Goal: Information Seeking & Learning: Learn about a topic

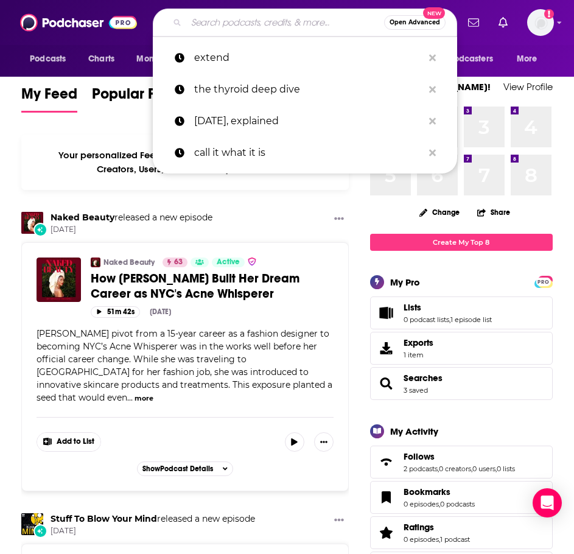
click at [217, 21] on input "Search podcasts, credits, & more..." at bounding box center [285, 22] width 198 height 19
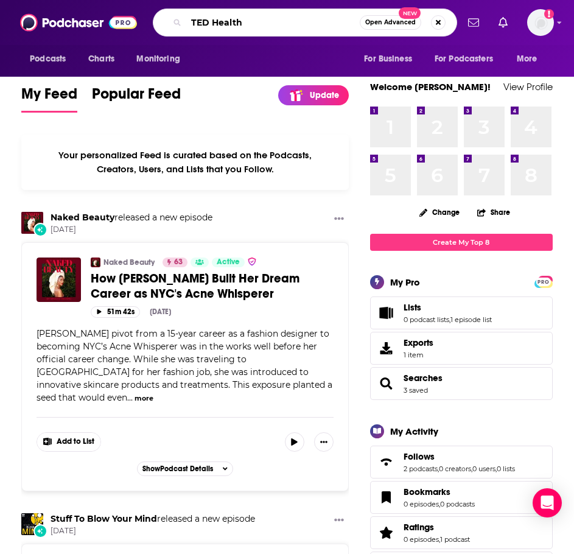
type input "TED Health"
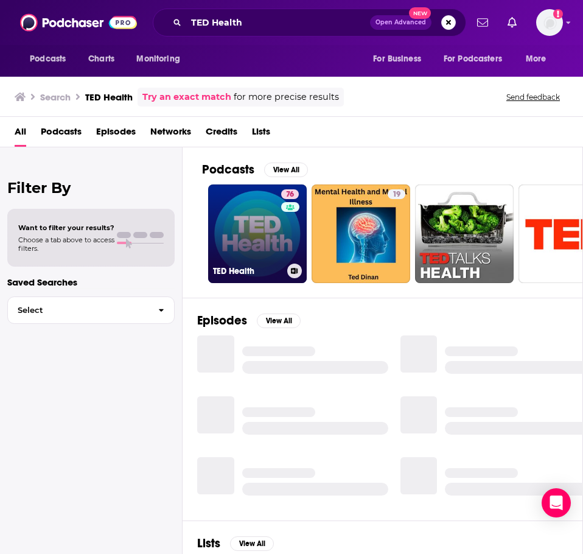
click at [242, 236] on link "76 TED Health" at bounding box center [257, 233] width 99 height 99
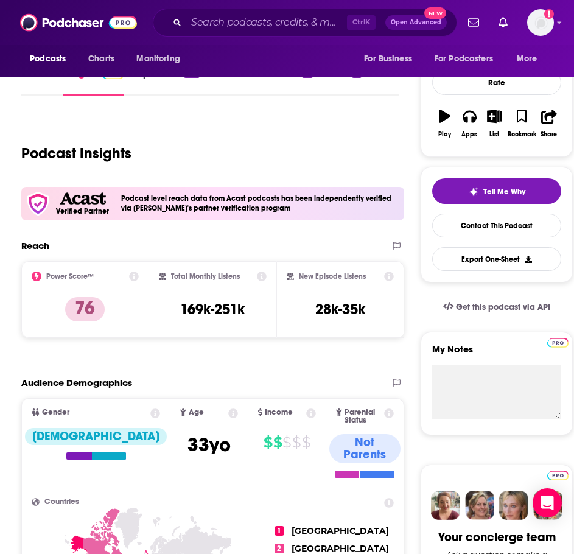
scroll to position [183, 0]
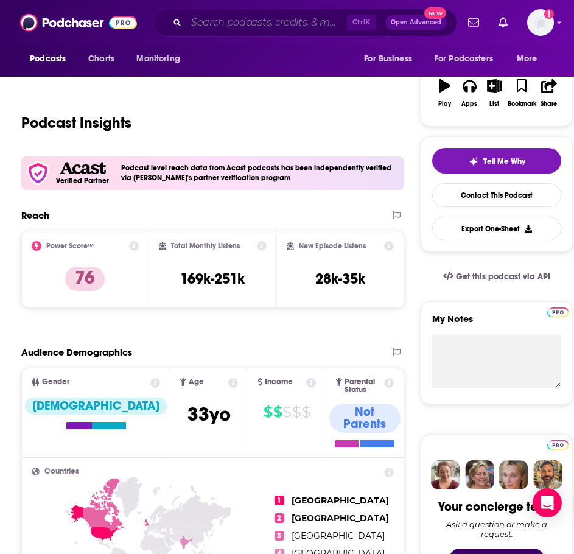
click at [244, 22] on input "Search podcasts, credits, & more..." at bounding box center [266, 22] width 161 height 19
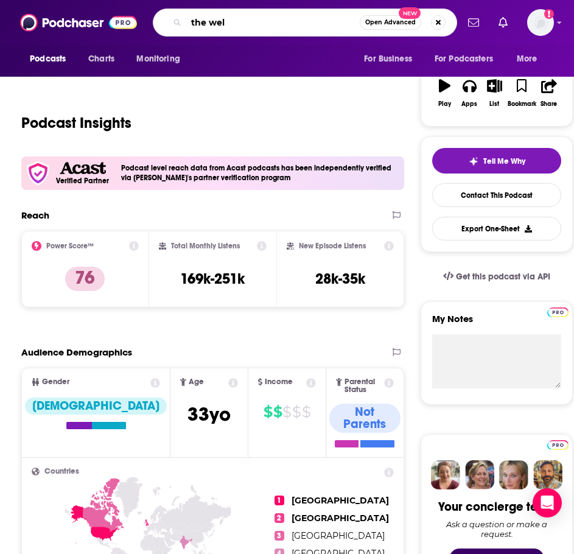
type input "the well"
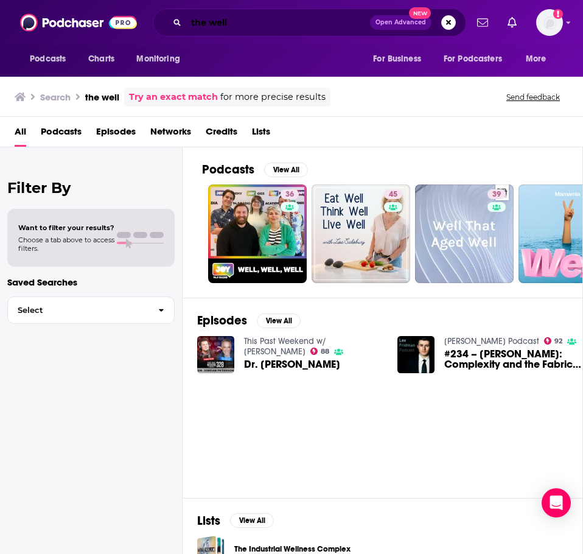
click at [256, 27] on input "the well" at bounding box center [278, 22] width 184 height 19
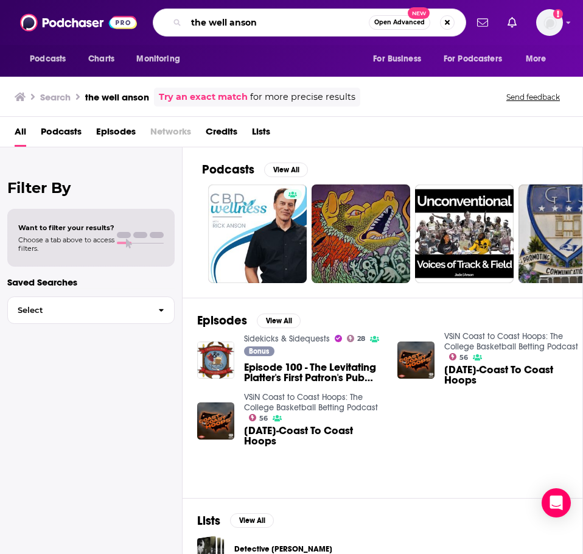
click at [274, 24] on input "the well anson" at bounding box center [277, 22] width 183 height 19
type input "the well - podcast"
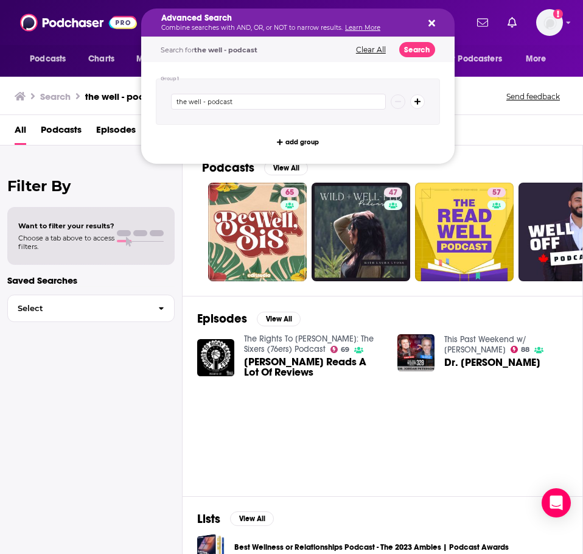
click at [203, 16] on h5 "Advanced Search" at bounding box center [288, 18] width 254 height 9
click at [122, 80] on div "Search the well - podcast Send feedback" at bounding box center [291, 94] width 583 height 42
click at [237, 16] on h5 "Advanced Search" at bounding box center [288, 18] width 254 height 9
click at [434, 22] on icon "Search podcasts, credits, & more..." at bounding box center [431, 23] width 7 height 10
click at [268, 102] on input "the well - podcast" at bounding box center [278, 102] width 215 height 16
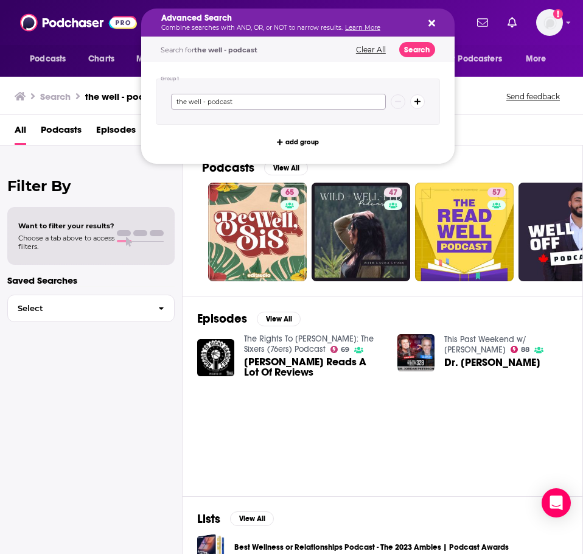
click at [268, 102] on input "the well - podcast" at bounding box center [278, 102] width 215 height 16
click at [430, 18] on button "Search podcasts, credits, & more..." at bounding box center [430, 23] width 10 height 10
drag, startPoint x: 301, startPoint y: 23, endPoint x: 241, endPoint y: 25, distance: 59.7
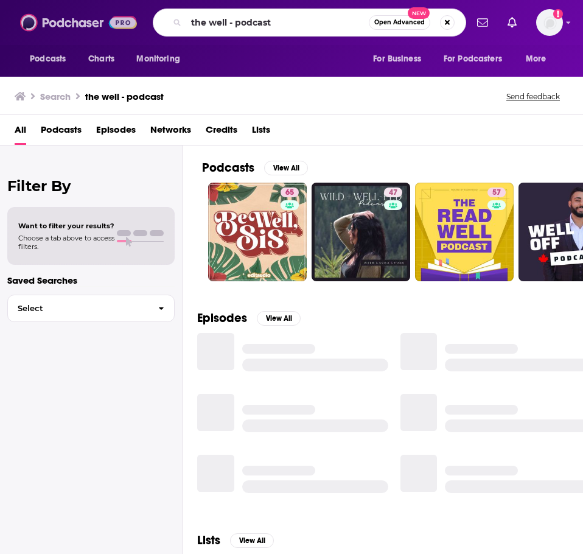
click at [55, 26] on img at bounding box center [78, 22] width 117 height 23
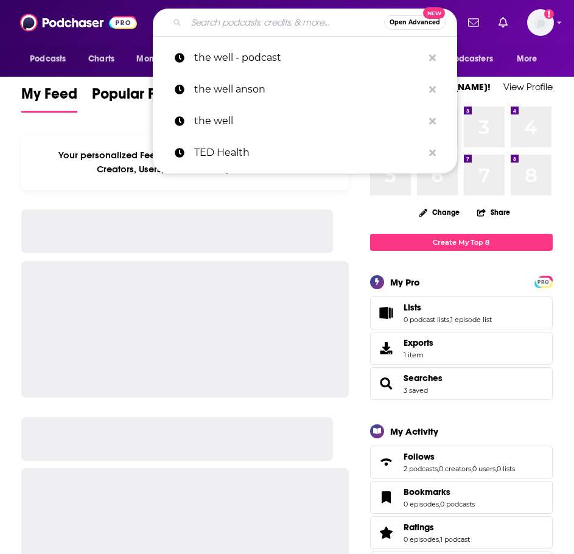
click at [220, 24] on input "Search podcasts, credits, & more..." at bounding box center [285, 22] width 198 height 19
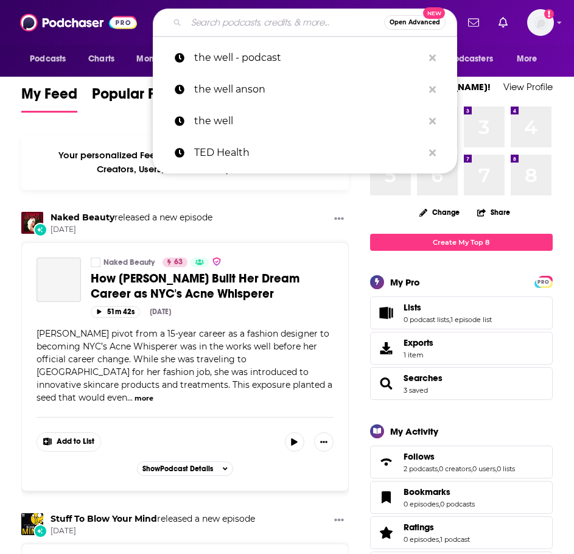
type input "t"
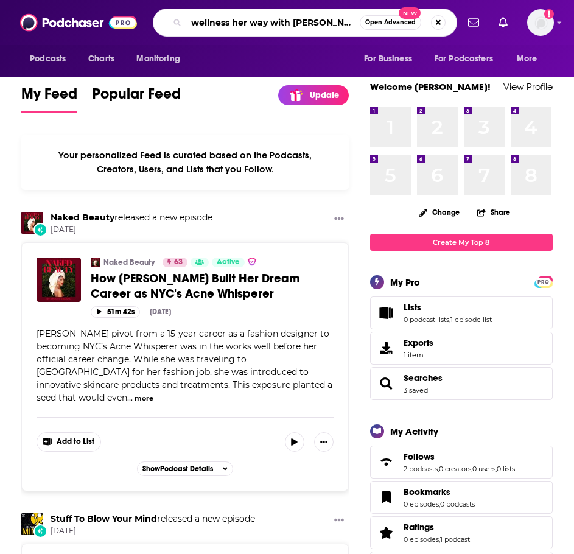
type input "wellness her way with gracie norton"
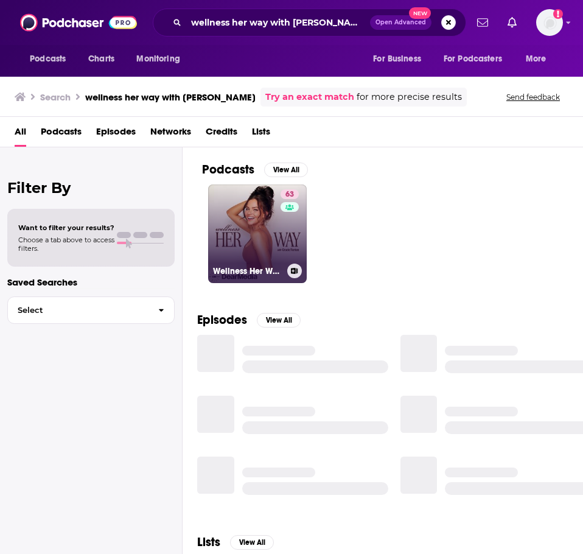
click at [251, 232] on link "63 Wellness Her Way with Gracie Norton" at bounding box center [257, 233] width 99 height 99
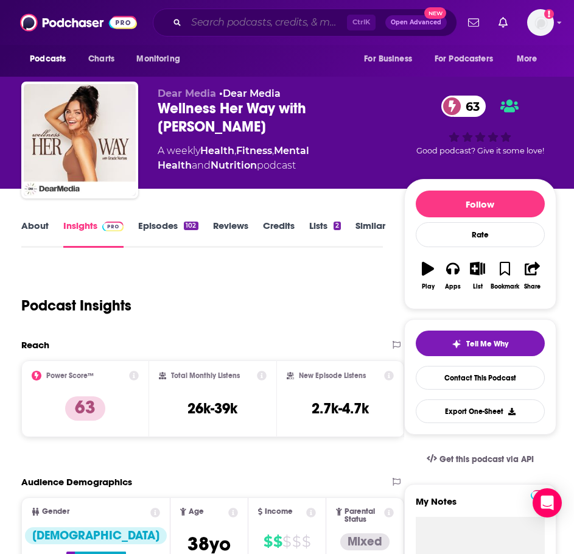
click at [254, 19] on input "Search podcasts, credits, & more..." at bounding box center [266, 22] width 161 height 19
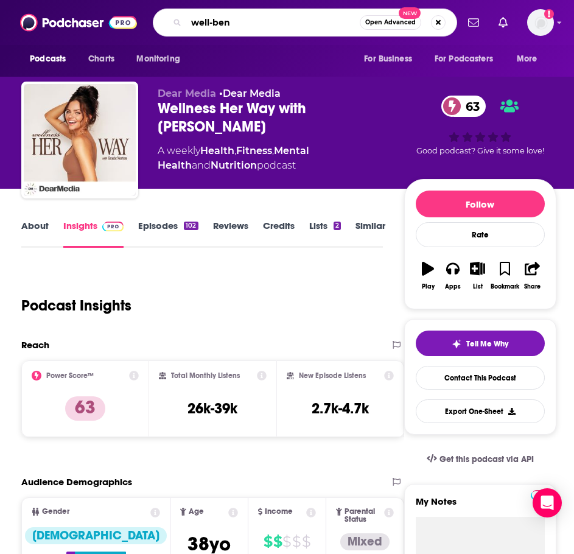
type input "well-bent"
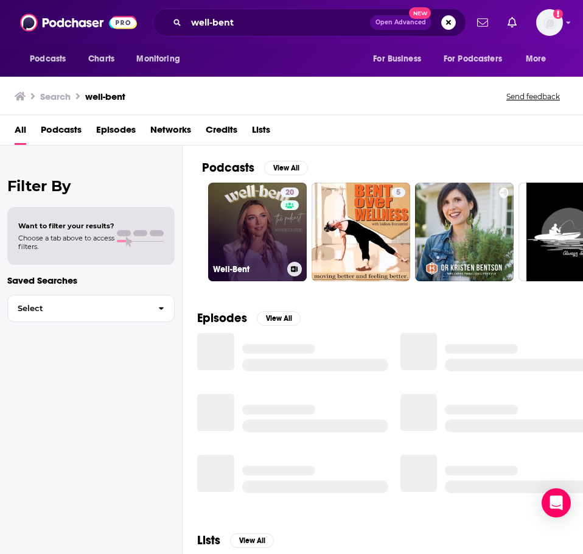
click at [249, 223] on link "20 Well-Bent" at bounding box center [257, 232] width 99 height 99
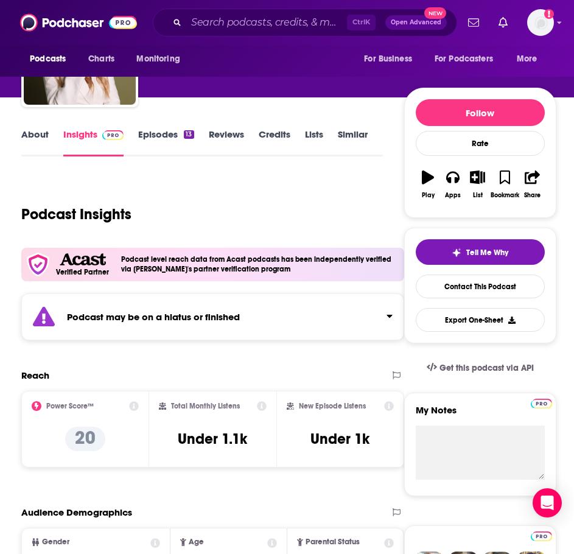
scroll to position [122, 0]
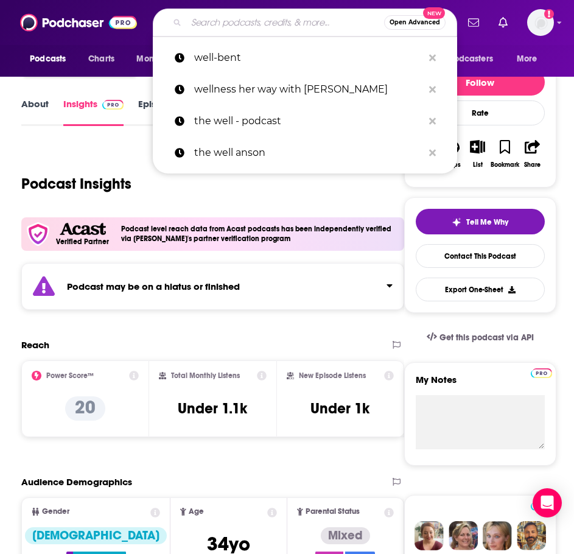
click at [200, 15] on input "Search podcasts, credits, & more..." at bounding box center [285, 22] width 198 height 19
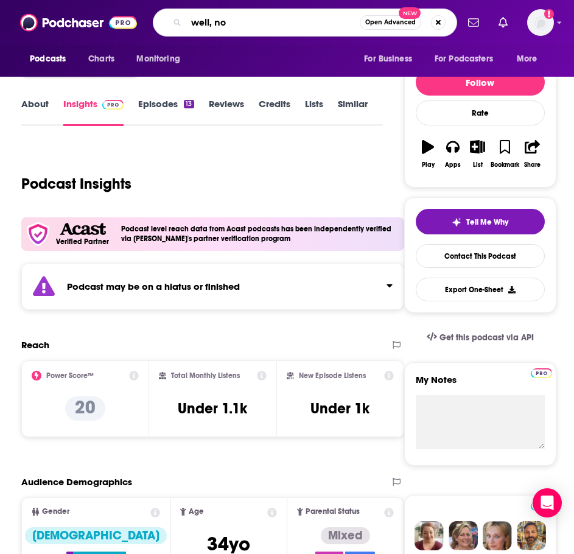
type input "well, now"
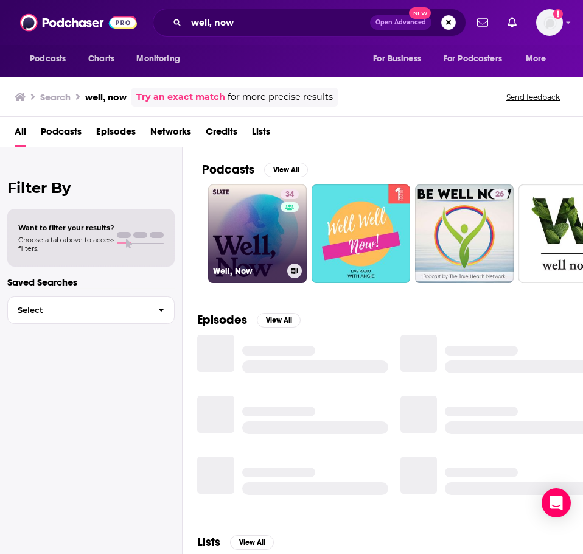
click at [239, 237] on link "34 Well, Now" at bounding box center [257, 233] width 99 height 99
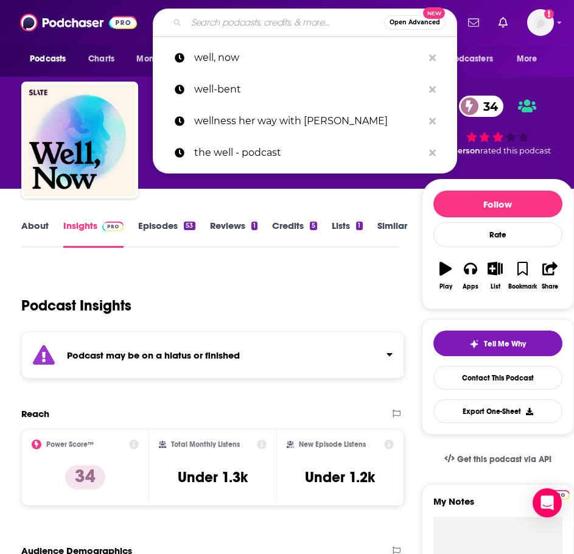
click at [195, 20] on input "Search podcasts, credits, & more..." at bounding box center [285, 22] width 198 height 19
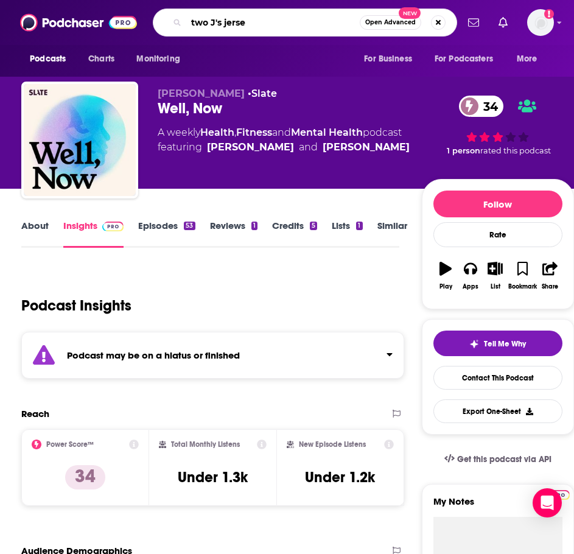
type input "two J's jersey"
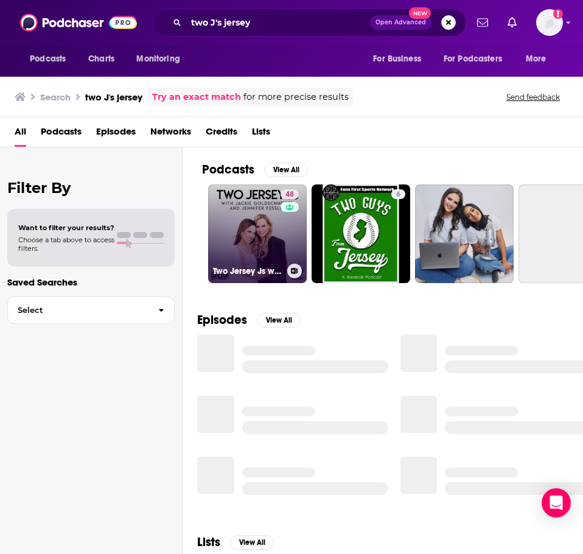
click at [253, 208] on link "48 Two Jersey Js with Jackie Goldschneider and Jennifer Fessler" at bounding box center [257, 233] width 99 height 99
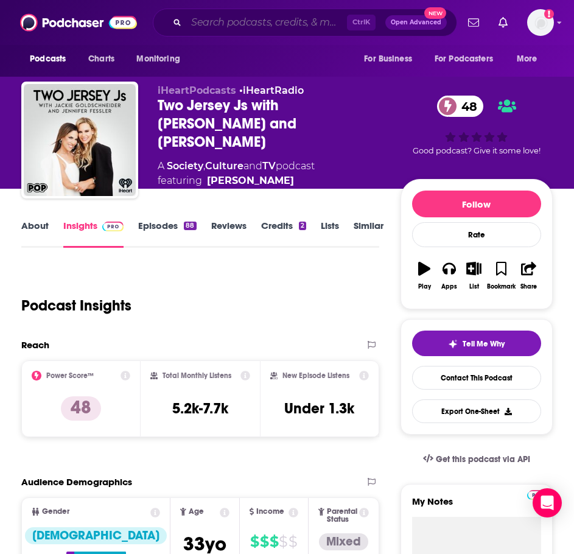
click at [236, 24] on input "Search podcasts, credits, & more..." at bounding box center [266, 22] width 161 height 19
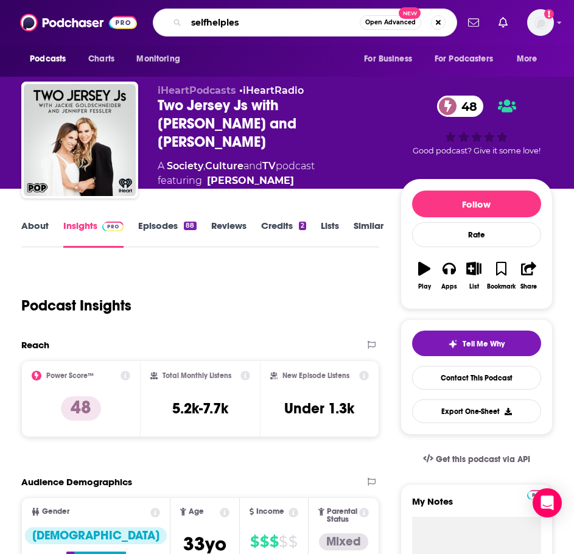
type input "selfhelpless"
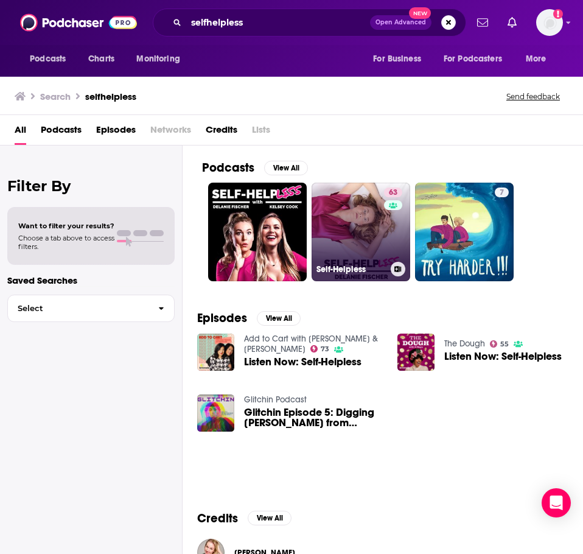
click at [365, 215] on link "63 Self-Helpless" at bounding box center [360, 232] width 99 height 99
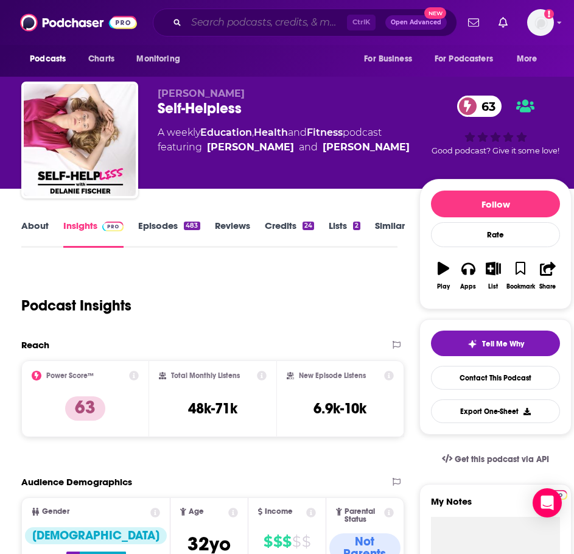
click at [209, 20] on input "Search podcasts, credits, & more..." at bounding box center [266, 22] width 161 height 19
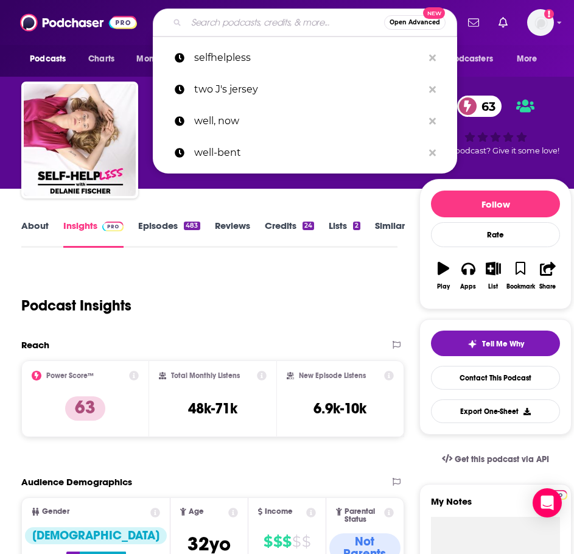
paste input "Evolution of Medicine Podcast"
type input "Evolution of Medicine Podcast"
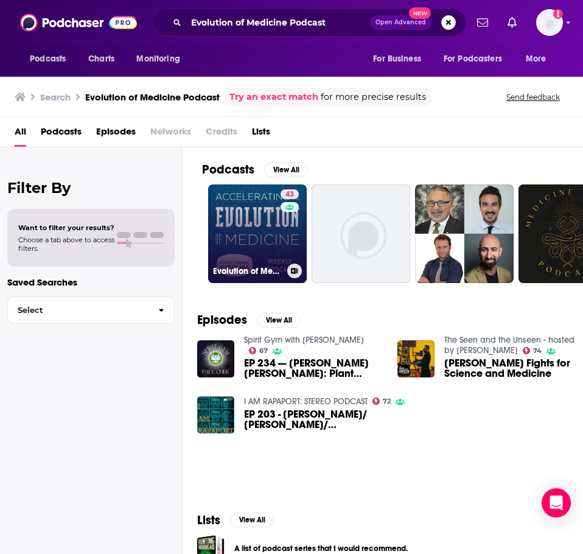
click at [256, 226] on link "43 Evolution of Medicine Podcast" at bounding box center [257, 233] width 99 height 99
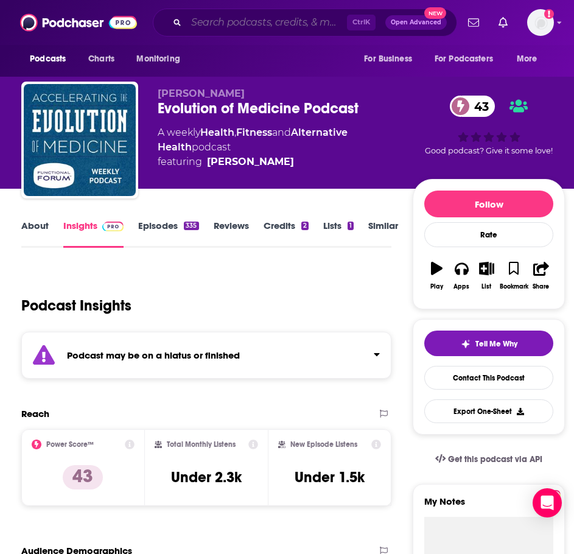
click at [190, 21] on input "Search podcasts, credits, & more..." at bounding box center [266, 22] width 161 height 19
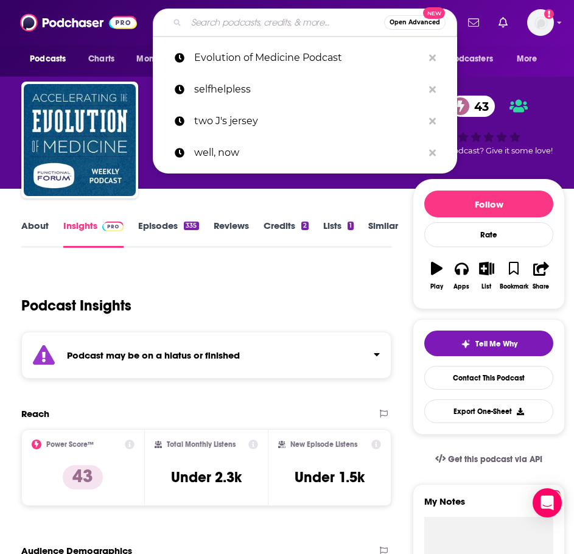
paste input "The Functional Medicine Alliance Podcast"
type input "The Functional Medicine Alliance Podcast"
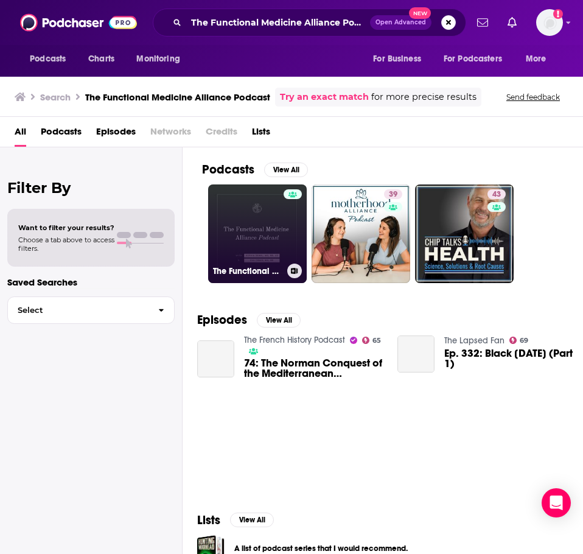
click at [238, 207] on link "The Functional Medicine Alliance Podcast" at bounding box center [257, 233] width 99 height 99
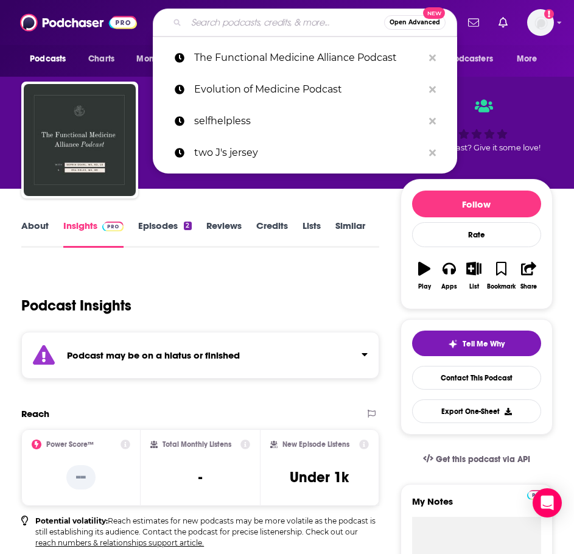
click at [198, 18] on input "Search podcasts, credits, & more..." at bounding box center [285, 22] width 198 height 19
paste input "Body of Wonder"
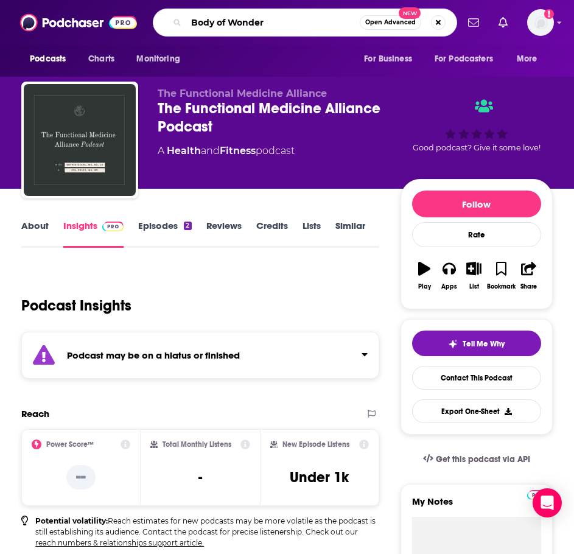
type input "Body of Wonder"
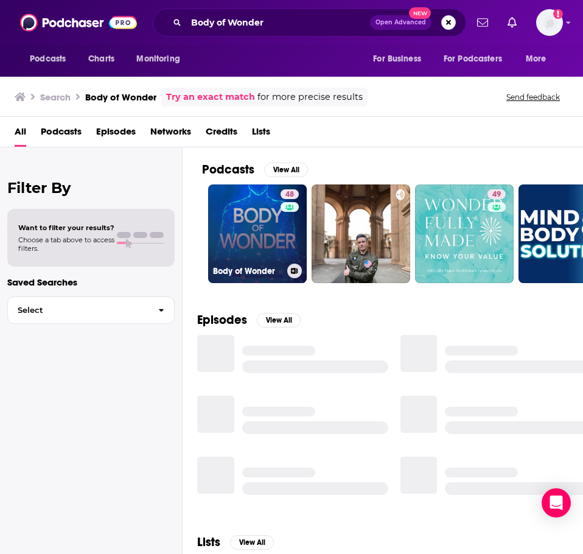
click at [258, 216] on link "48 Body of Wonder" at bounding box center [257, 233] width 99 height 99
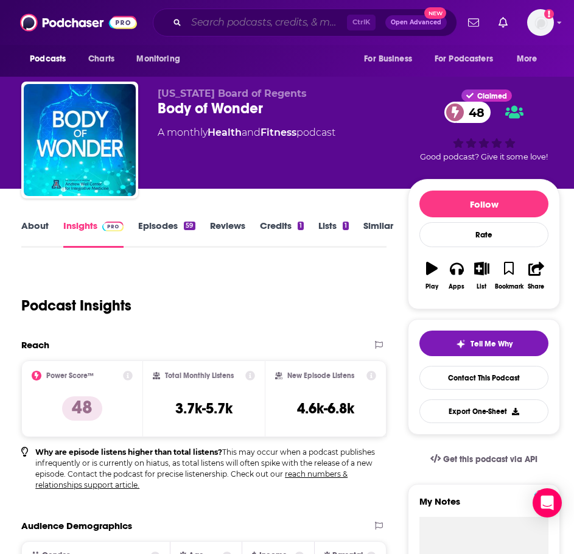
click at [195, 19] on input "Search podcasts, credits, & more..." at bounding box center [266, 22] width 161 height 19
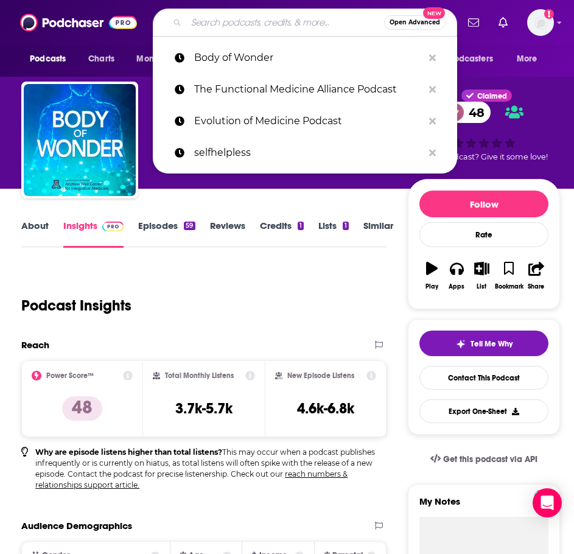
paste input "Tune Into Wellness"
type input "Tune Into Wellness"
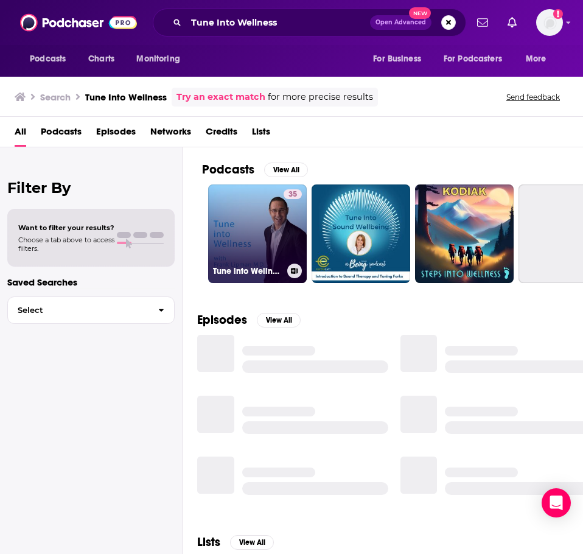
click at [268, 230] on link "35 Tune into Wellness" at bounding box center [257, 233] width 99 height 99
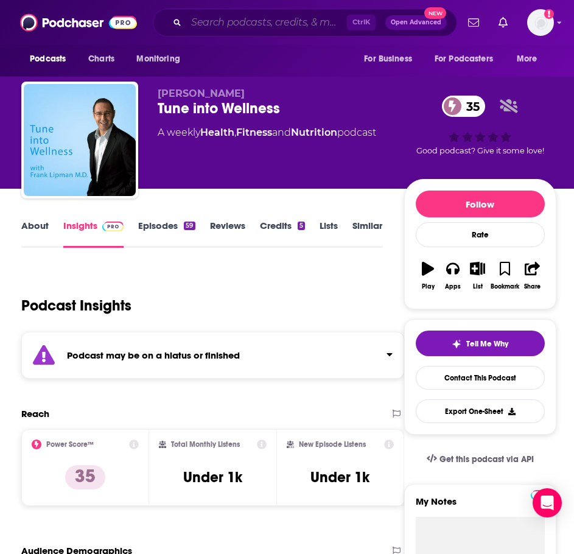
click at [230, 24] on input "Search podcasts, credits, & more..." at bounding box center [266, 22] width 161 height 19
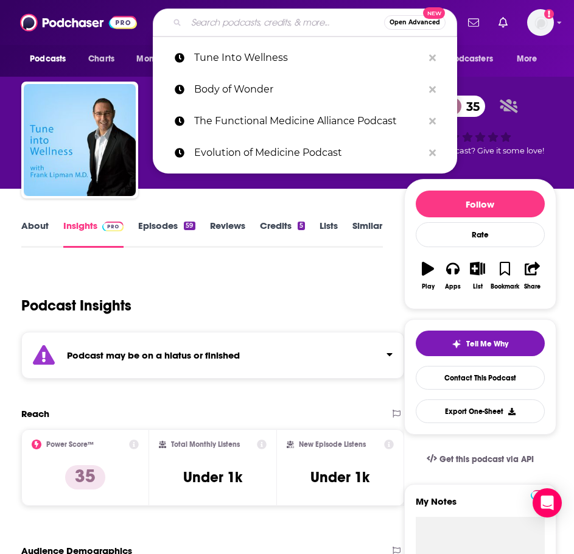
paste input "Help for Hashimotos podcast"
type input "Help for Hashimotos podcast"
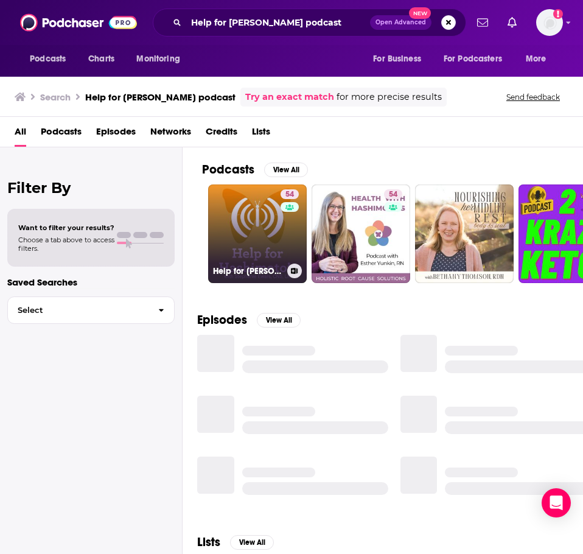
click at [237, 232] on link "54 Help for Hashimotos podcast" at bounding box center [257, 233] width 99 height 99
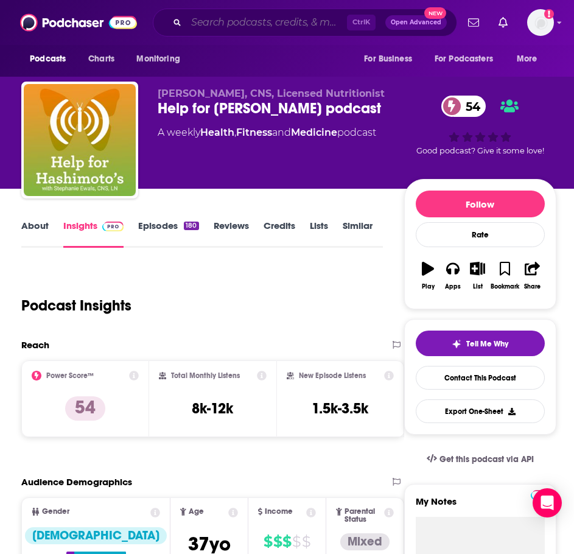
click at [206, 24] on input "Search podcasts, credits, & more..." at bounding box center [266, 22] width 161 height 19
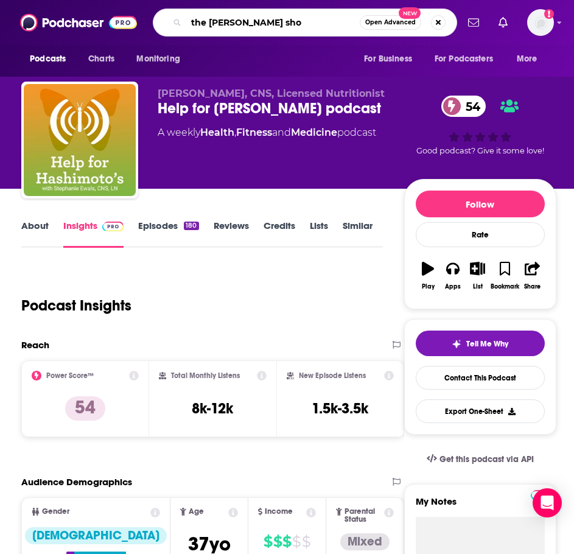
type input "the jesse chappus show"
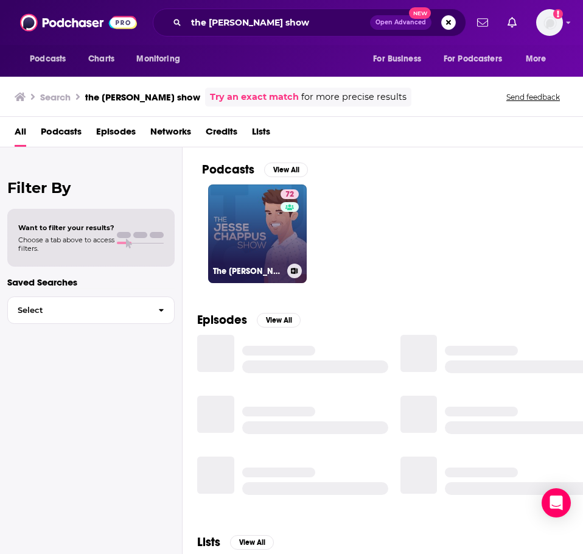
click at [257, 240] on link "72 The Jesse Chappus Show" at bounding box center [257, 233] width 99 height 99
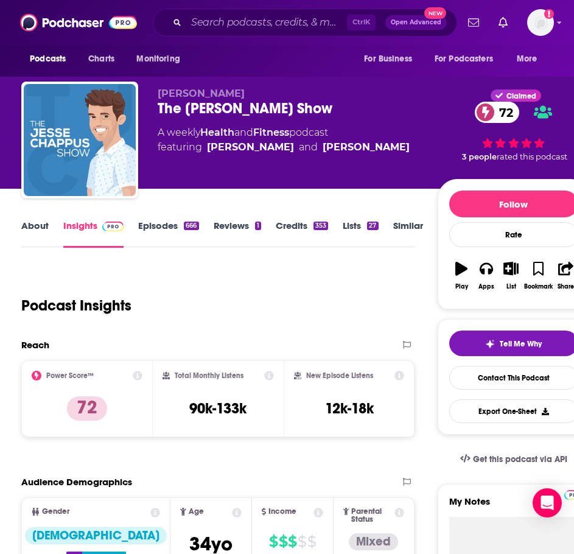
click at [237, 13] on div "Ctrl K Open Advanced New" at bounding box center [305, 23] width 304 height 28
click at [239, 19] on input "Search podcasts, credits, & more..." at bounding box center [266, 22] width 161 height 19
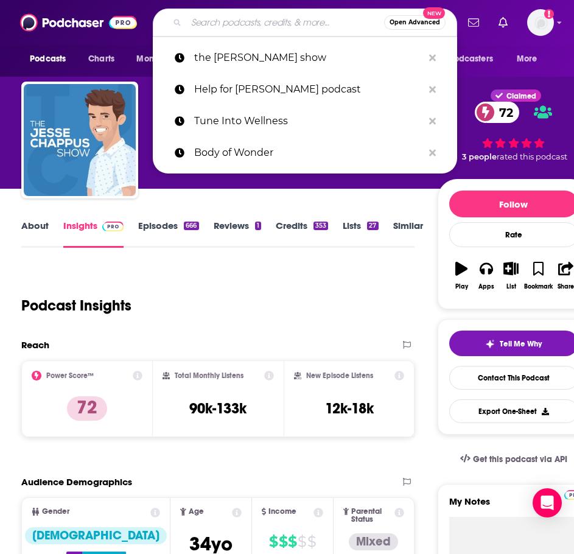
paste input "Metabolic Optimization Podcast"
type input "Metabolic Optimization Podcast"
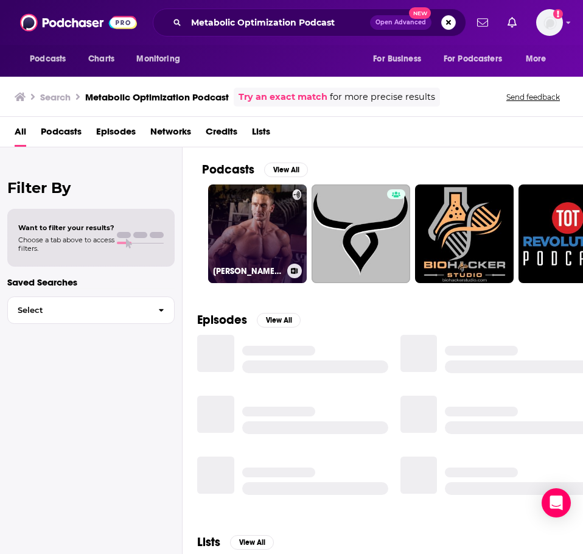
click at [245, 225] on link "Thomas DeLauer - Metabolic Optimization Podcast" at bounding box center [257, 233] width 99 height 99
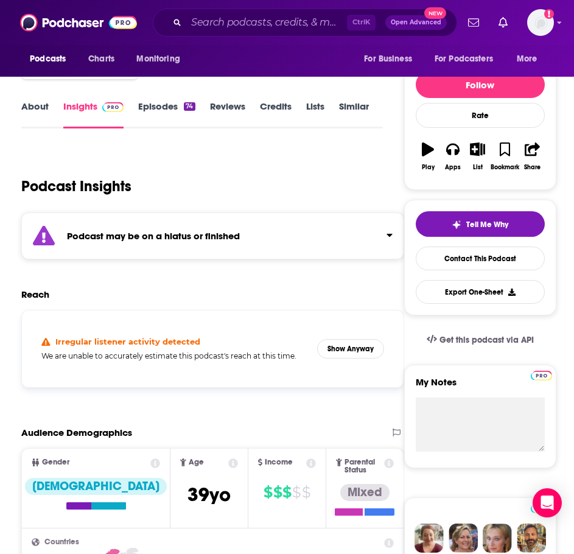
scroll to position [122, 0]
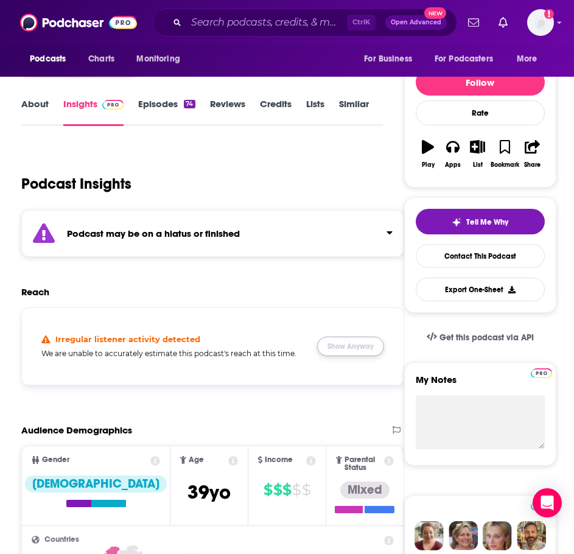
click at [352, 346] on button "Show Anyway" at bounding box center [350, 345] width 67 height 19
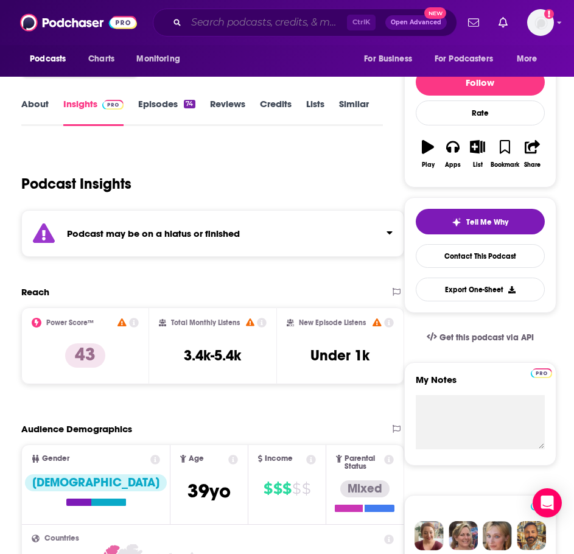
click at [216, 17] on input "Search podcasts, credits, & more..." at bounding box center [266, 22] width 161 height 19
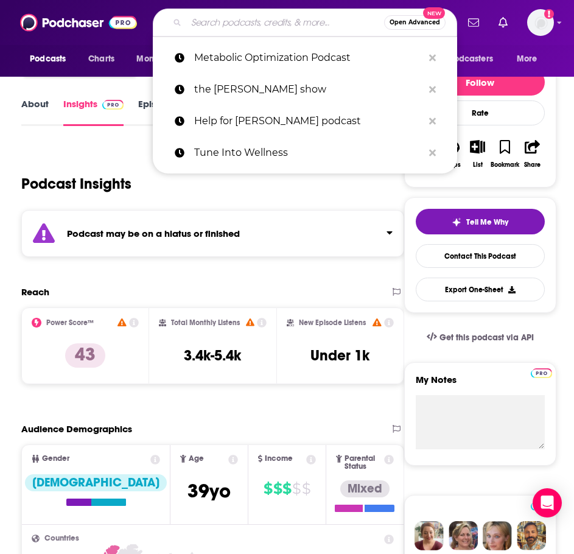
paste input "https://podcasts.apple.com/us/podcast/feel-good-podcast-with-kimberly-snyder/id…"
type input "https://podcasts.apple.com/us/podcast/feel-good-podcast-with-kimberly-snyder/id…"
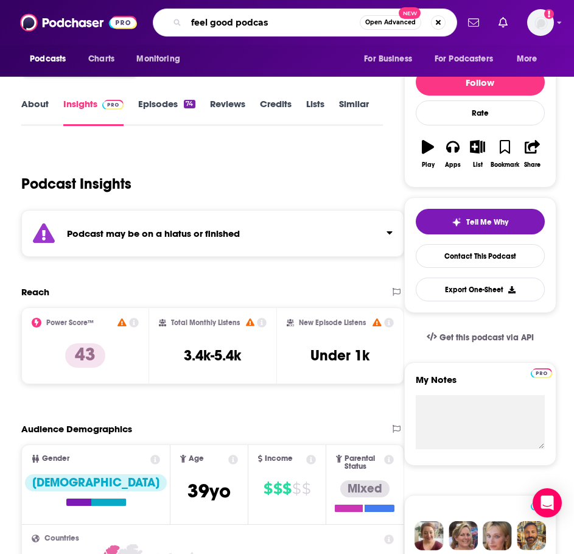
type input "feel good podcast"
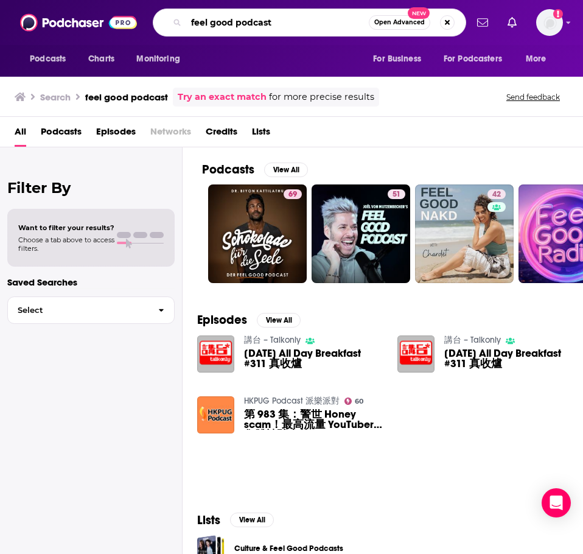
click at [301, 26] on input "feel good podcast" at bounding box center [277, 22] width 183 height 19
type input "feel good podcast with kimberly"
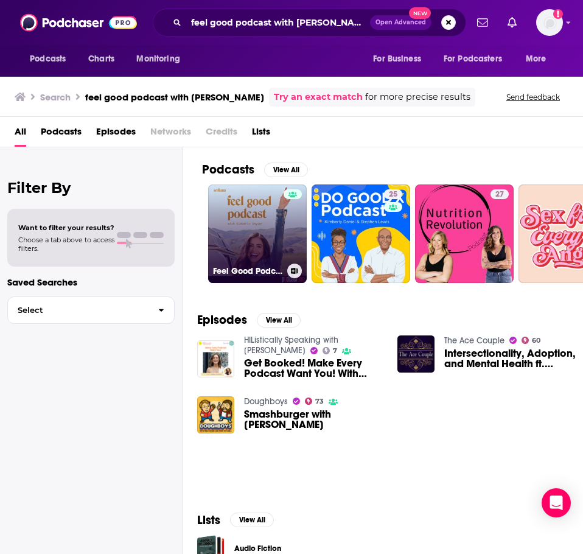
click at [266, 228] on link "Feel Good Podcast with Kimberly Snyder" at bounding box center [257, 233] width 99 height 99
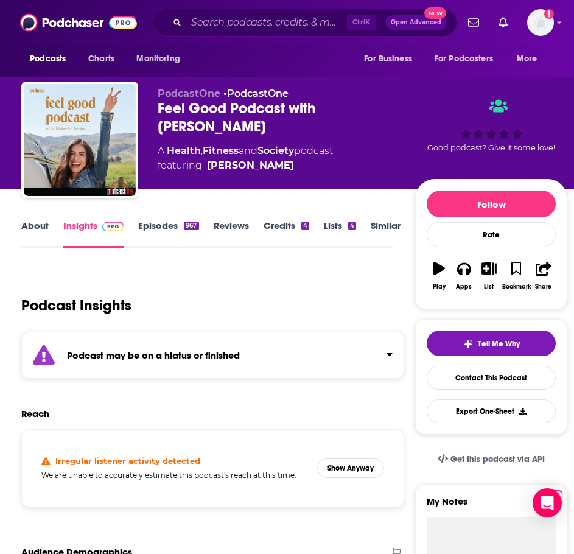
click at [316, 351] on div "Podcast may be on a hiatus or finished" at bounding box center [212, 355] width 383 height 47
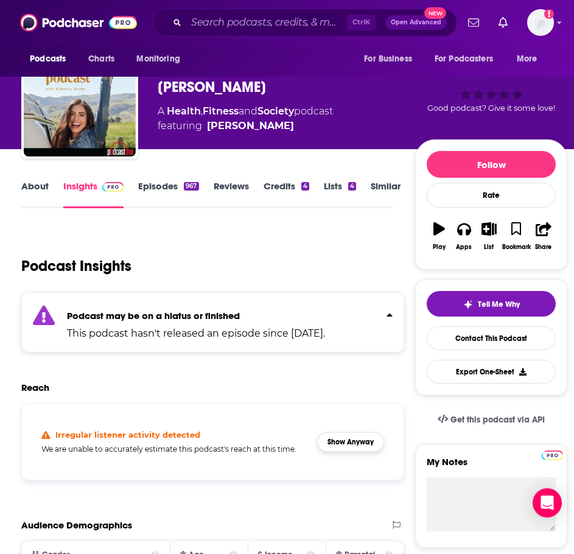
scroll to position [61, 0]
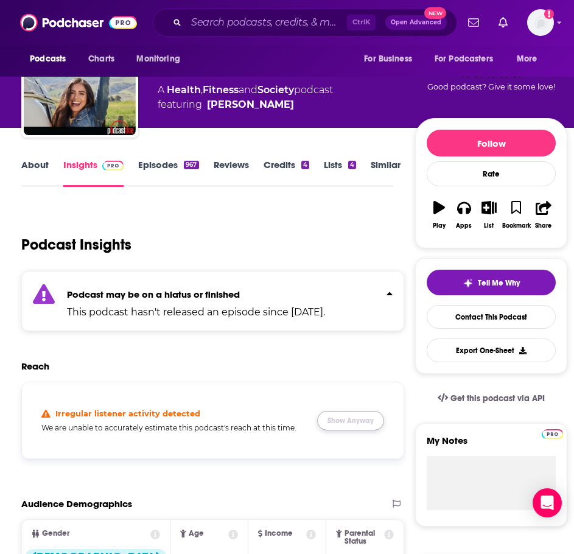
click at [360, 421] on button "Show Anyway" at bounding box center [350, 420] width 67 height 19
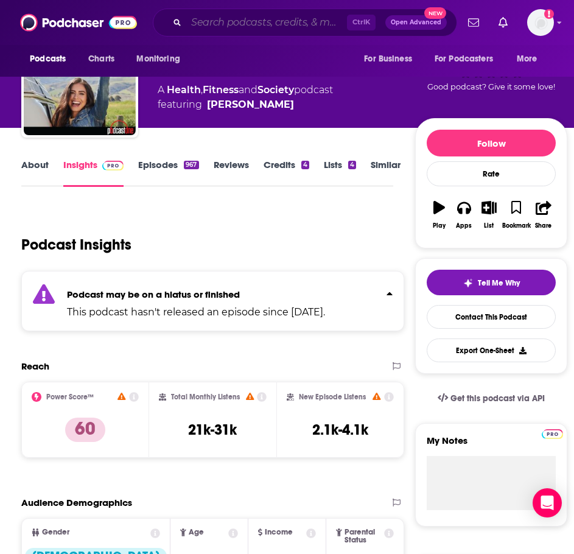
click at [212, 21] on input "Search podcasts, credits, & more..." at bounding box center [266, 22] width 161 height 19
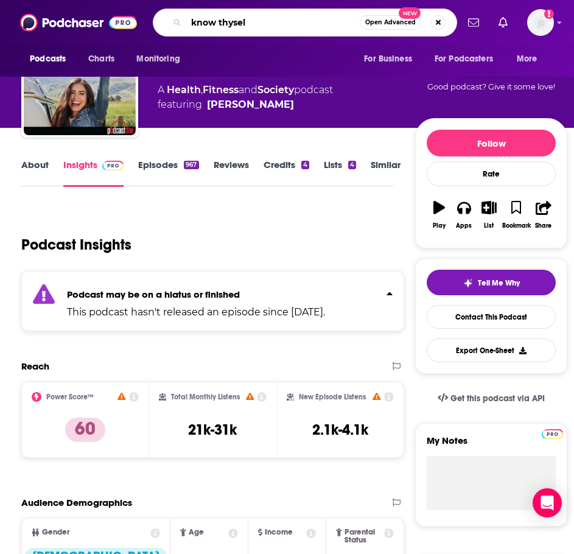
type input "know thyself"
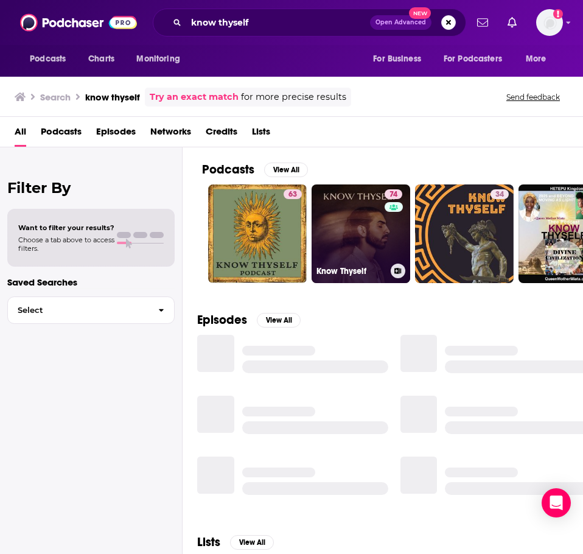
click at [359, 214] on link "74 Know Thyself" at bounding box center [360, 233] width 99 height 99
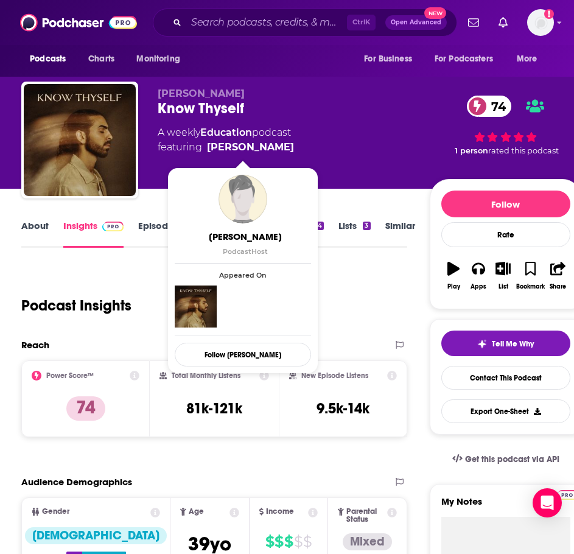
click at [238, 234] on span "André Duqum" at bounding box center [245, 237] width 136 height 12
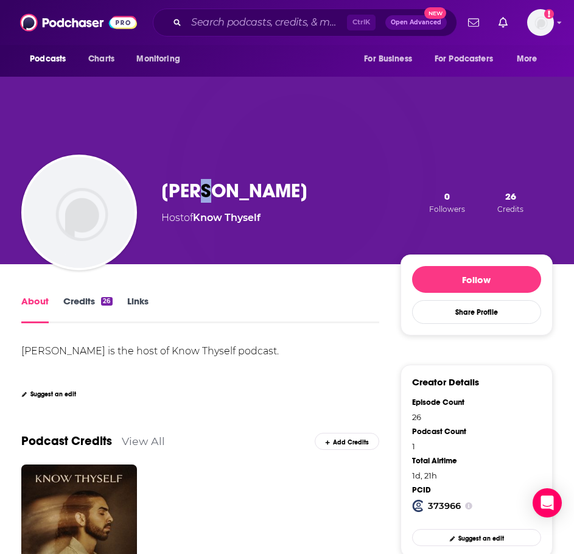
drag, startPoint x: 217, startPoint y: 191, endPoint x: 205, endPoint y: 192, distance: 11.6
click at [205, 192] on h1 "André Duqum" at bounding box center [234, 191] width 146 height 24
copy h1 "é"
click at [195, 22] on input "Search podcasts, credits, & more..." at bounding box center [266, 22] width 161 height 19
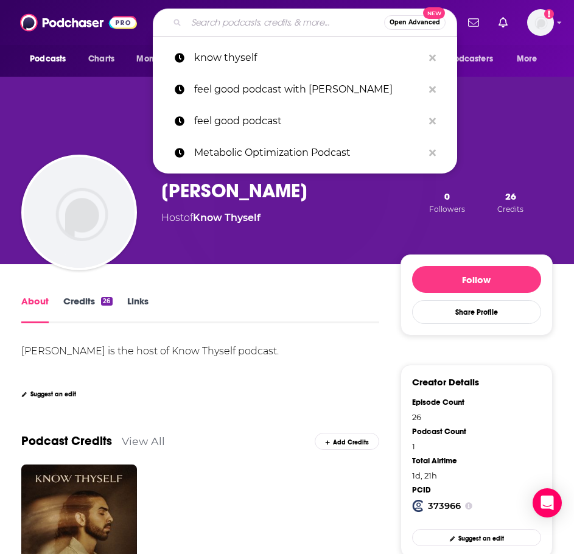
paste input "Fast to Faith: Weight Loss & Hormone Support for Women Over 35"
type input "Fast to Faith: Weight Loss & Hormone Support for Women Over 35"
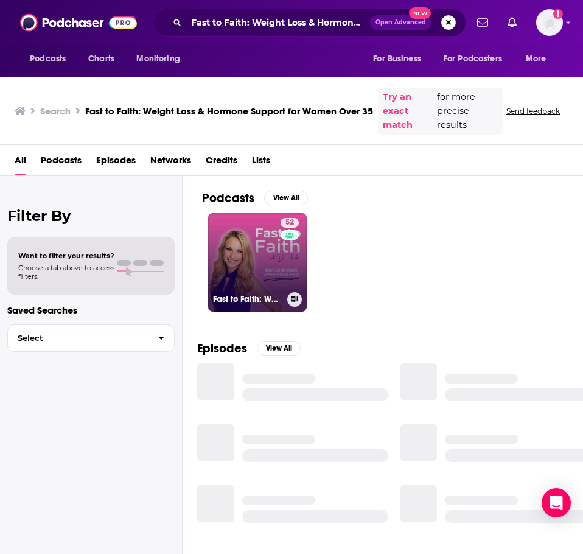
click at [232, 244] on link "52 Fast to Faith: Weight Loss & Hormone Support for Women Over 35" at bounding box center [257, 262] width 99 height 99
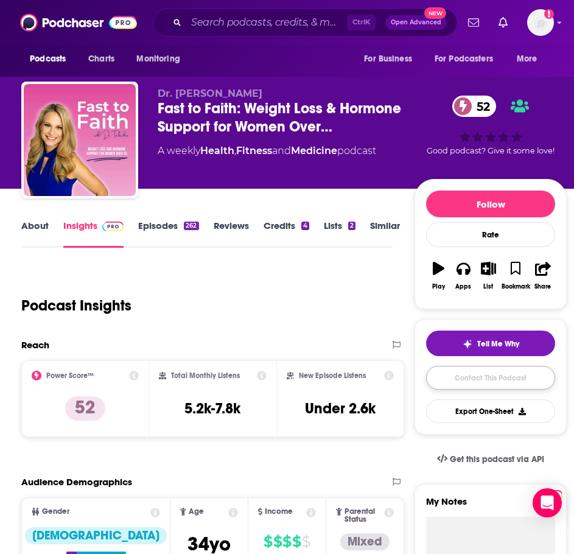
click at [471, 381] on link "Contact This Podcast" at bounding box center [490, 378] width 129 height 24
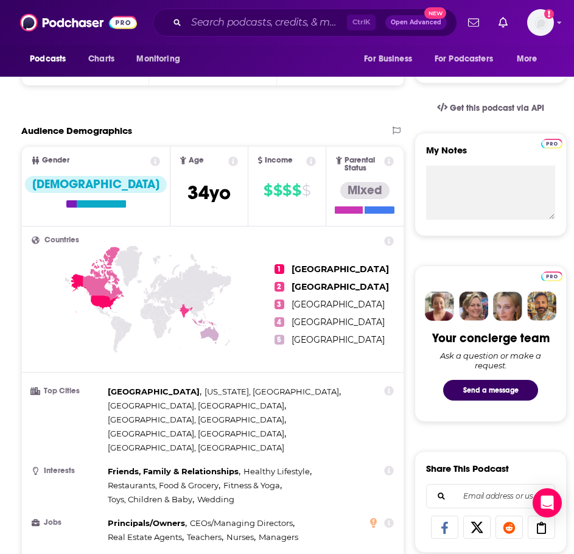
scroll to position [348, 0]
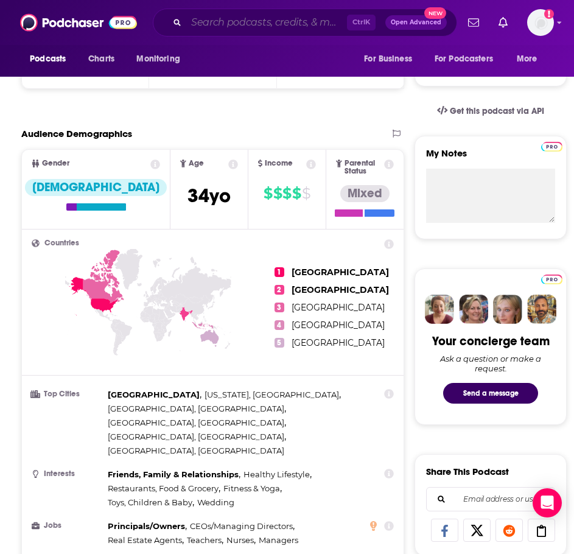
click at [212, 27] on input "Search podcasts, credits, & more..." at bounding box center [266, 22] width 161 height 19
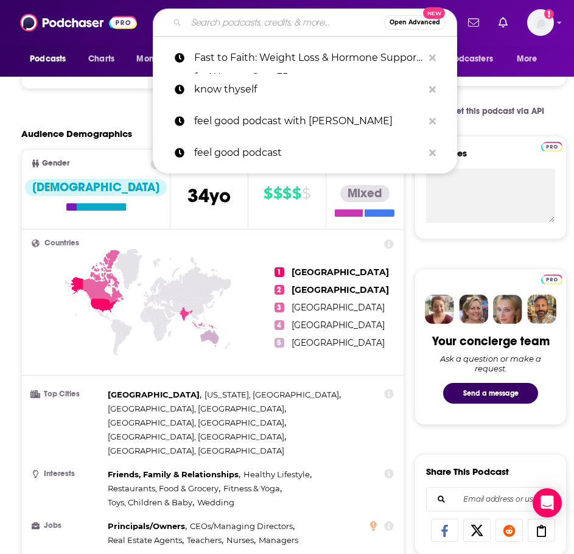
paste input "https://podcasts.apple.com/us/podcast/back-to-basics-with-dr-cassie-smith-and-t…"
type input "https://podcasts.apple.com/us/podcast/back-to-basics-with-dr-cassie-smith-and-t…"
paste input "Dr. Cassie Smith/Back to the Basics"
type input "Dr. Cassie Smith/Back to the Basics"
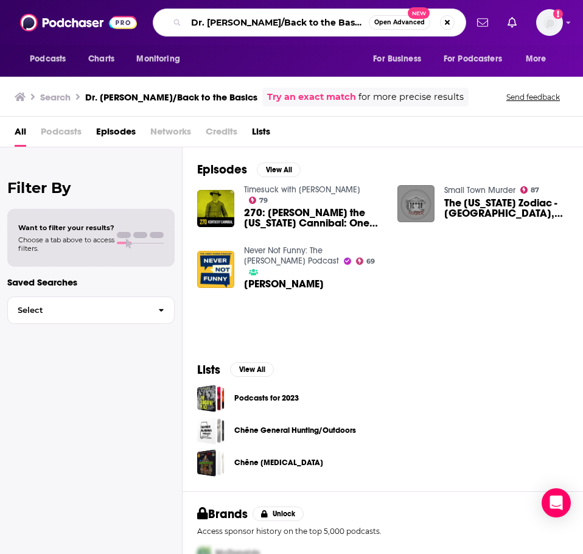
click at [234, 16] on input "Dr. Cassie Smith/Back to the Basics" at bounding box center [277, 22] width 183 height 19
drag, startPoint x: 269, startPoint y: 19, endPoint x: 54, endPoint y: 47, distance: 216.7
click at [54, 47] on div "Podcasts Charts Monitoring Dr. Cassie Smith/Back to the Basics Open Advanced Ne…" at bounding box center [291, 38] width 583 height 77
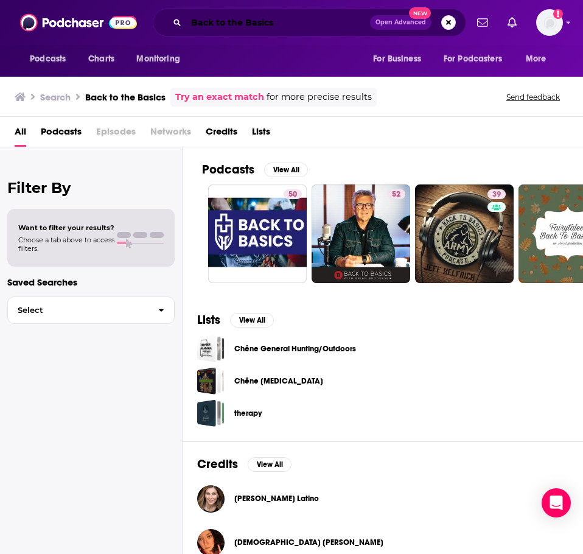
click at [221, 23] on input "Back to the Basics" at bounding box center [278, 22] width 184 height 19
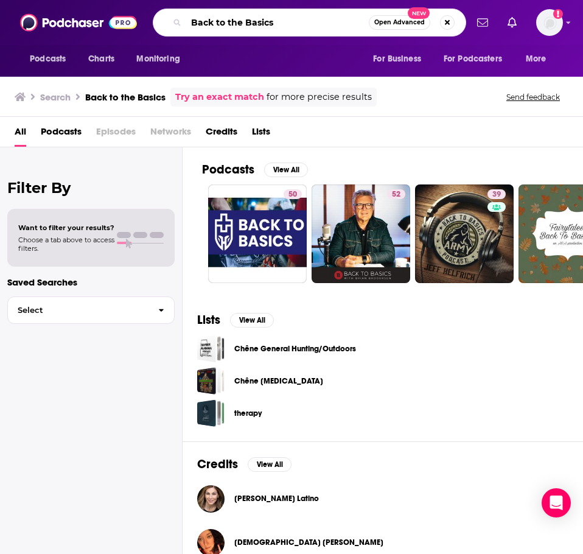
click at [221, 23] on input "Back to the Basics" at bounding box center [277, 22] width 183 height 19
click at [219, 23] on input "Back to the Basics" at bounding box center [277, 22] width 183 height 19
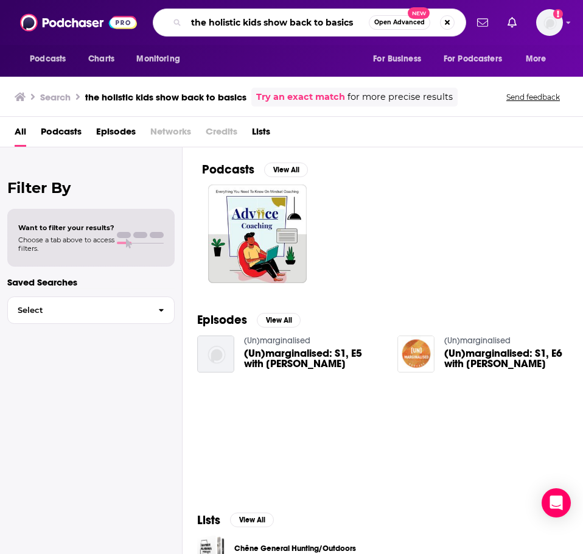
drag, startPoint x: 290, startPoint y: 21, endPoint x: 402, endPoint y: 27, distance: 112.7
click at [402, 27] on div "the holistic kids show back to basics Open Advanced New" at bounding box center [309, 23] width 313 height 28
type input "the holistic kids show"
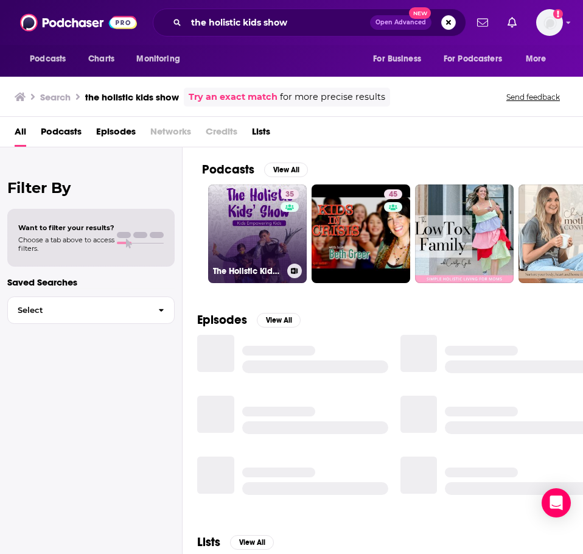
click at [257, 220] on link "35 The Holistic Kids Show" at bounding box center [257, 233] width 99 height 99
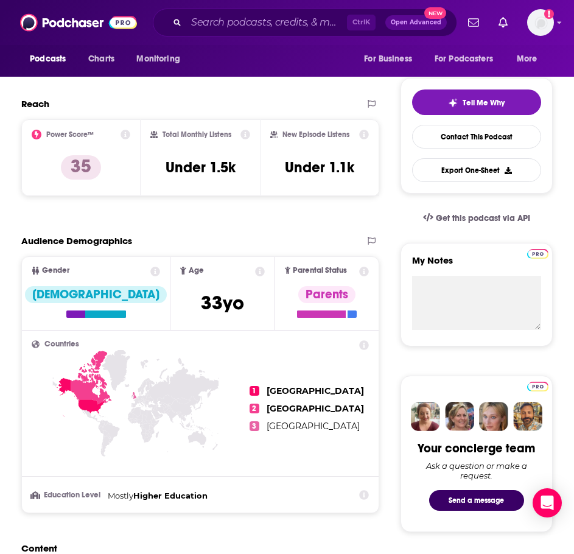
scroll to position [243, 0]
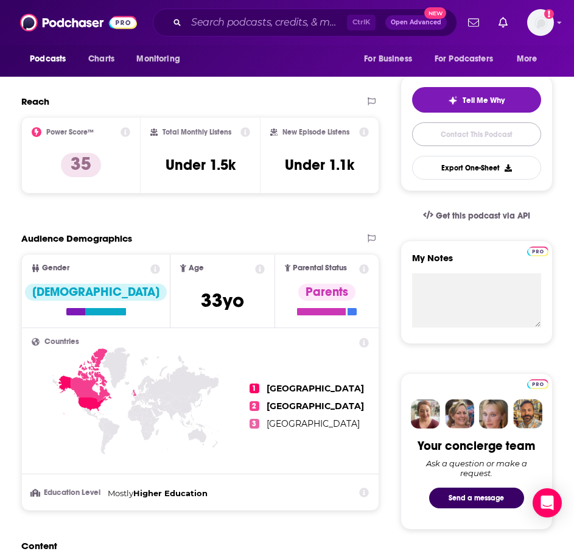
click at [489, 132] on link "Contact This Podcast" at bounding box center [476, 134] width 129 height 24
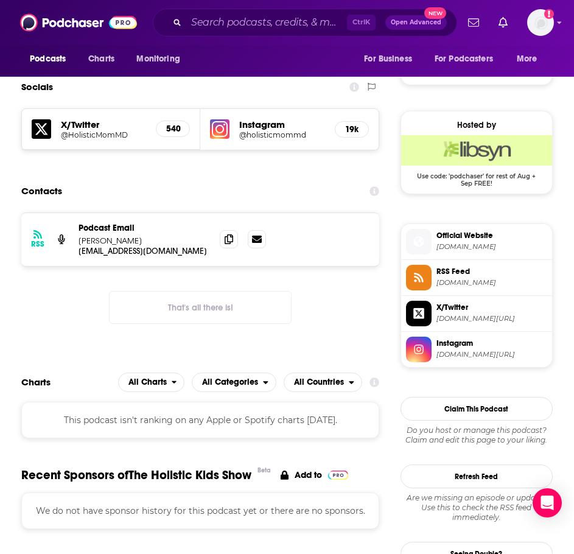
scroll to position [815, 0]
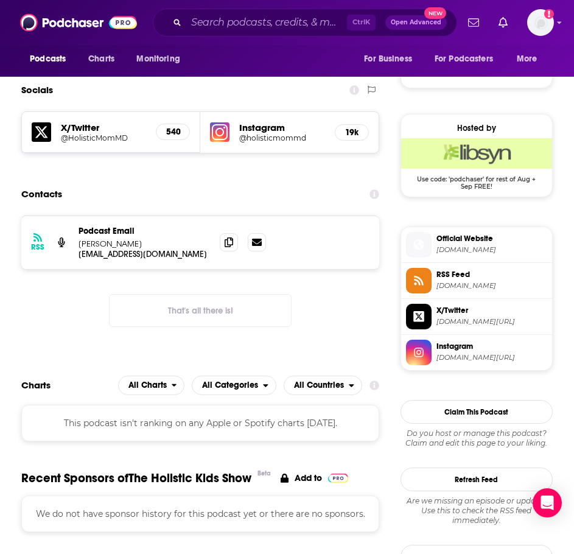
click at [151, 235] on p "Podcast Email" at bounding box center [143, 231] width 131 height 10
click at [148, 252] on p "mmsaeed27@hotmail.com" at bounding box center [143, 254] width 131 height 10
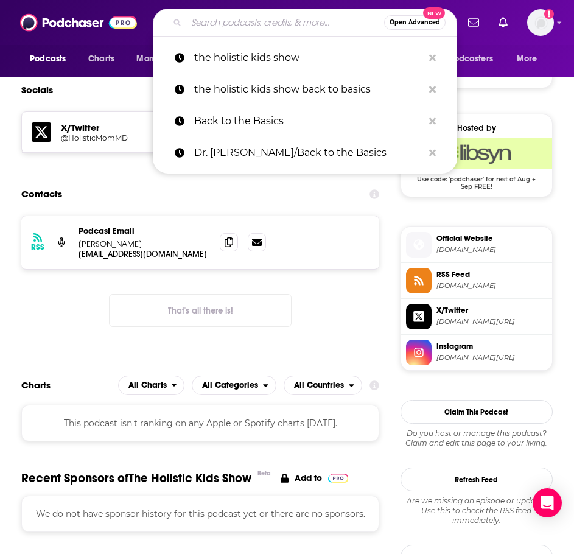
click at [207, 24] on input "Search podcasts, credits, & more..." at bounding box center [285, 22] width 198 height 19
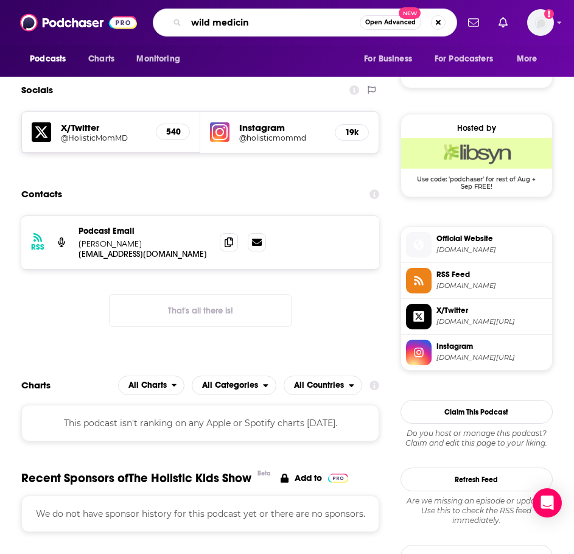
type input "wild medicine"
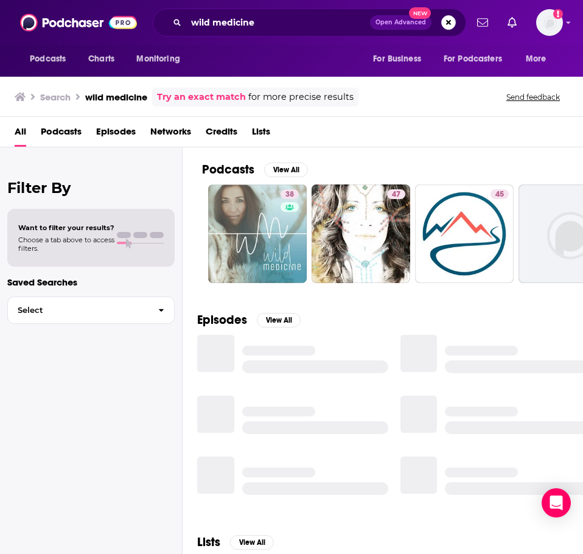
click at [200, 234] on div "Podcasts View All 38 47 45 47 5 + 169 Episodes View All Lists View All 100 Outs…" at bounding box center [383, 352] width 400 height 411
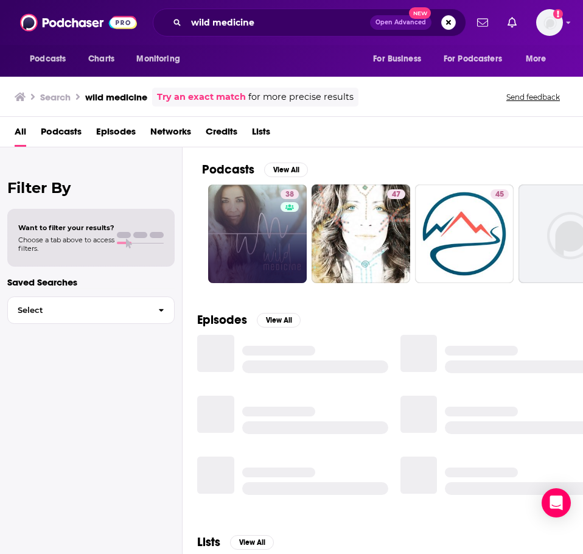
click at [250, 225] on link "38" at bounding box center [257, 233] width 99 height 99
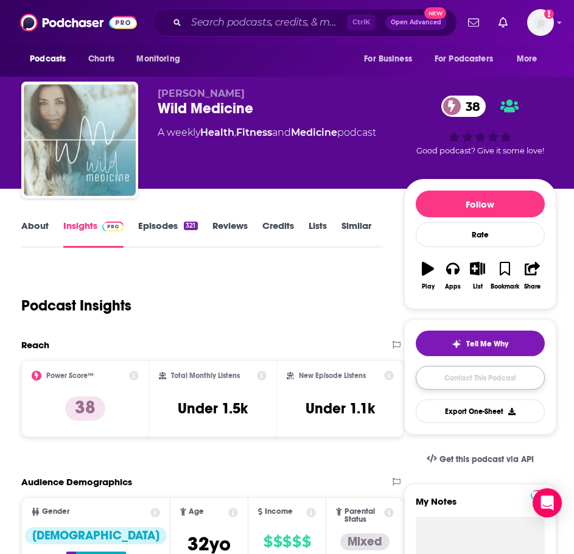
click at [469, 382] on link "Contact This Podcast" at bounding box center [480, 378] width 129 height 24
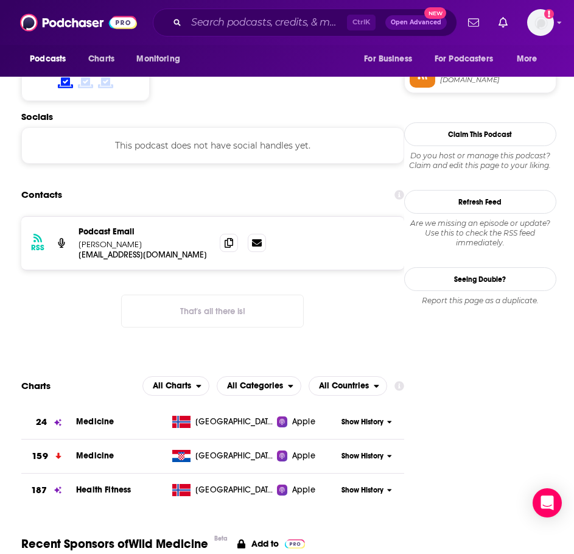
scroll to position [1006, 0]
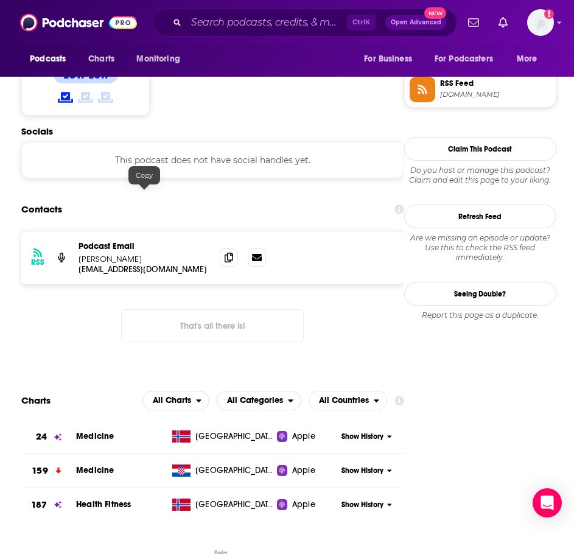
click at [137, 264] on p "rebeltalk@poppyclinic.com" at bounding box center [143, 269] width 131 height 10
click at [209, 19] on input "Search podcasts, credits, & more..." at bounding box center [266, 22] width 161 height 19
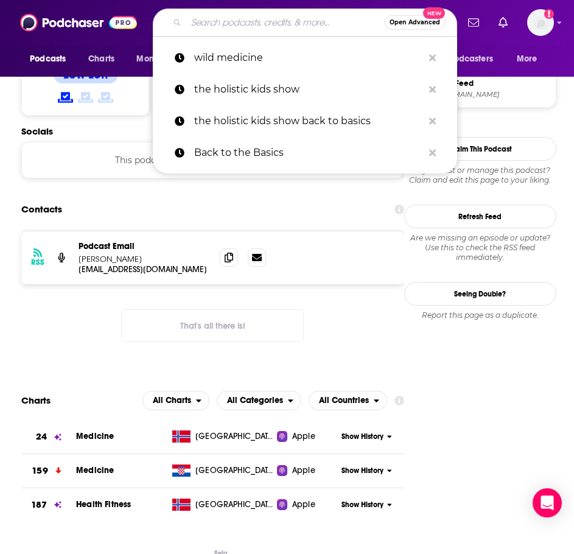
paste input "Biohacking Beauty: The Anti-Aging Skincare Podcast"
type input "Biohacking Beauty: The Anti-Aging Skincare Podcast"
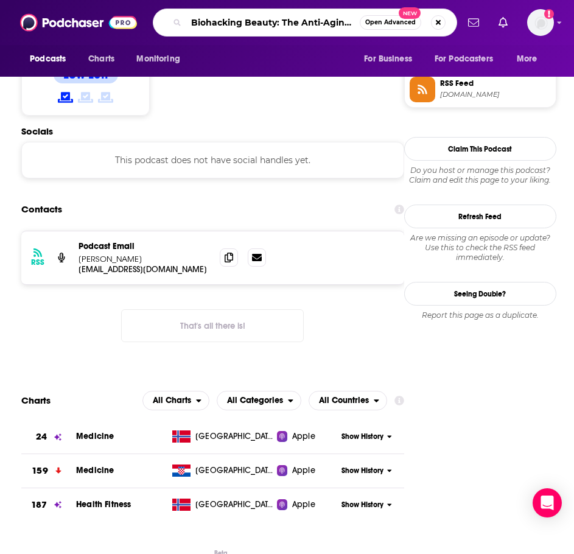
scroll to position [0, 74]
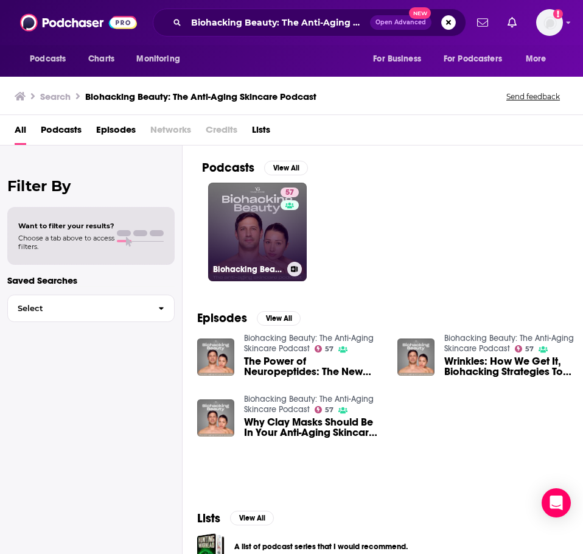
click at [262, 245] on link "57 Biohacking Beauty: The Anti-Aging Skincare Podcast" at bounding box center [257, 232] width 99 height 99
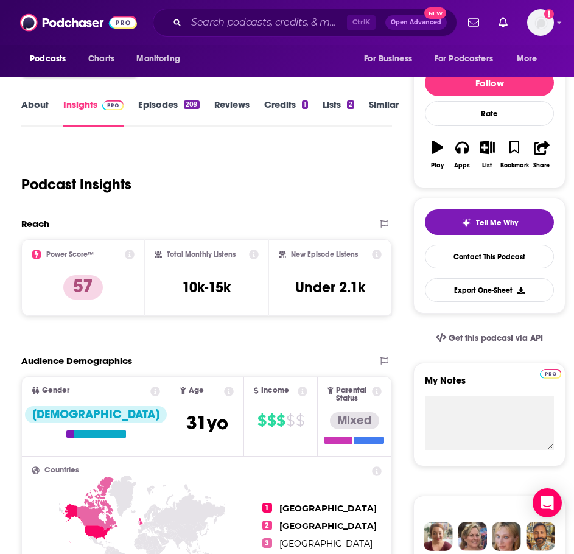
scroll to position [122, 0]
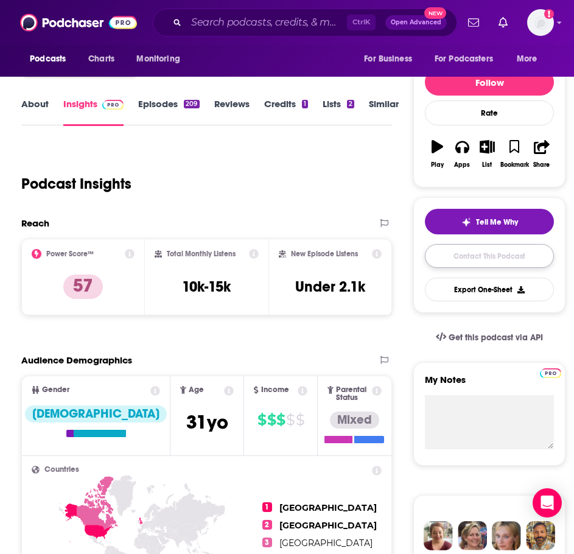
click at [499, 259] on link "Contact This Podcast" at bounding box center [489, 256] width 129 height 24
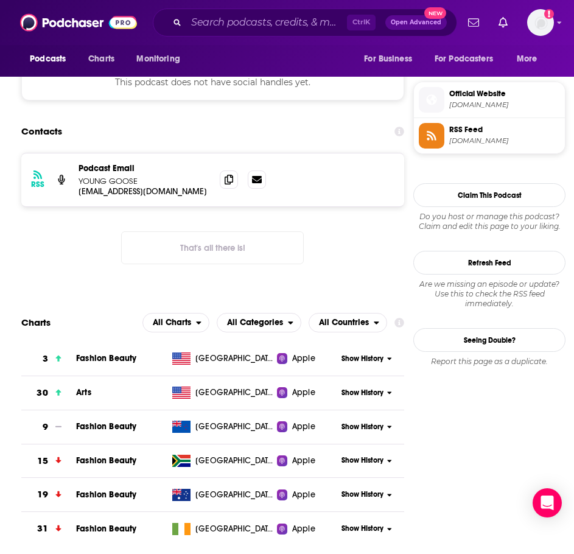
scroll to position [992, 0]
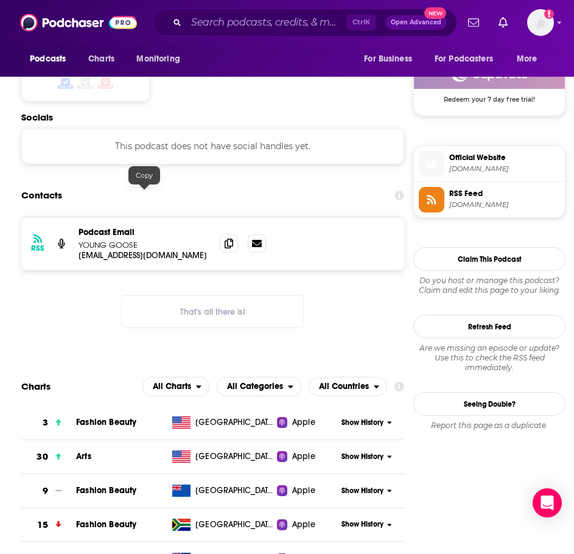
click at [144, 227] on p "Podcast Email" at bounding box center [143, 232] width 131 height 10
click at [144, 250] on p "service@younggoose.com" at bounding box center [143, 255] width 131 height 10
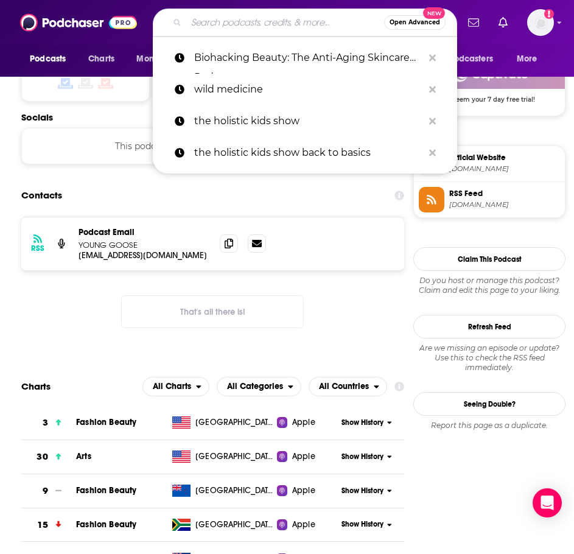
click at [229, 24] on input "Search podcasts, credits, & more..." at bounding box center [285, 22] width 198 height 19
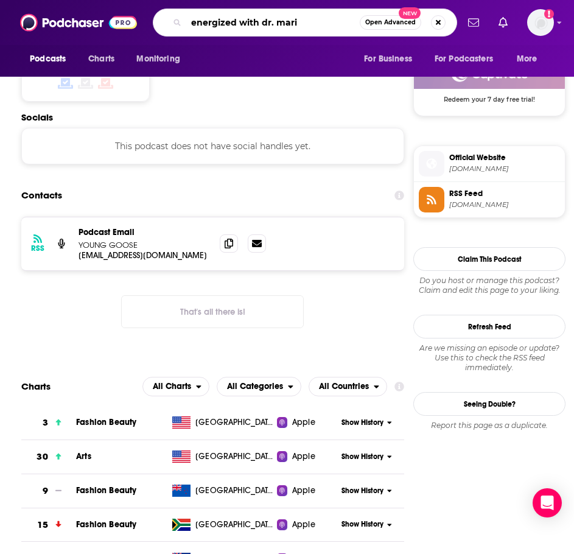
type input "energized with dr. mariz"
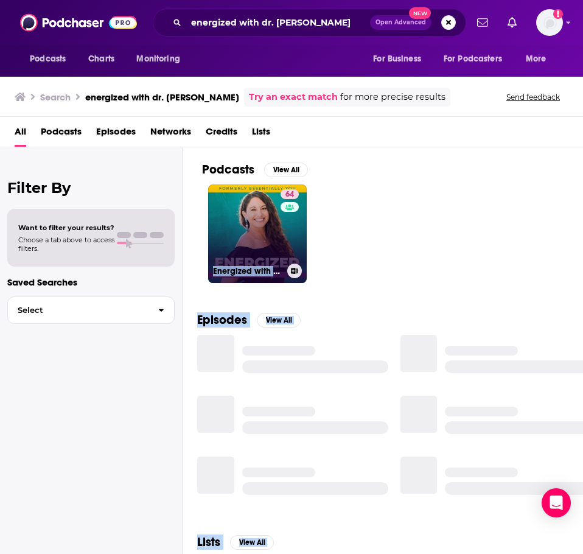
click at [266, 220] on link "64 Energized with Dr. Mariza" at bounding box center [257, 233] width 99 height 99
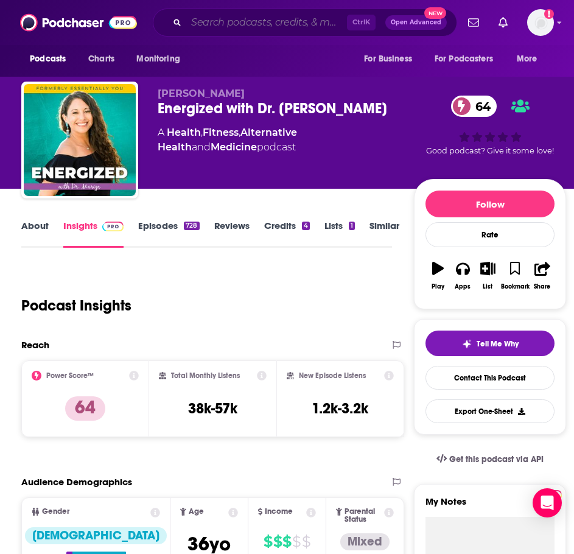
click at [204, 18] on input "Search podcasts, credits, & more..." at bounding box center [266, 22] width 161 height 19
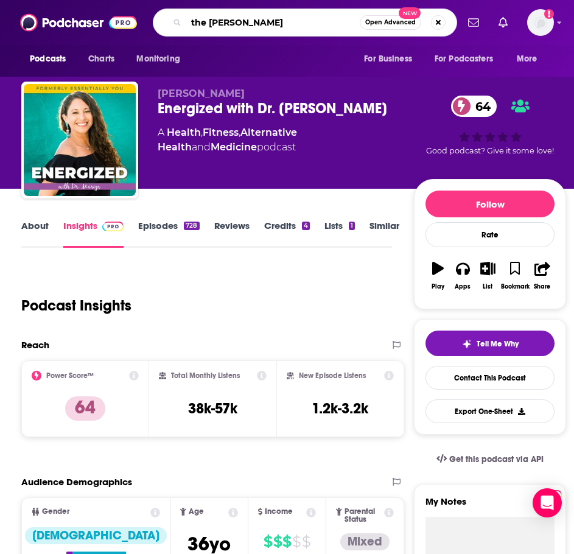
type input "the [PERSON_NAME] show"
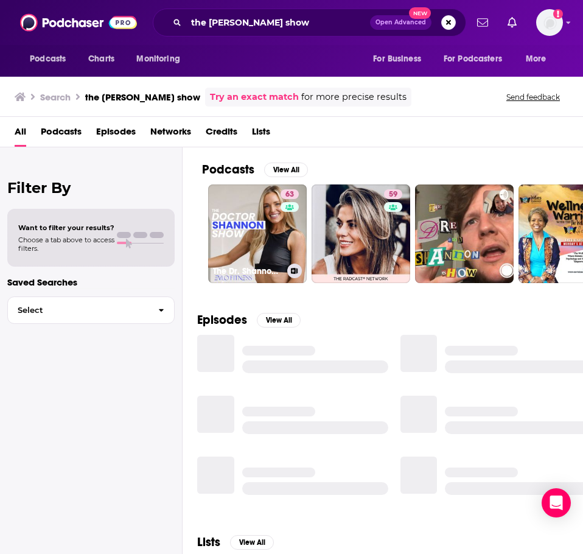
click at [245, 201] on link "63 The Dr. Shannon Show" at bounding box center [257, 233] width 99 height 99
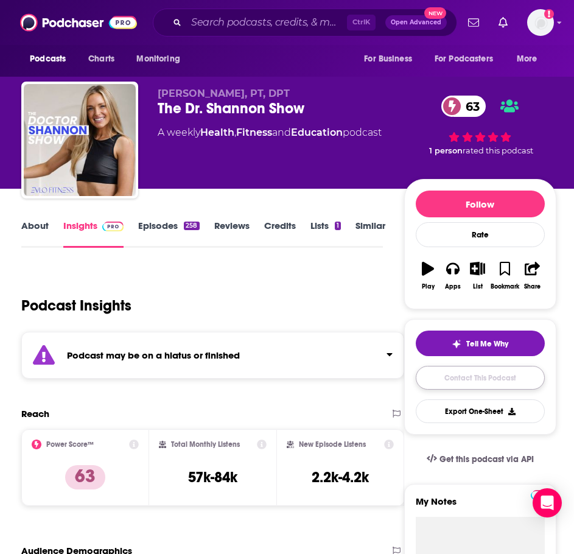
click at [463, 383] on link "Contact This Podcast" at bounding box center [480, 378] width 129 height 24
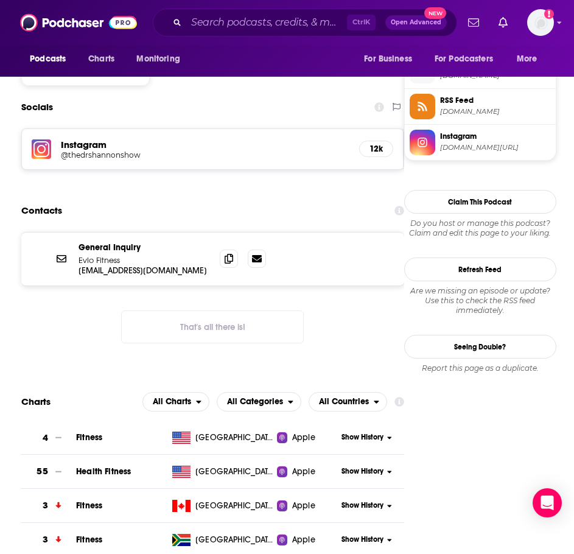
scroll to position [1045, 0]
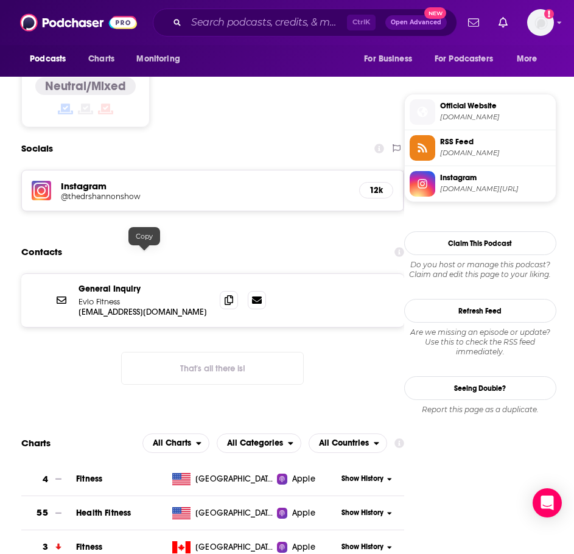
click at [142, 246] on div at bounding box center [144, 245] width 10 height 10
click at [142, 274] on div "General Inquiry Evlo Fitness contact@evlofitness.com contact@evlofitness.com" at bounding box center [212, 300] width 383 height 53
click at [144, 307] on p "contact@evlofitness.com" at bounding box center [143, 312] width 131 height 10
click at [196, 26] on input "Search podcasts, credits, & more..." at bounding box center [266, 22] width 161 height 19
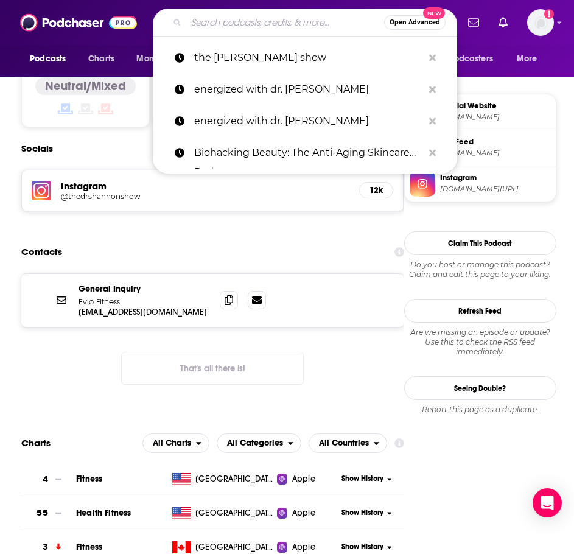
paste input "Women Aging Powerfully"
type input "Women Aging Powerfully"
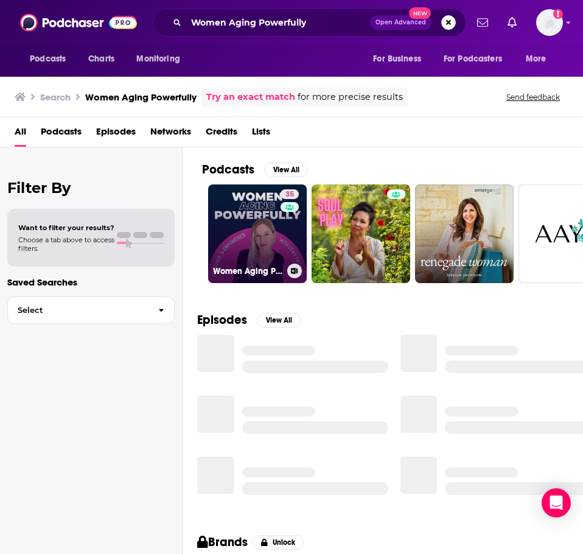
click at [235, 240] on link "35 Women Aging Powerfully" at bounding box center [257, 233] width 99 height 99
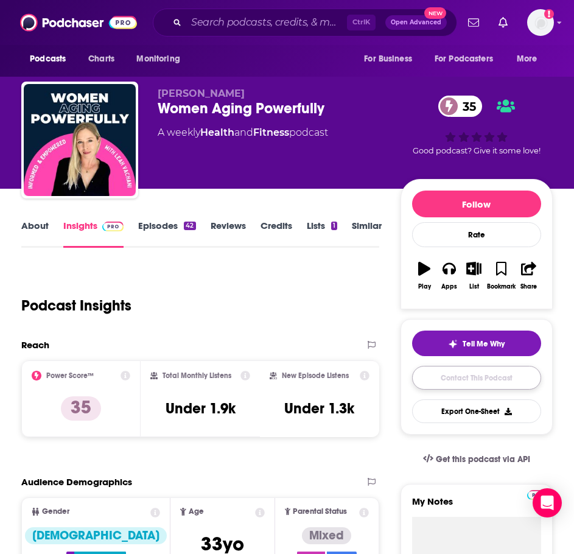
click at [442, 382] on link "Contact This Podcast" at bounding box center [476, 378] width 129 height 24
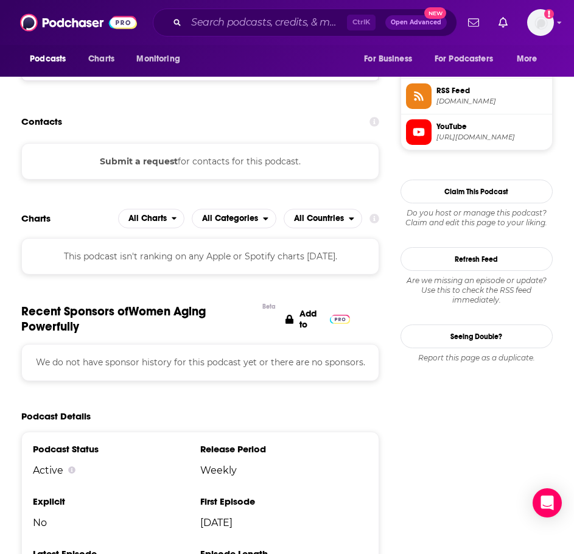
scroll to position [791, 0]
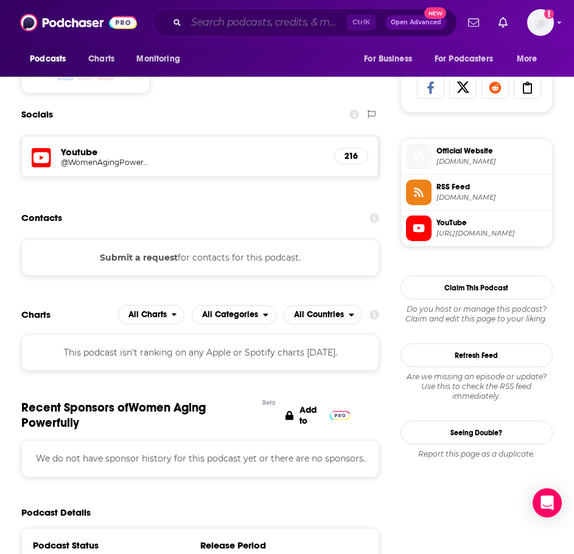
click at [247, 25] on input "Search podcasts, credits, & more..." at bounding box center [266, 22] width 161 height 19
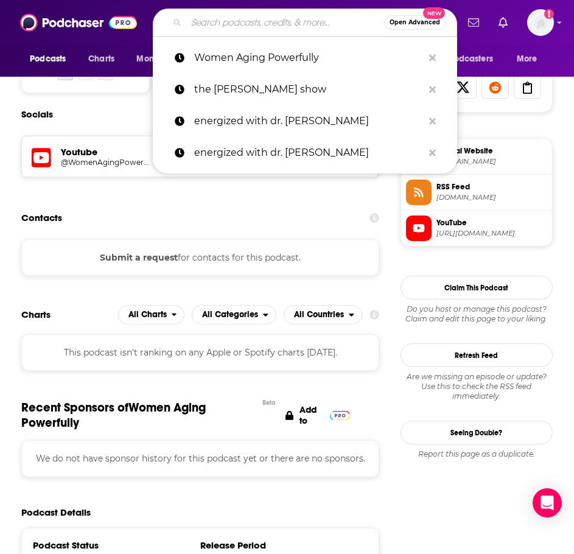
paste input "[PERSON_NAME] Nutrition Rx®️"
type input "[PERSON_NAME] Nutrition Rx®️"
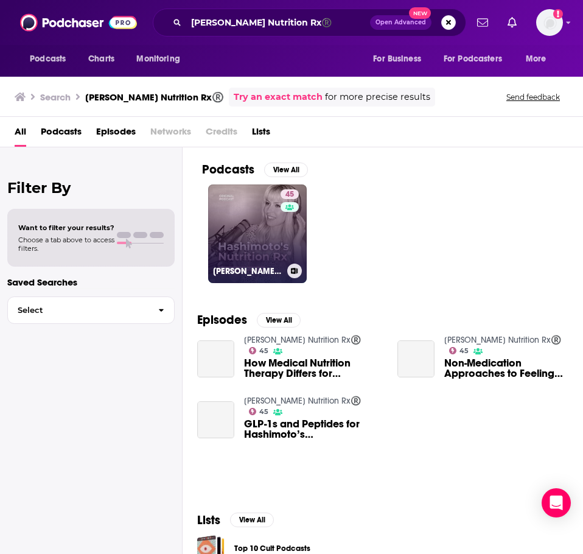
click at [257, 205] on link "45 [PERSON_NAME] Nutrition Rx®️" at bounding box center [257, 233] width 99 height 99
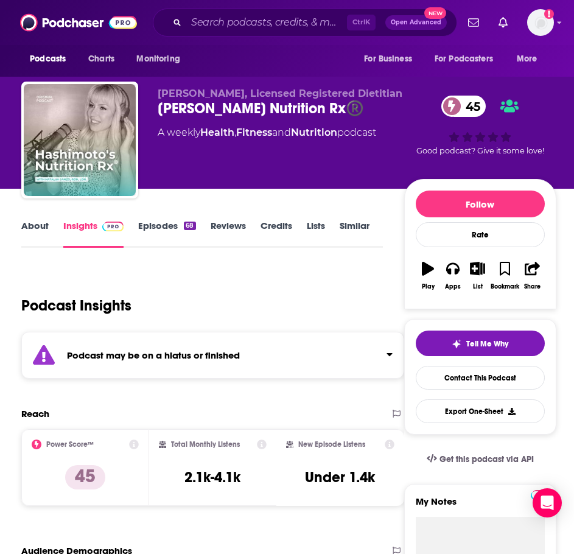
scroll to position [61, 0]
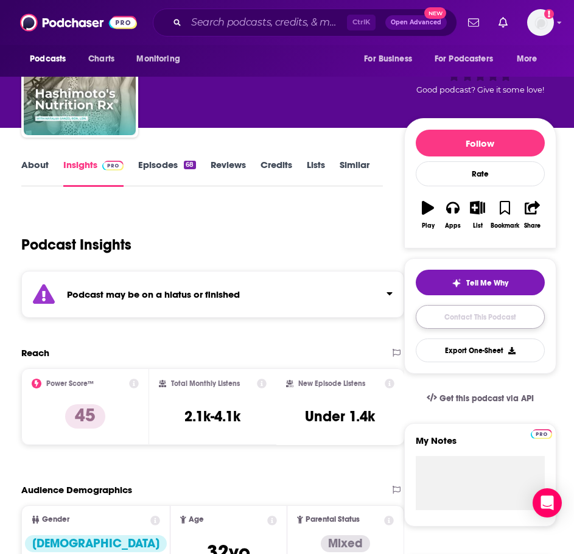
click at [454, 319] on link "Contact This Podcast" at bounding box center [480, 317] width 129 height 24
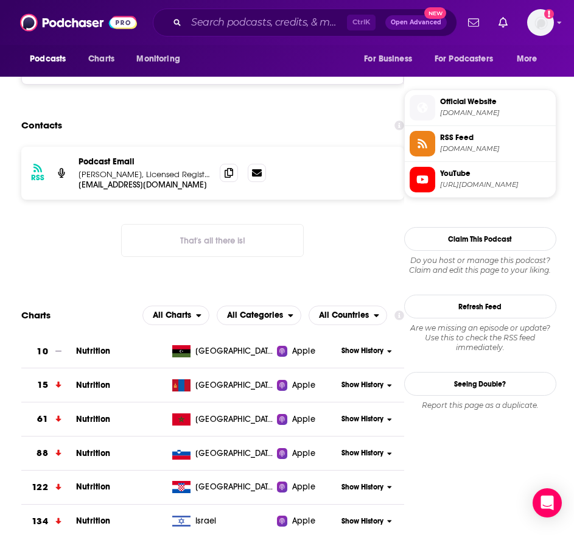
scroll to position [944, 0]
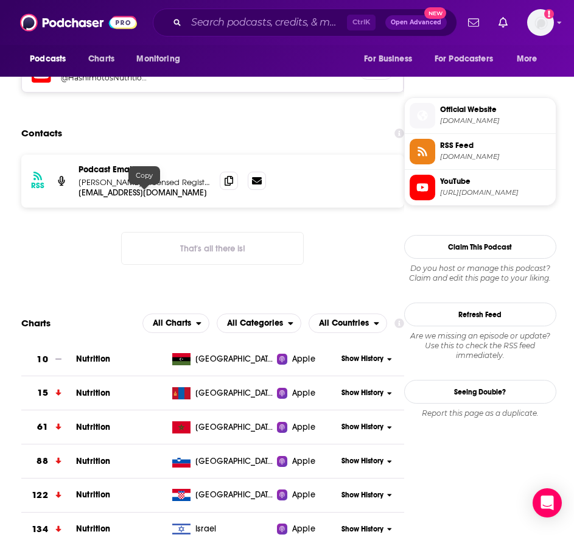
click at [139, 191] on p "[EMAIL_ADDRESS][DOMAIN_NAME]" at bounding box center [143, 192] width 131 height 10
click at [207, 21] on input "Search podcasts, credits, & more..." at bounding box center [266, 22] width 161 height 19
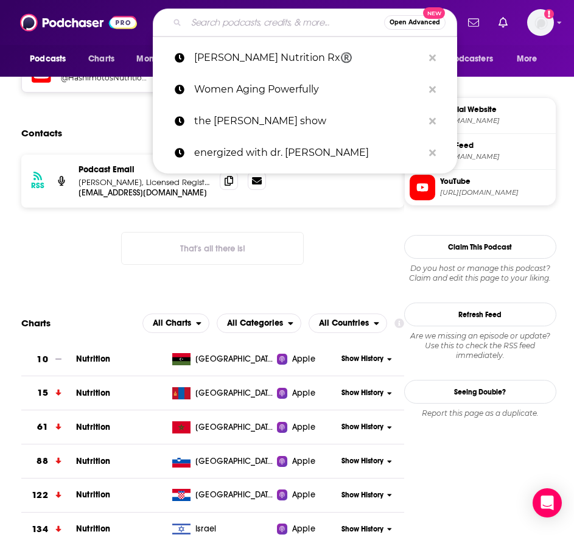
paste input "Lor ips d sitam co adip elitsedd ei tempo incidid utlabor etd magnaaliqu enim a…"
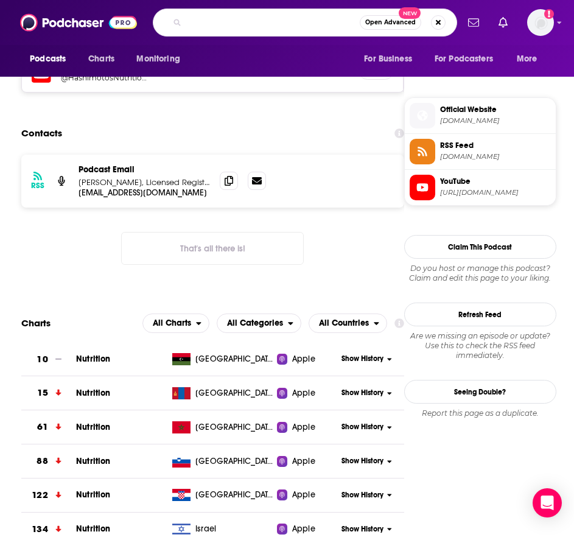
click at [207, 21] on input "Search podcasts, credits, & more..." at bounding box center [272, 22] width 173 height 19
type input "quiet the clock"
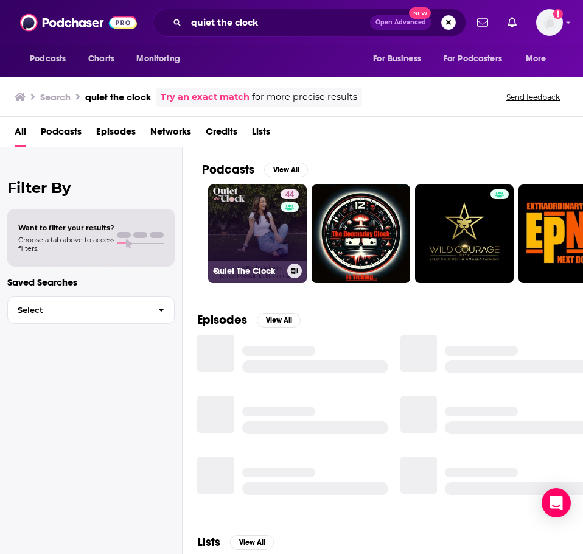
click at [276, 234] on link "44 Quiet The Clock" at bounding box center [257, 233] width 99 height 99
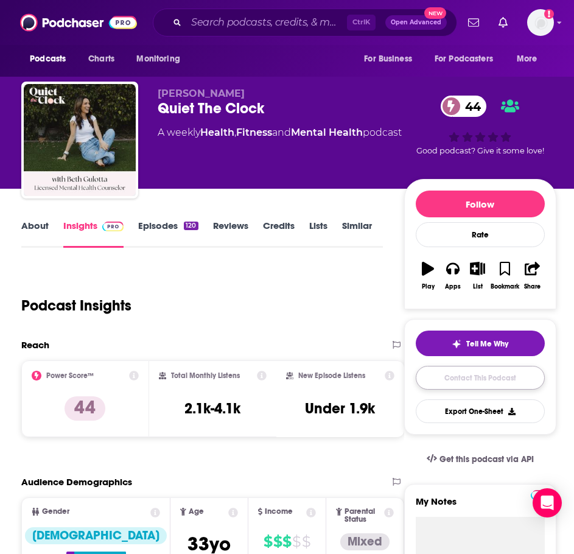
click at [467, 374] on link "Contact This Podcast" at bounding box center [480, 378] width 129 height 24
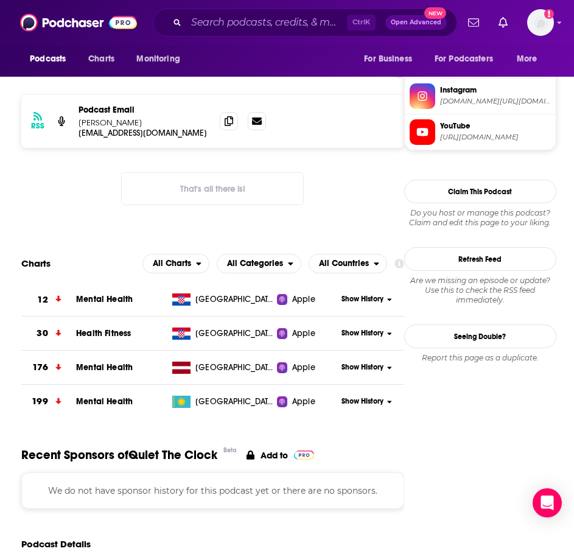
scroll to position [1058, 0]
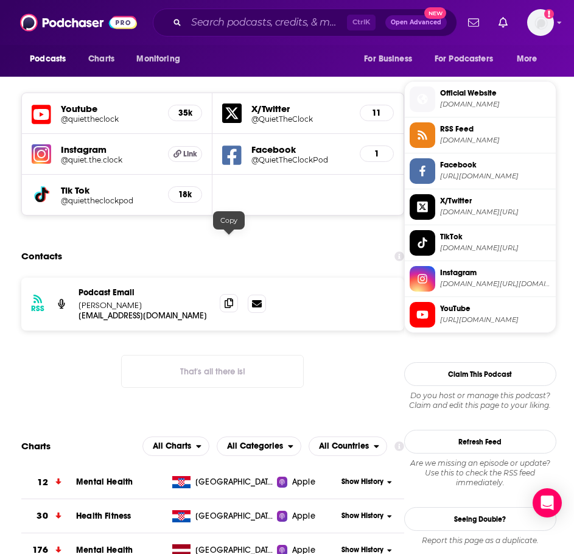
click at [232, 298] on icon at bounding box center [228, 303] width 9 height 10
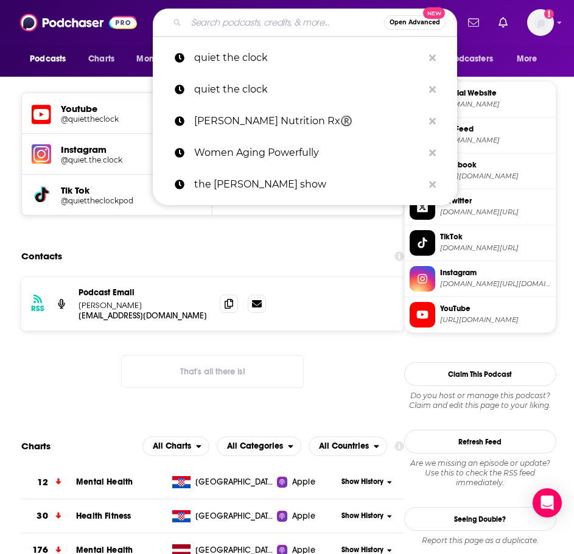
click at [211, 26] on input "Search podcasts, credits, & more..." at bounding box center [285, 22] width 198 height 19
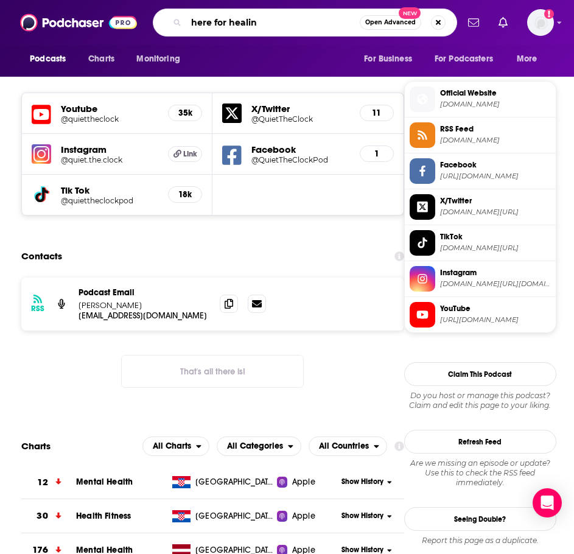
type input "here for healing"
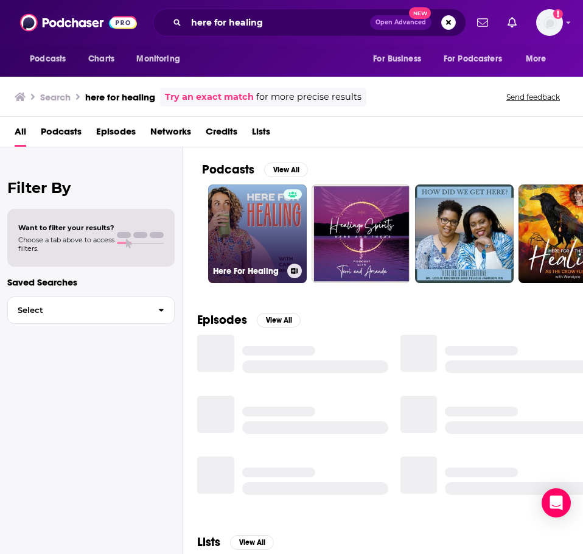
click at [260, 235] on link "Here For Healing" at bounding box center [257, 233] width 99 height 99
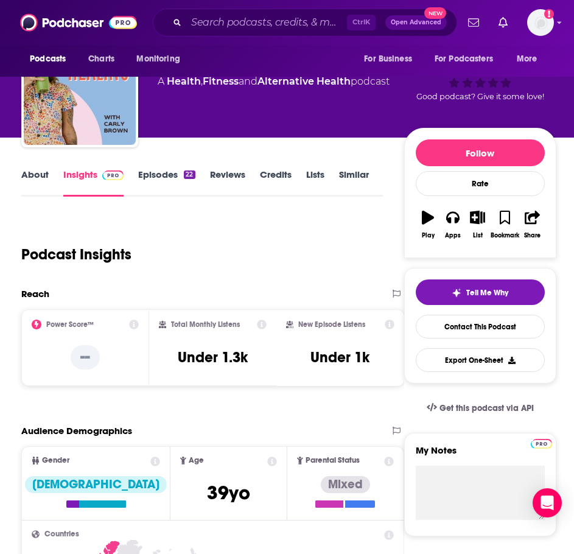
scroll to position [122, 0]
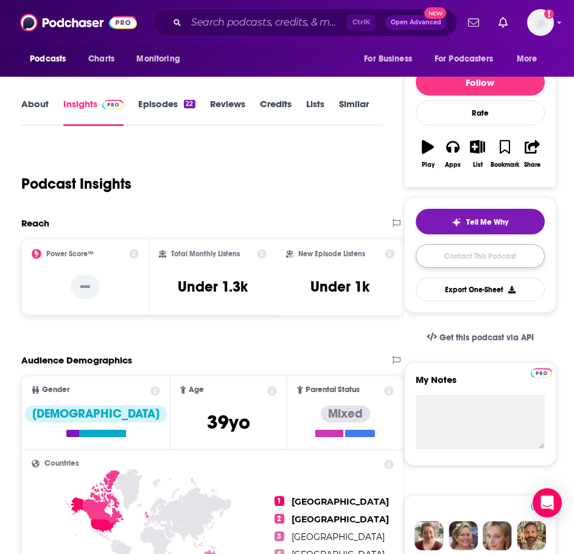
click at [436, 261] on link "Contact This Podcast" at bounding box center [480, 256] width 129 height 24
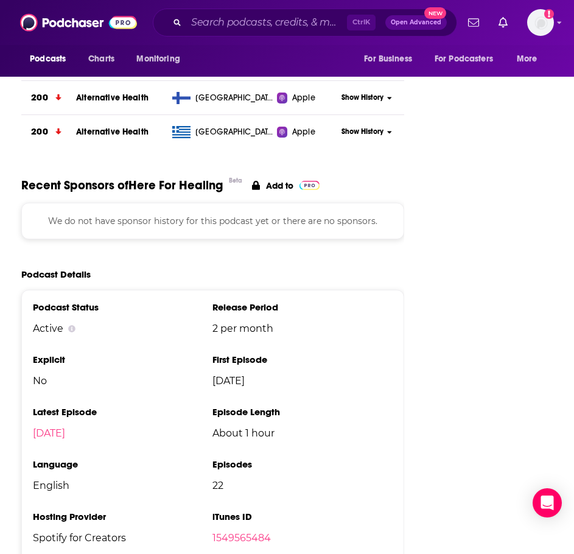
scroll to position [1145, 0]
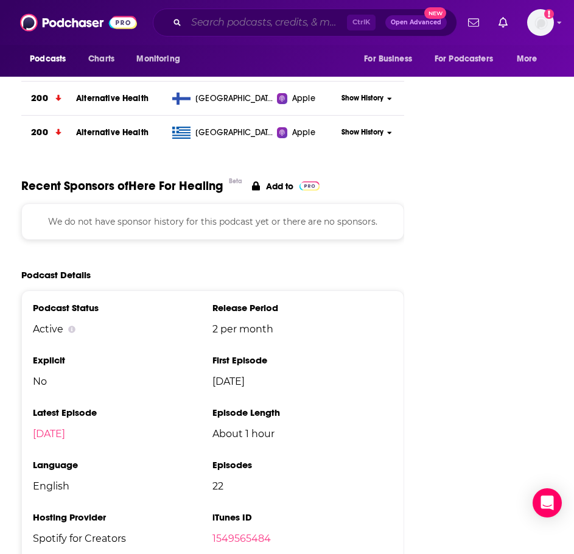
click at [192, 19] on input "Search podcasts, credits, & more..." at bounding box center [266, 22] width 161 height 19
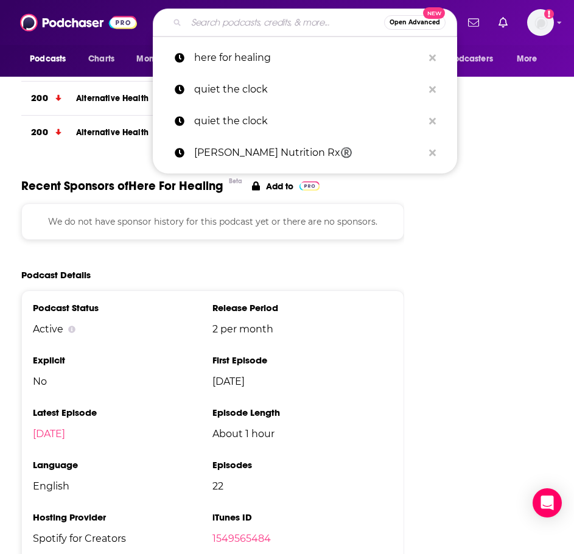
paste input ""Doctor Mom" Podcast | Practical Tips to Be a Proactive Parent"
type input ""Doctor Mom" Podcast | Practical Tips to Be a Proactive Parent"
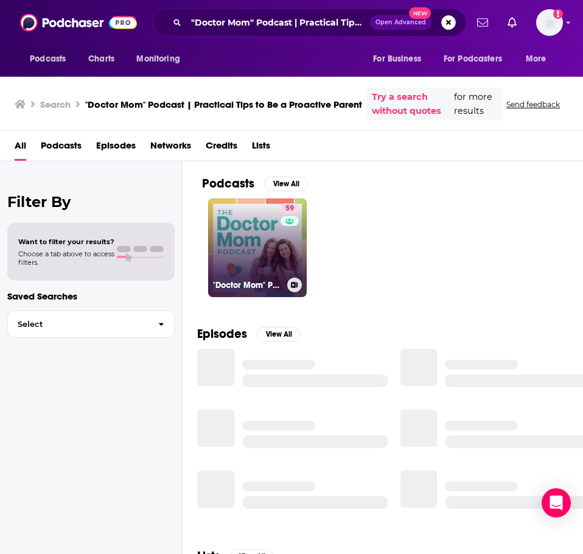
click at [249, 210] on link "59 "Doctor Mom" Podcast | Practical Tips to Be a Proactive Parent" at bounding box center [257, 247] width 99 height 99
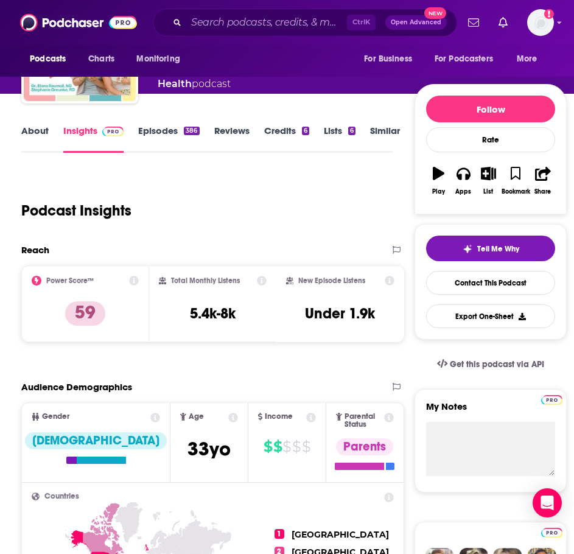
scroll to position [122, 0]
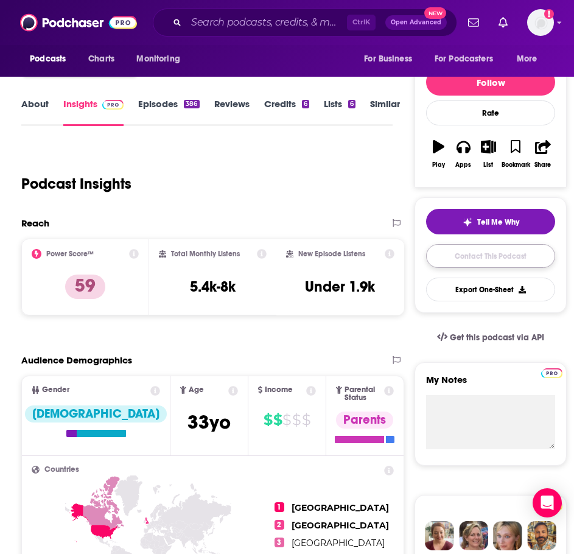
click at [446, 260] on link "Contact This Podcast" at bounding box center [490, 256] width 129 height 24
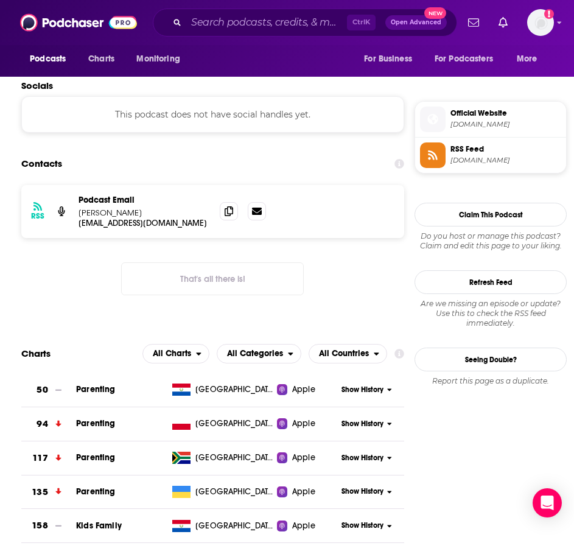
scroll to position [945, 0]
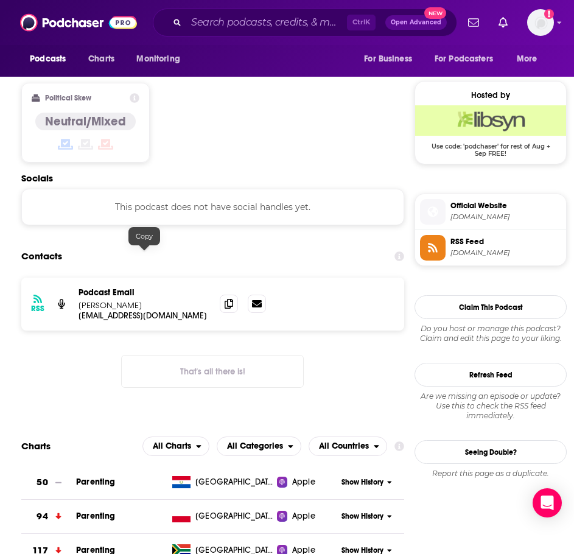
click at [140, 310] on p "[EMAIL_ADDRESS][DOMAIN_NAME]" at bounding box center [143, 315] width 131 height 10
click at [200, 23] on input "Search podcasts, credits, & more..." at bounding box center [266, 22] width 161 height 19
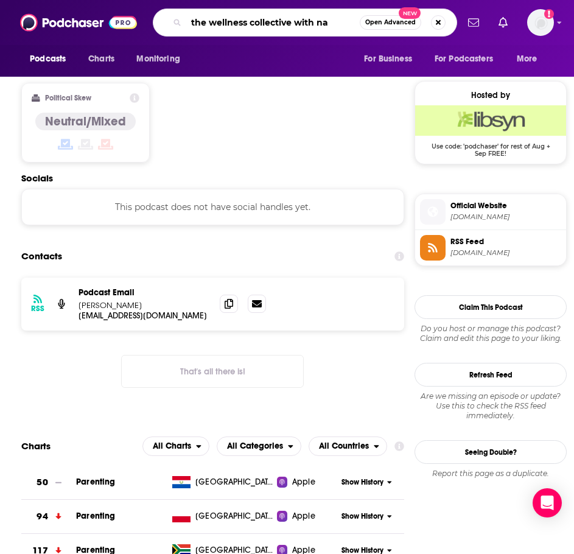
type input "the wellness collective with nat"
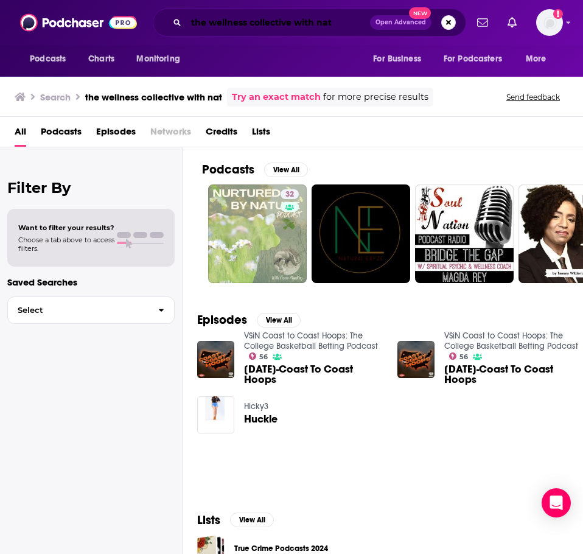
click at [252, 20] on input "the wellness collective with nat" at bounding box center [278, 22] width 184 height 19
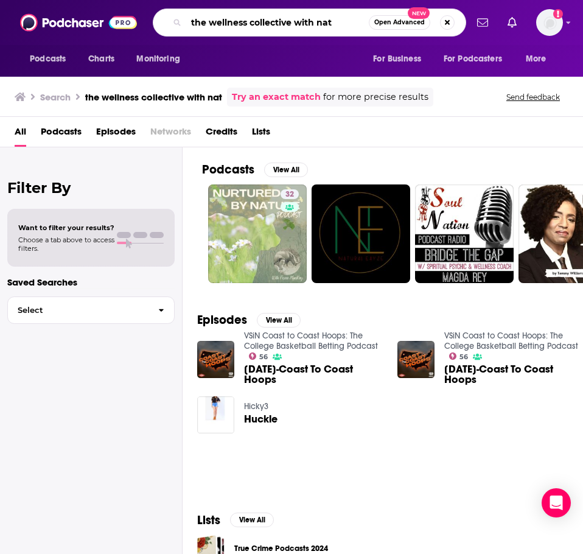
click at [252, 19] on input "the wellness collective with nat" at bounding box center [277, 22] width 183 height 19
paste input "The Wellness Collective with [PERSON_NAME]"
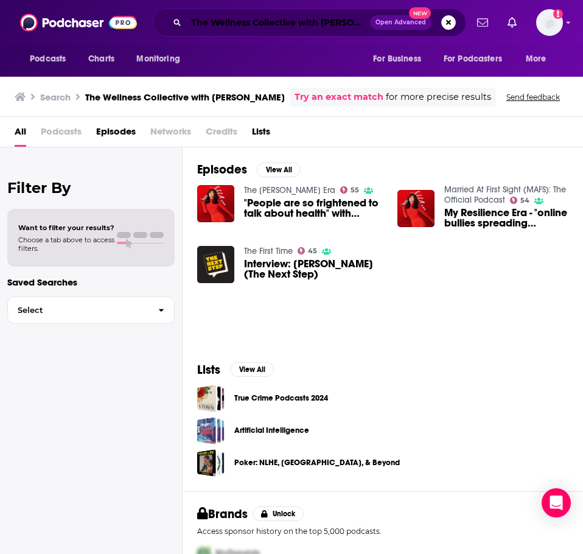
click at [216, 24] on input "The Wellness Collective with [PERSON_NAME]" at bounding box center [278, 22] width 184 height 19
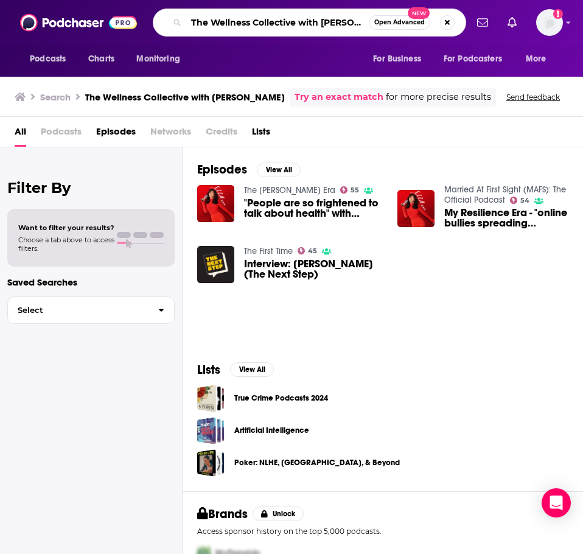
click at [216, 24] on input "The Wellness Collective with [PERSON_NAME]" at bounding box center [277, 22] width 183 height 19
type input "the human upgrade"
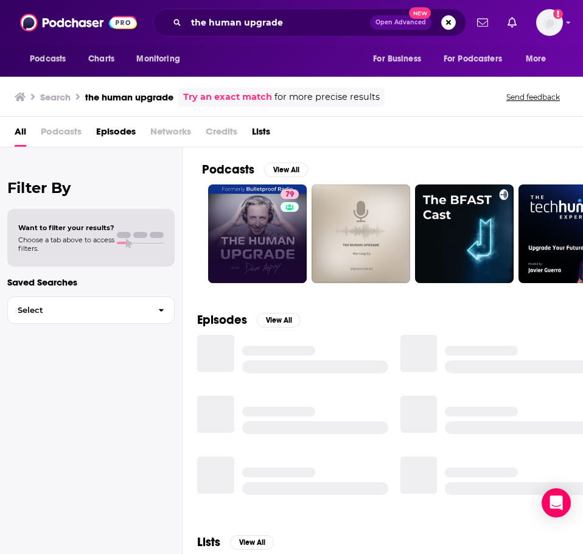
click at [242, 220] on link "79" at bounding box center [257, 233] width 99 height 99
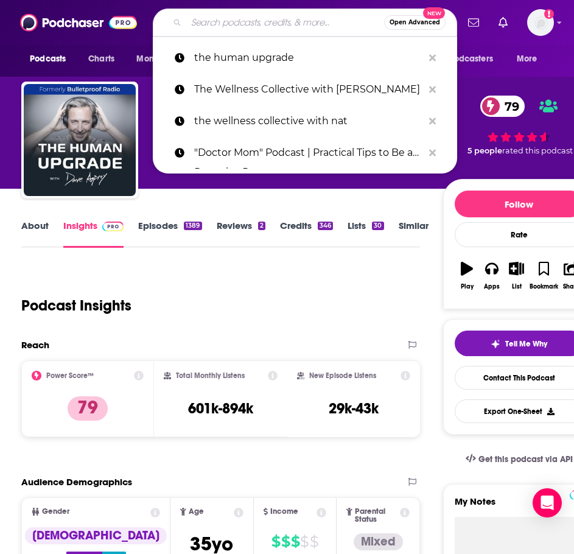
click at [207, 15] on input "Search podcasts, credits, & more..." at bounding box center [285, 22] width 198 height 19
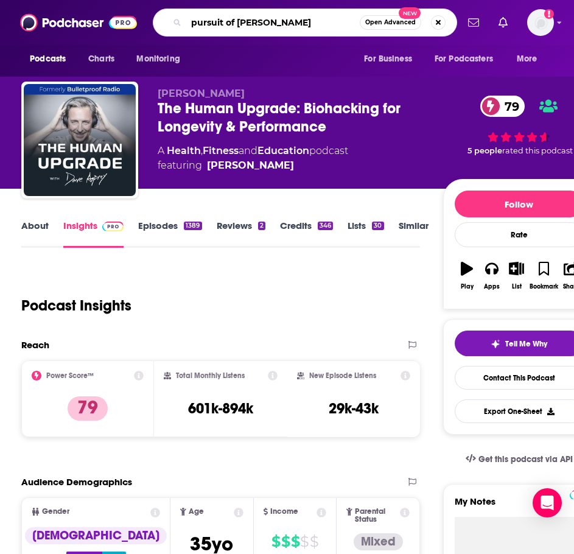
type input "pursuit of wellness"
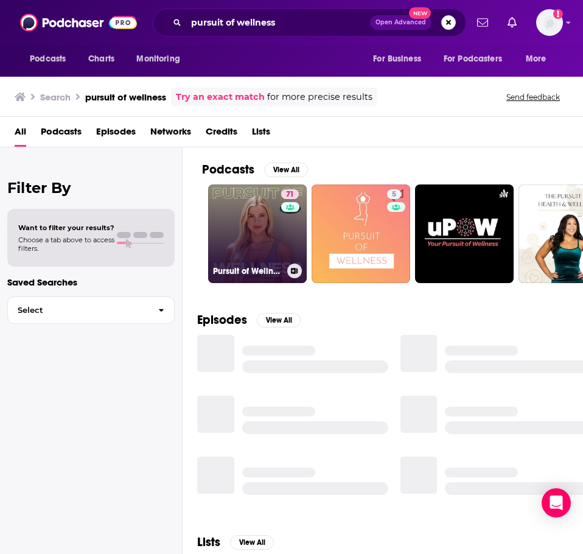
click at [251, 242] on link "71 Pursuit of Wellness" at bounding box center [257, 233] width 99 height 99
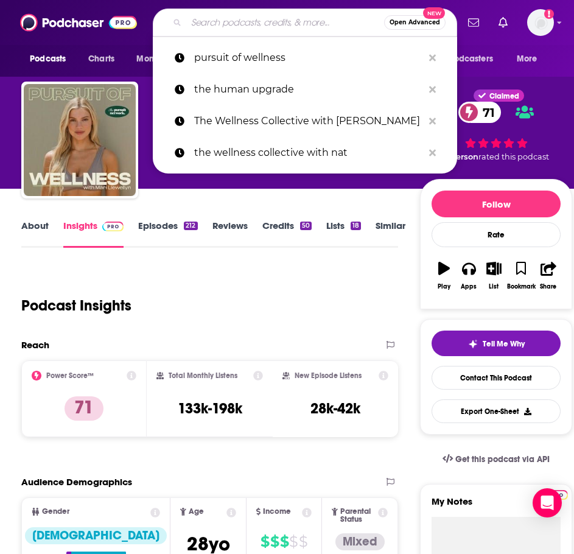
click at [237, 15] on input "Search podcasts, credits, & more..." at bounding box center [285, 22] width 198 height 19
paste input "Longevity Optimization with [PERSON_NAME]"
type input "Longevity Optimization with [PERSON_NAME]"
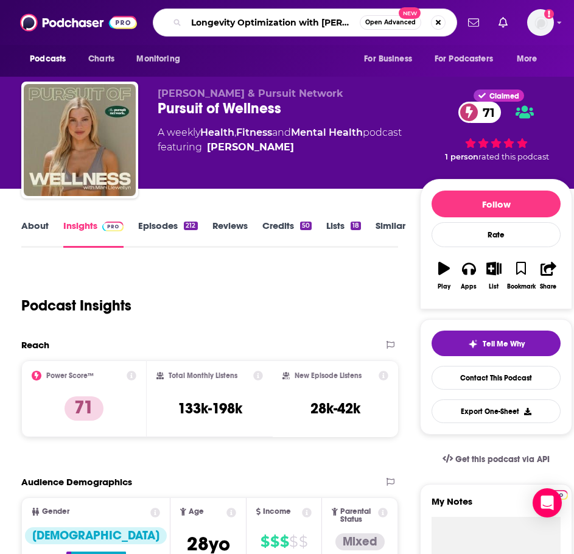
scroll to position [0, 25]
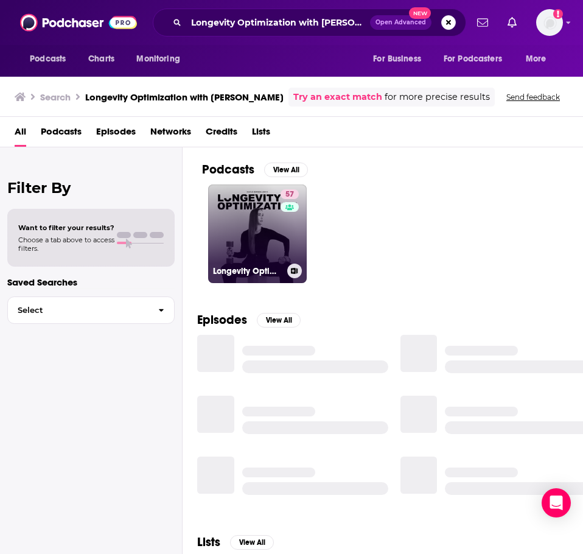
click at [238, 215] on link "57 Longevity Optimization with [PERSON_NAME]" at bounding box center [257, 233] width 99 height 99
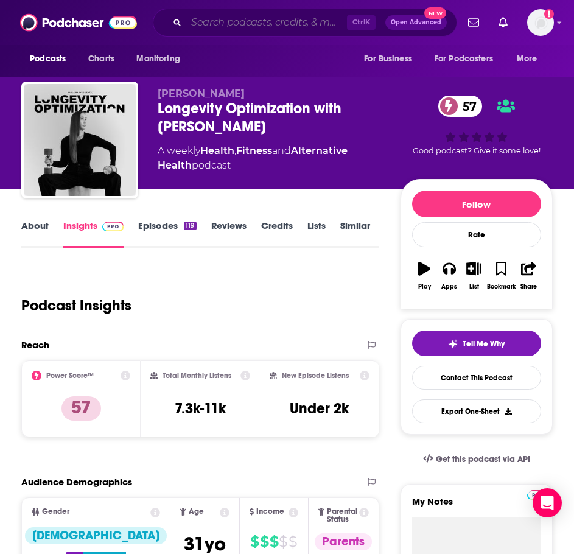
click at [198, 25] on input "Search podcasts, credits, & more..." at bounding box center [266, 22] width 161 height 19
paste input "The [PERSON_NAME] Drive"
type input "The [PERSON_NAME] Drive"
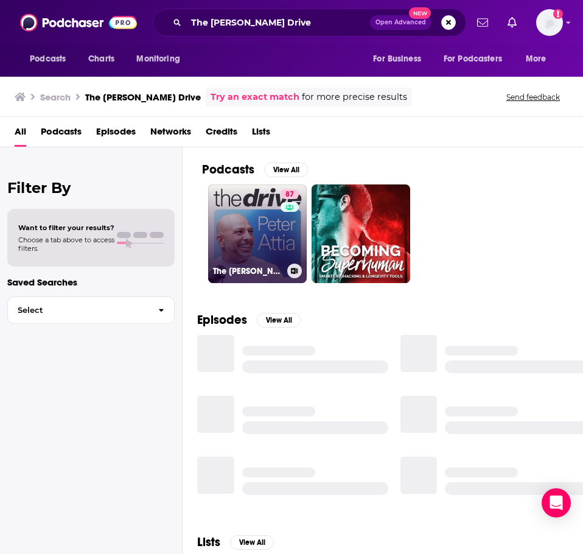
click at [273, 212] on link "[STREET_ADDRESS][PERSON_NAME]" at bounding box center [257, 233] width 99 height 99
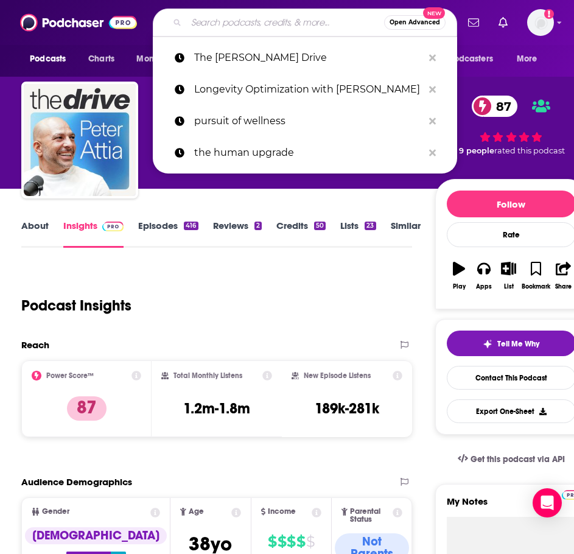
click at [212, 19] on input "Search podcasts, credits, & more..." at bounding box center [285, 22] width 198 height 19
paste input "The Wellness Collective with [PERSON_NAME]"
type input "The Wellness Collective with [PERSON_NAME]"
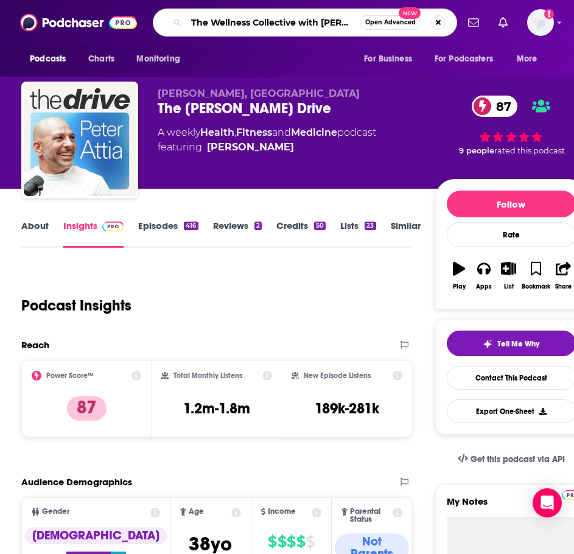
scroll to position [0, 34]
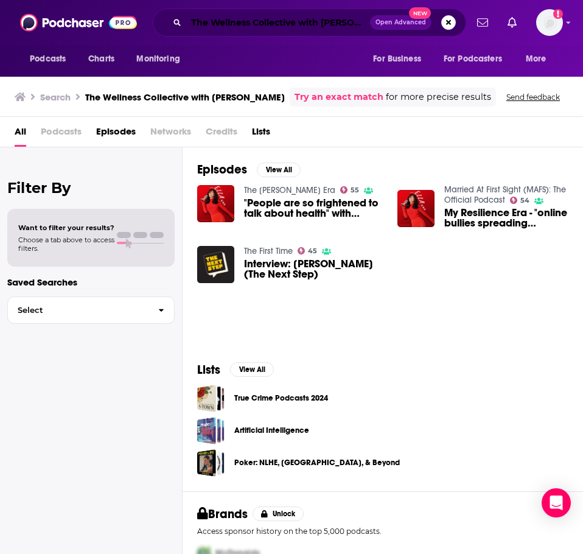
click at [245, 24] on input "The Wellness Collective with [PERSON_NAME]" at bounding box center [278, 22] width 184 height 19
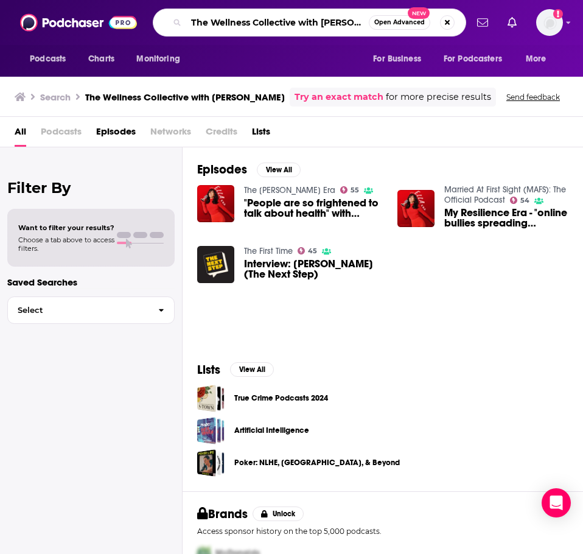
click at [245, 24] on input "The Wellness Collective with [PERSON_NAME]" at bounding box center [277, 22] width 183 height 19
paste input "Chasing Life Podcast (CNN)"
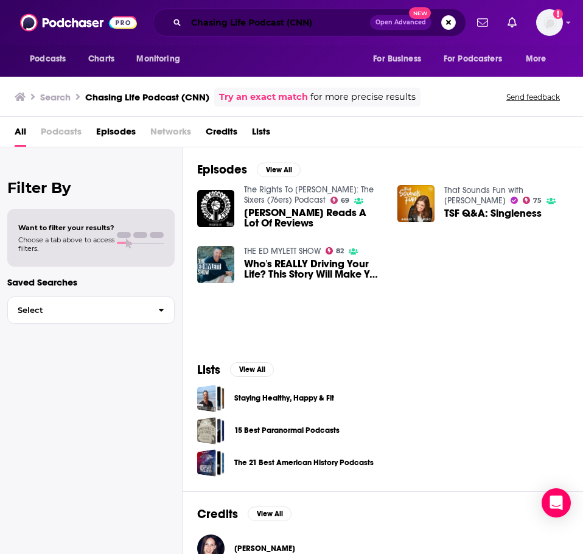
click at [310, 27] on input "Chasing Life Podcast (CNN)" at bounding box center [278, 22] width 184 height 19
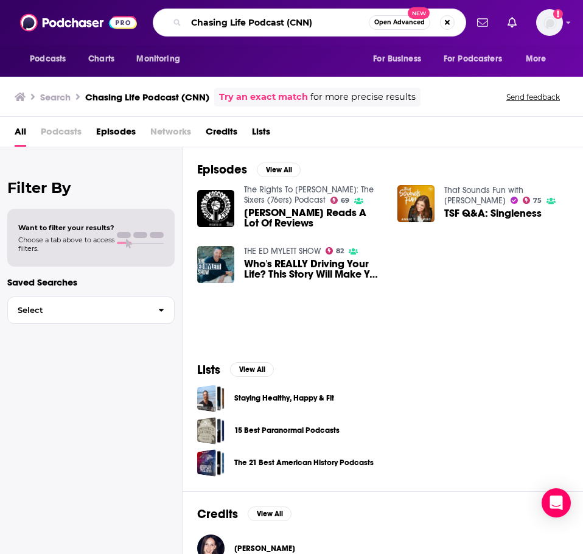
click at [310, 27] on input "Chasing Life Podcast (CNN)" at bounding box center [277, 22] width 183 height 19
type input "the human upgrade"
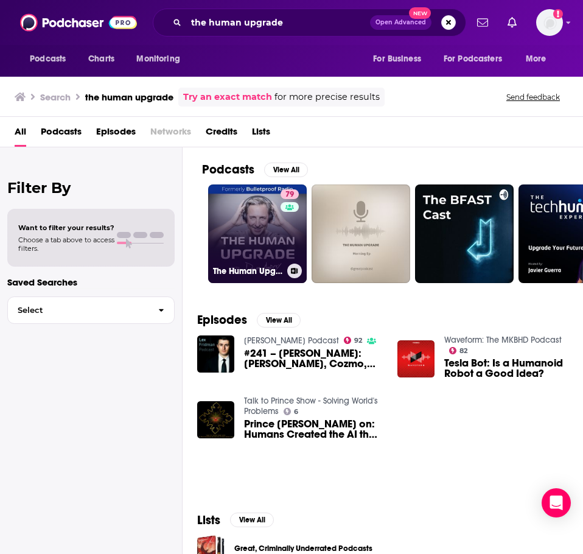
click at [238, 232] on link "79 The Human Upgrade: Biohacking for Longevity & Performance" at bounding box center [257, 233] width 99 height 99
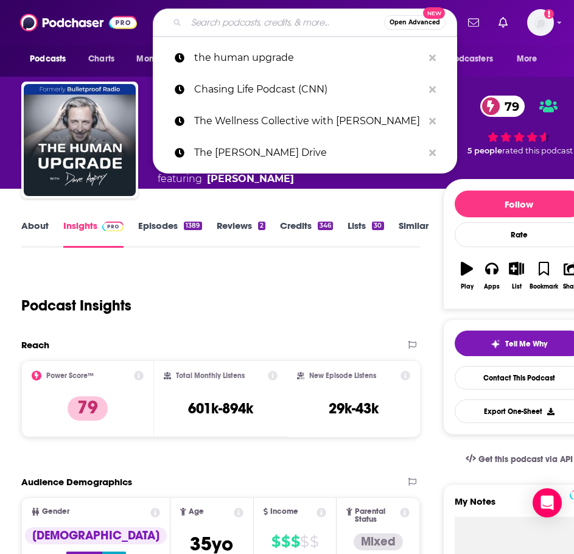
click at [223, 24] on input "Search podcasts, credits, & more..." at bounding box center [285, 22] width 198 height 19
paste input "The Skinny Confidential Him & Her Podcast"
type input "The Skinny Confidential Him & Her Podcast"
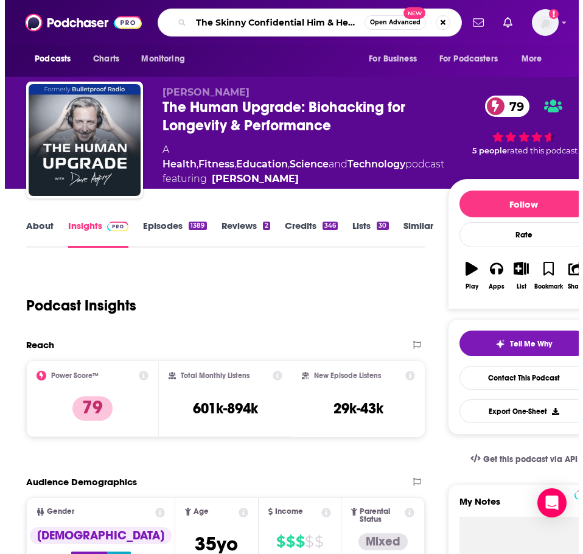
scroll to position [0, 30]
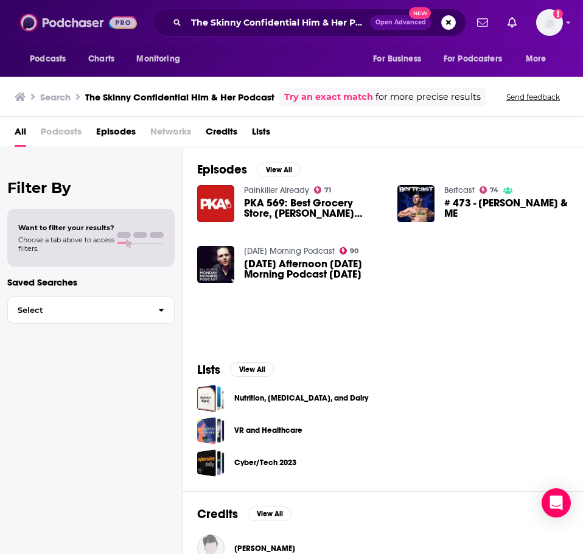
drag, startPoint x: 77, startPoint y: 16, endPoint x: 120, endPoint y: 24, distance: 43.4
click at [77, 16] on img at bounding box center [78, 22] width 117 height 23
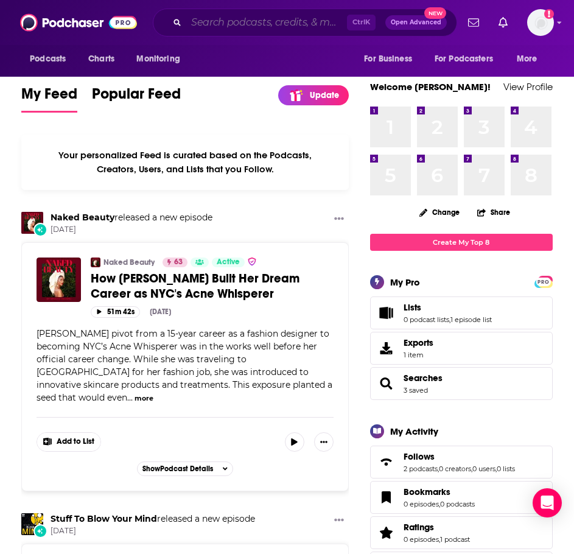
click at [266, 23] on input "Search podcasts, credits, & more..." at bounding box center [266, 22] width 161 height 19
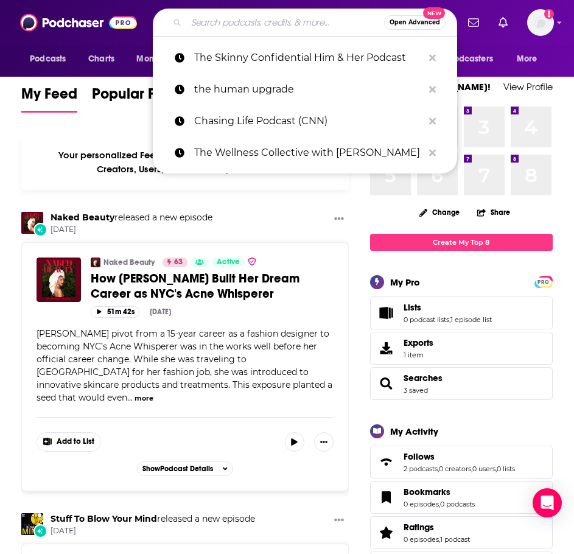
paste input "The Skinny Confidential Him & Her Podcast"
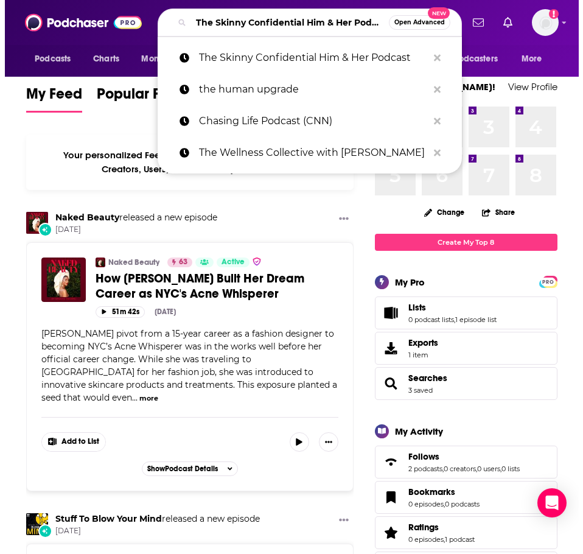
scroll to position [0, 30]
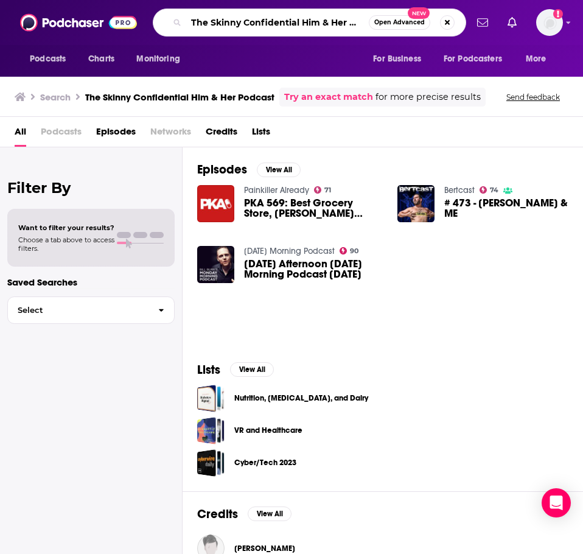
click at [266, 23] on input "The Skinny Confidential Him & Her Podcast" at bounding box center [277, 22] width 183 height 19
click at [200, 23] on input "The Skinny Confidential Him & Her Podcast" at bounding box center [277, 22] width 183 height 19
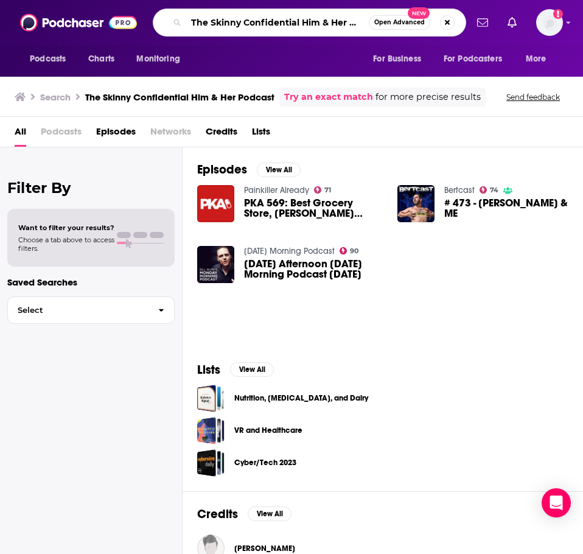
click at [200, 23] on input "The Skinny Confidential Him & Her Podcast" at bounding box center [277, 22] width 183 height 19
type input "[PERSON_NAME]"
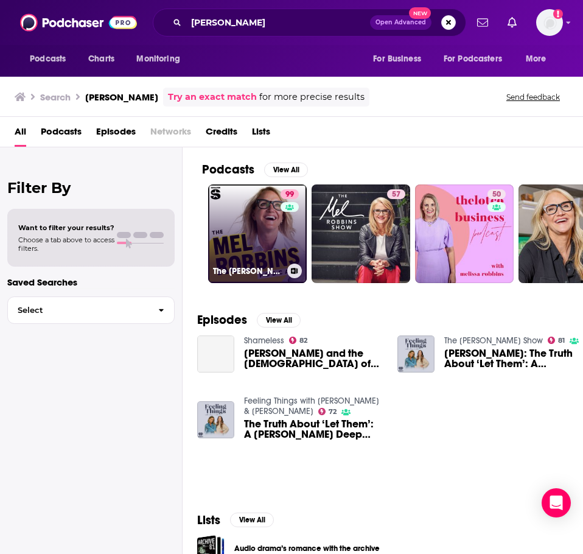
click at [260, 234] on link "99 The [PERSON_NAME] Podcast" at bounding box center [257, 233] width 99 height 99
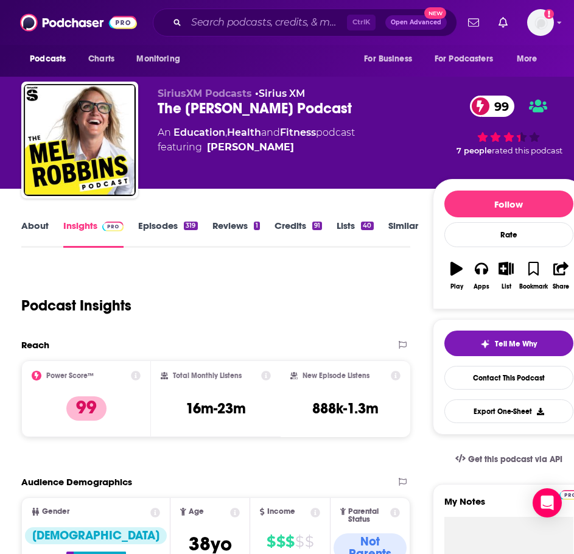
click at [248, 10] on div "Ctrl K Open Advanced New" at bounding box center [305, 23] width 304 height 28
click at [248, 23] on input "Search podcasts, credits, & more..." at bounding box center [266, 22] width 161 height 19
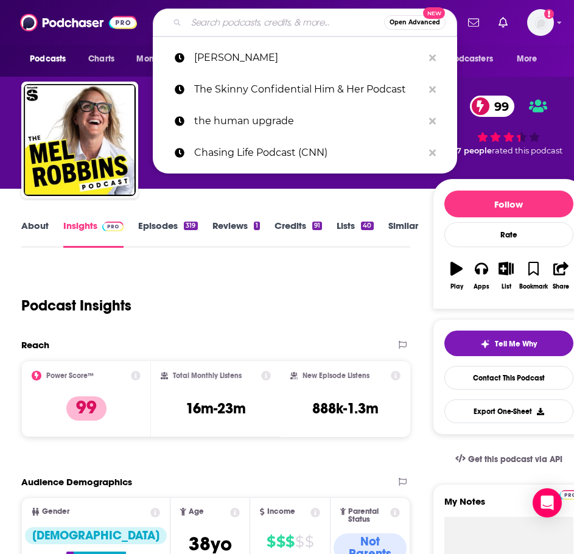
paste input "Live Purely with [PERSON_NAME]"
type input "Live Purely with [PERSON_NAME]"
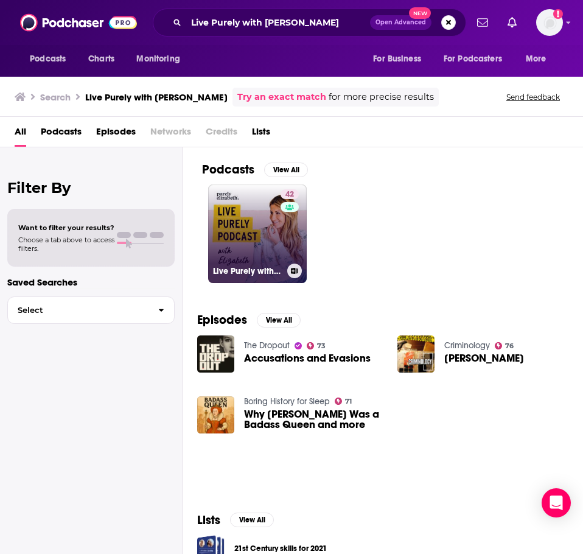
click at [248, 199] on link "42 Live Purely with [PERSON_NAME]" at bounding box center [257, 233] width 99 height 99
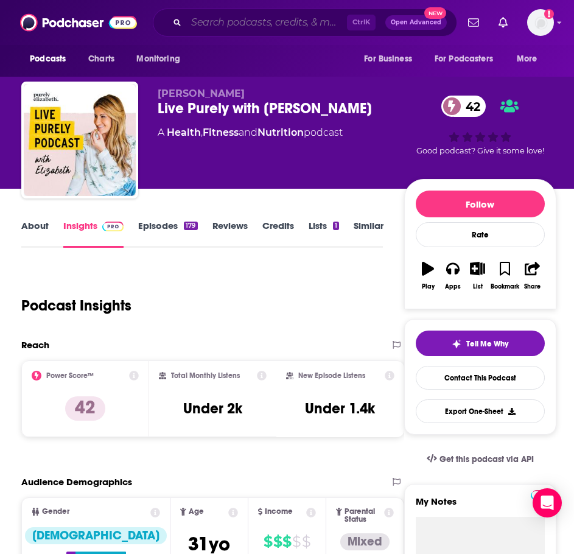
click at [211, 23] on input "Search podcasts, credits, & more..." at bounding box center [266, 22] width 161 height 19
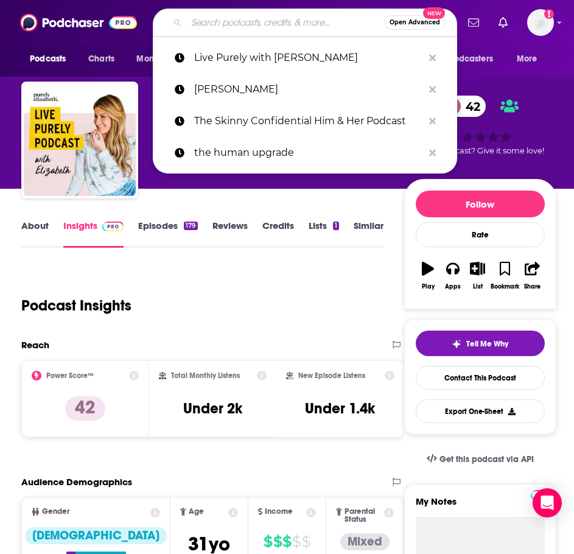
paste input "The [PERSON_NAME] Show"
type input "The [PERSON_NAME] Show"
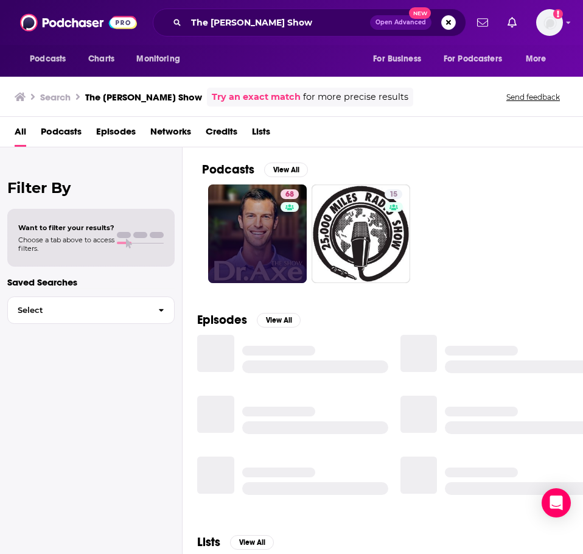
click at [244, 224] on link "68" at bounding box center [257, 233] width 99 height 99
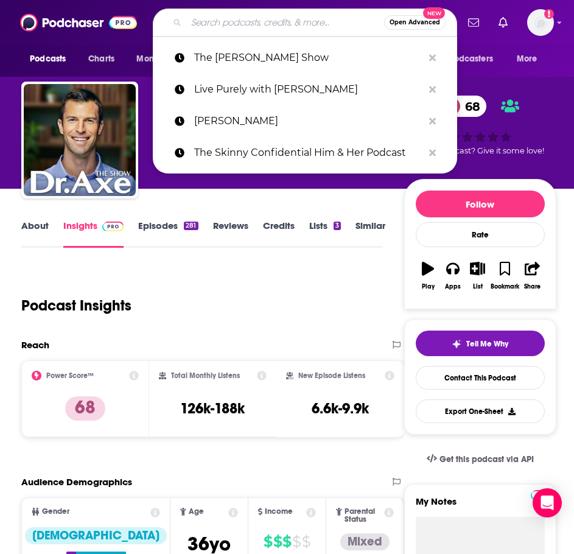
click at [201, 21] on input "Search podcasts, credits, & more..." at bounding box center [285, 22] width 198 height 19
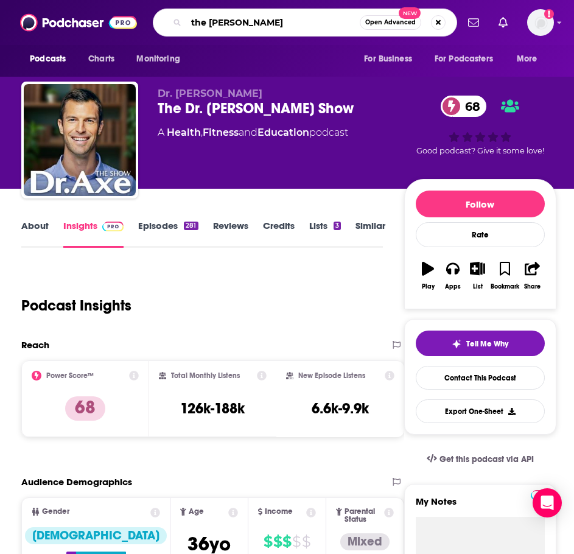
type input "the [PERSON_NAME] show"
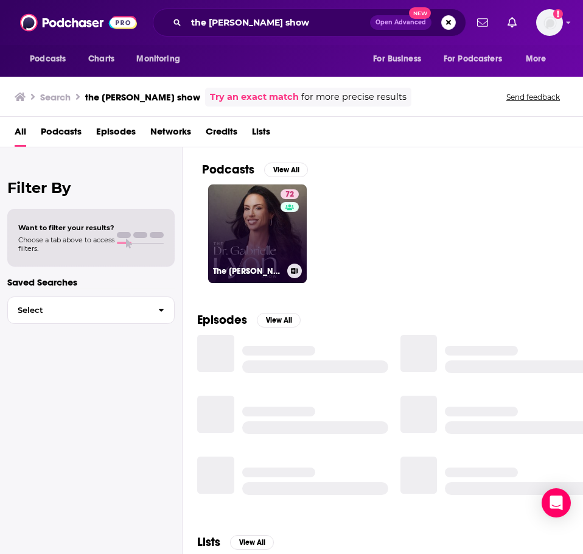
click at [242, 224] on link "72 The [PERSON_NAME] Show" at bounding box center [257, 233] width 99 height 99
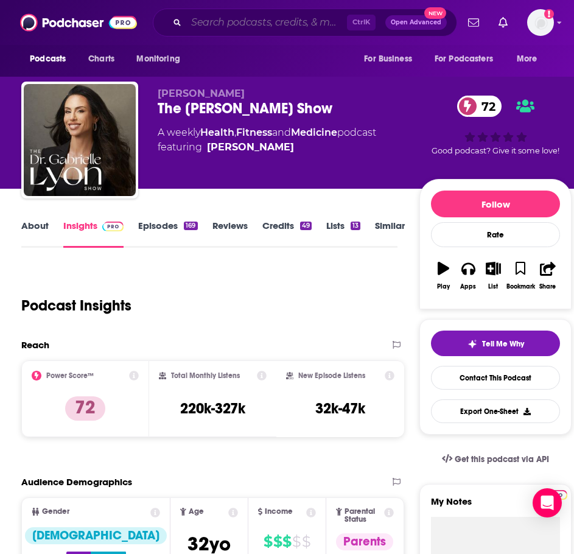
click at [211, 13] on input "Search podcasts, credits, & more..." at bounding box center [266, 22] width 161 height 19
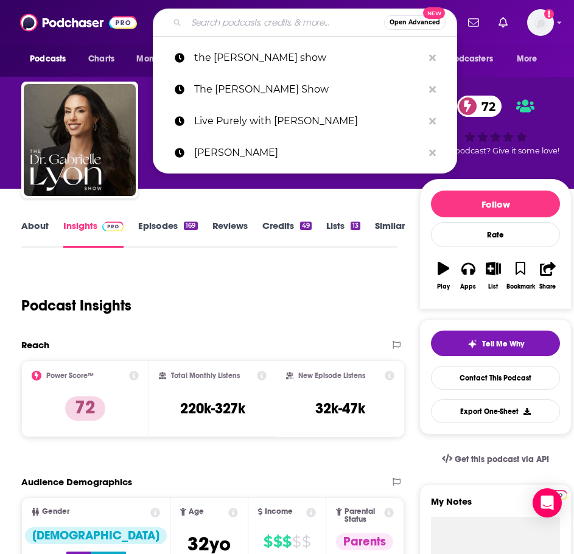
paste input "[URL][DOMAIN_NAME]"
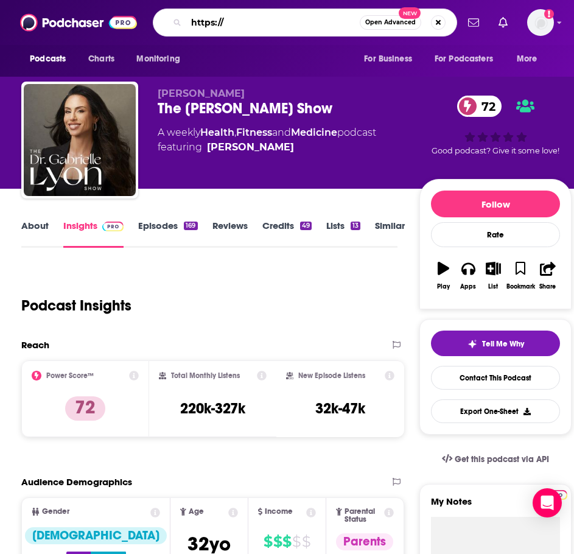
type input "https"
type input "the balanced blond"
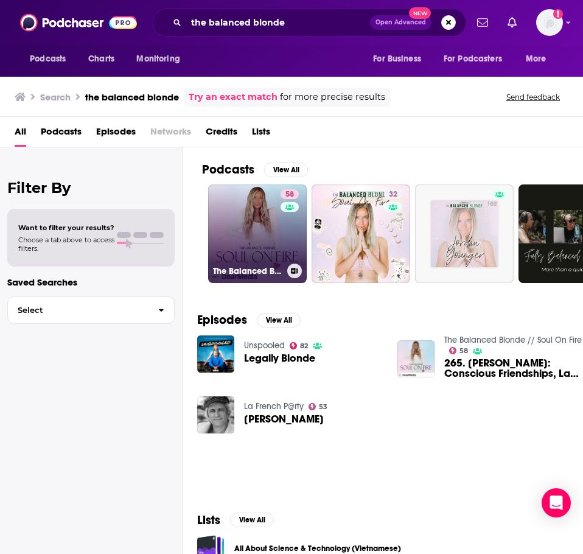
click at [255, 234] on link "58 The Balanced Blonde // Soul On Fire" at bounding box center [257, 233] width 99 height 99
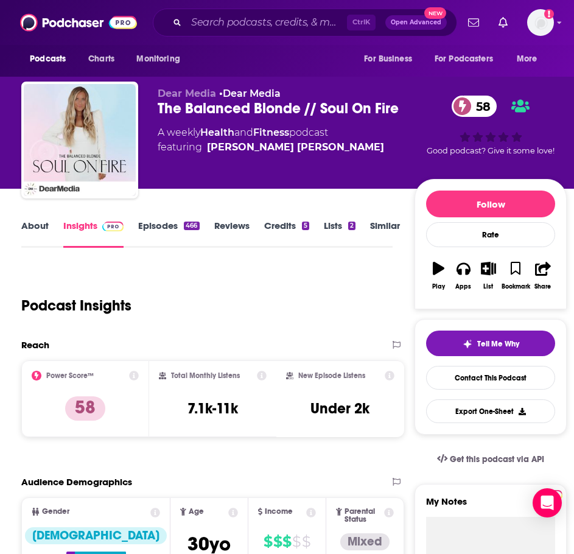
click at [224, 33] on div "Ctrl K Open Advanced New" at bounding box center [305, 23] width 304 height 28
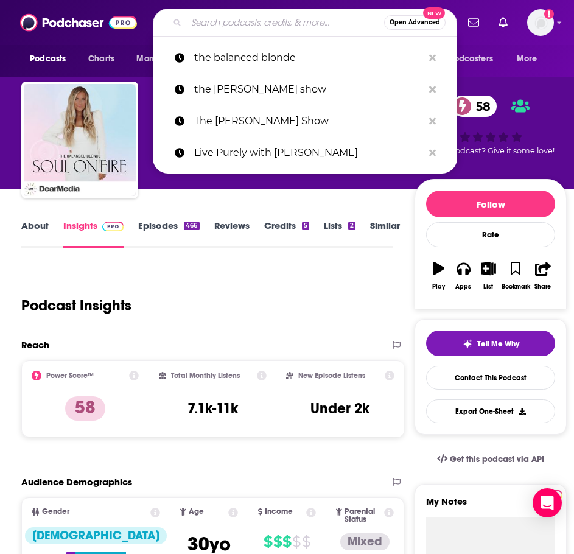
click at [228, 21] on input "Search podcasts, credits, & more..." at bounding box center [285, 22] width 198 height 19
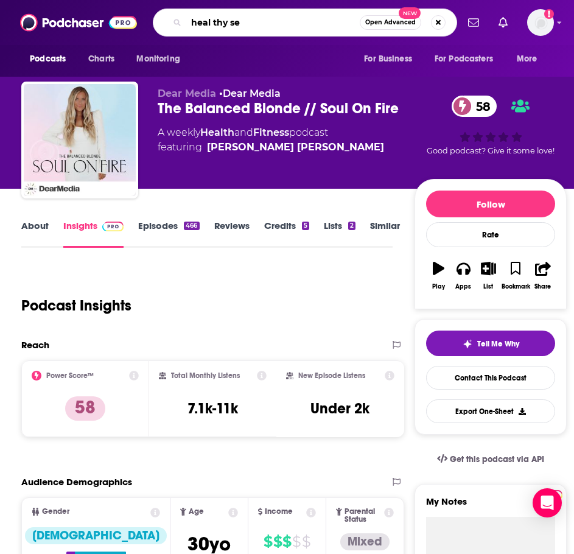
type input "heal thy sel"
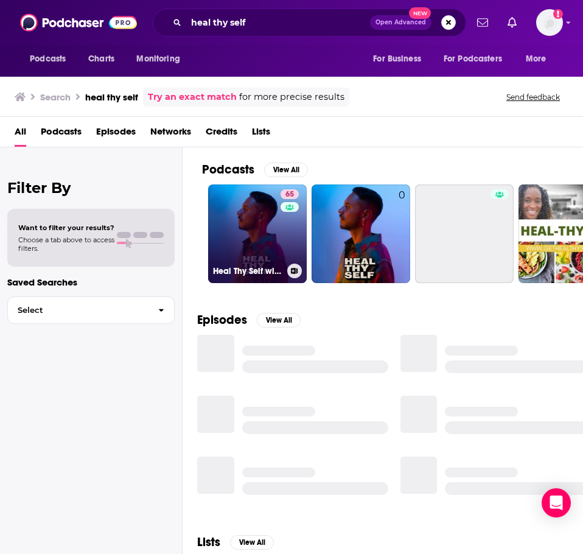
click at [255, 220] on link "65 Heal Thy Self with Dr. G" at bounding box center [257, 233] width 99 height 99
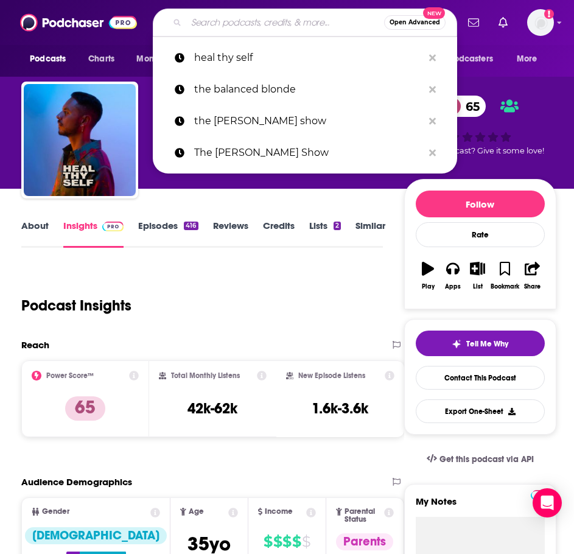
click at [220, 15] on input "Search podcasts, credits, & more..." at bounding box center [285, 22] width 198 height 19
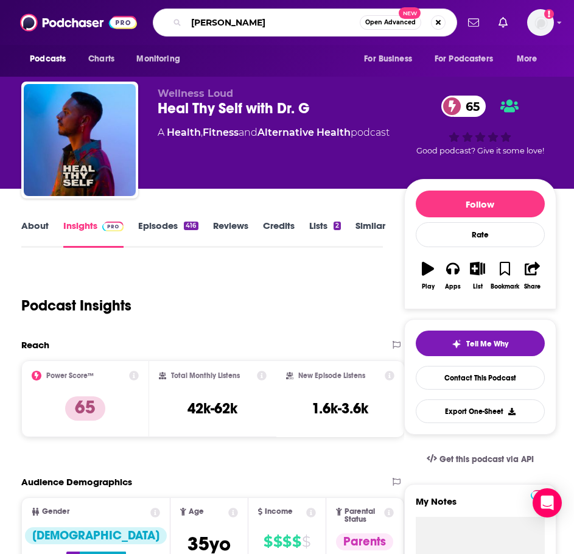
type input "oldish"
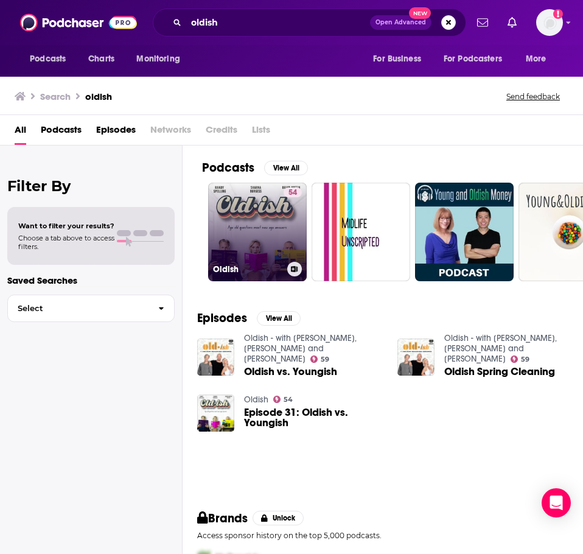
click at [262, 197] on link "54 Oldish" at bounding box center [257, 232] width 99 height 99
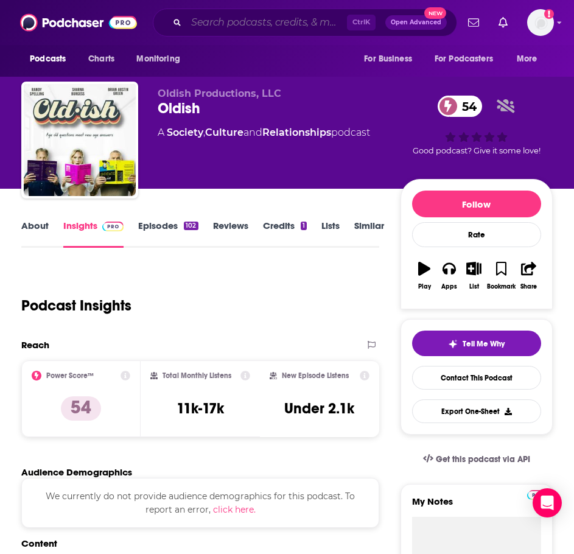
click at [238, 23] on input "Search podcasts, credits, & more..." at bounding box center [266, 22] width 161 height 19
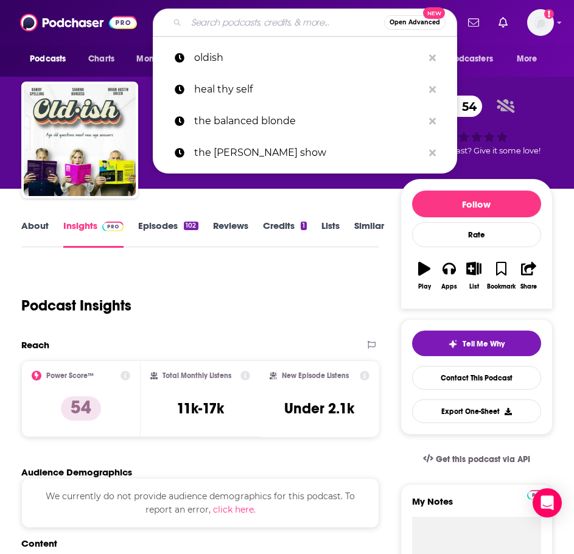
paste input "School of Greatness"
type input "School of Greatness"
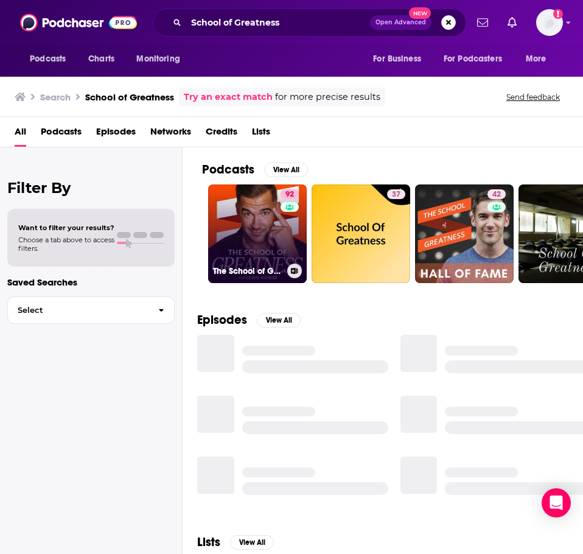
click at [242, 233] on link "92 The School of Greatness" at bounding box center [257, 233] width 99 height 99
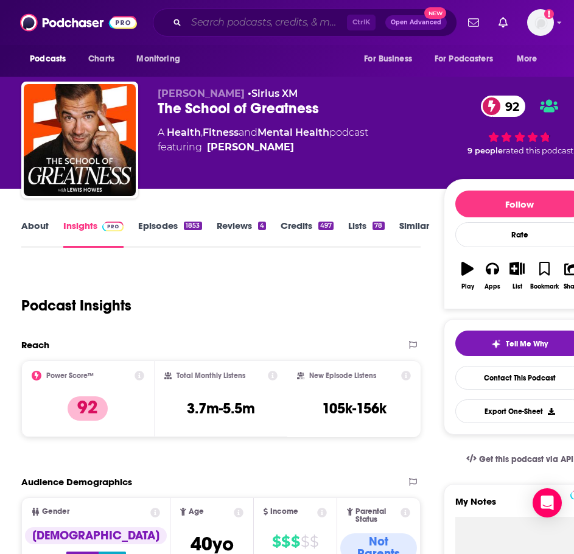
click at [225, 18] on input "Search podcasts, credits, & more..." at bounding box center [266, 22] width 161 height 19
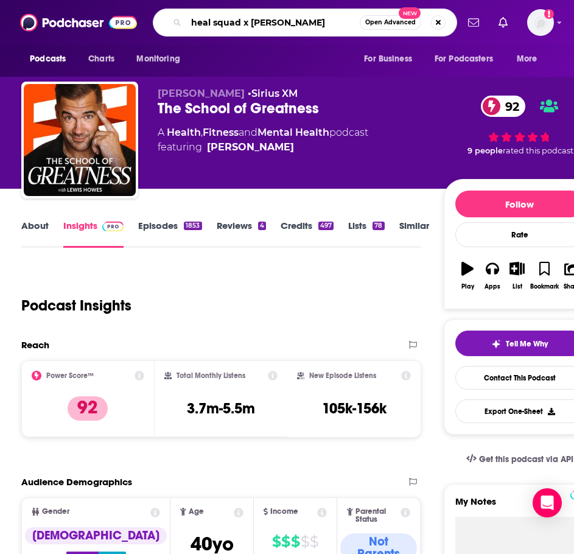
type input "heal squad x [PERSON_NAME]"
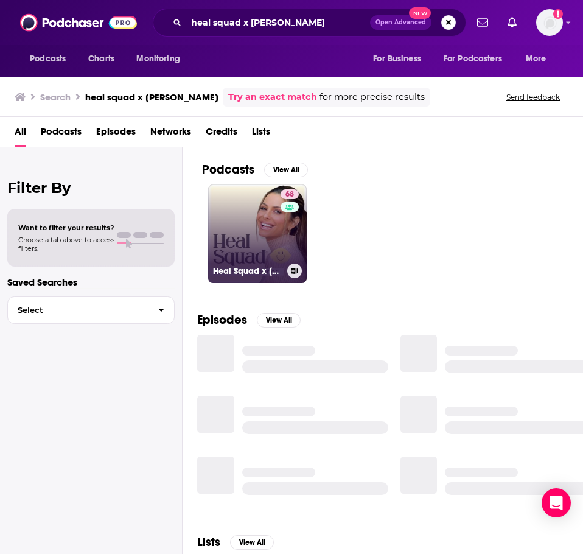
click at [229, 233] on link "68 Heal Squad x [PERSON_NAME]" at bounding box center [257, 233] width 99 height 99
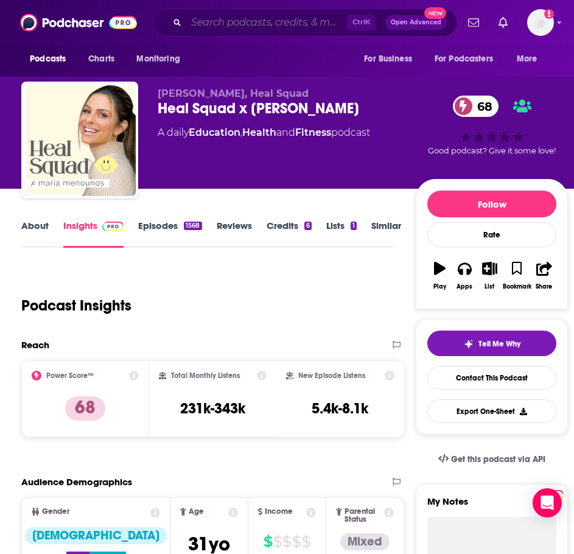
click at [201, 16] on input "Search podcasts, credits, & more..." at bounding box center [266, 22] width 161 height 19
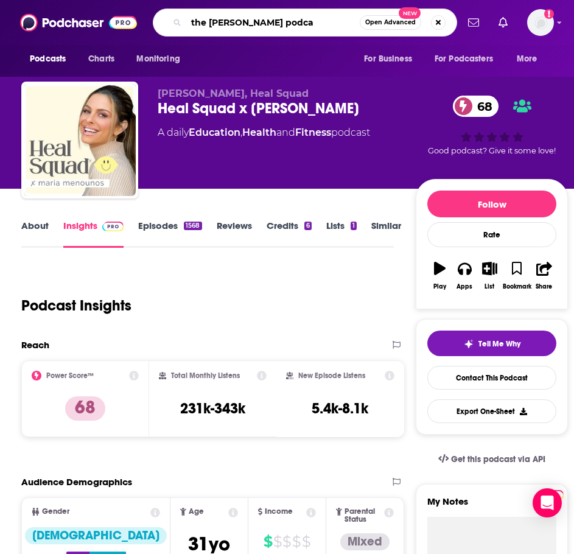
type input "the [PERSON_NAME] podcas"
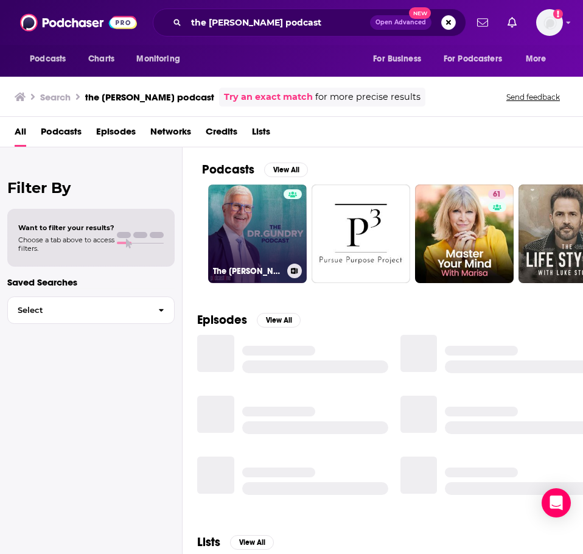
click at [234, 232] on link "The [PERSON_NAME] Podcast" at bounding box center [257, 233] width 99 height 99
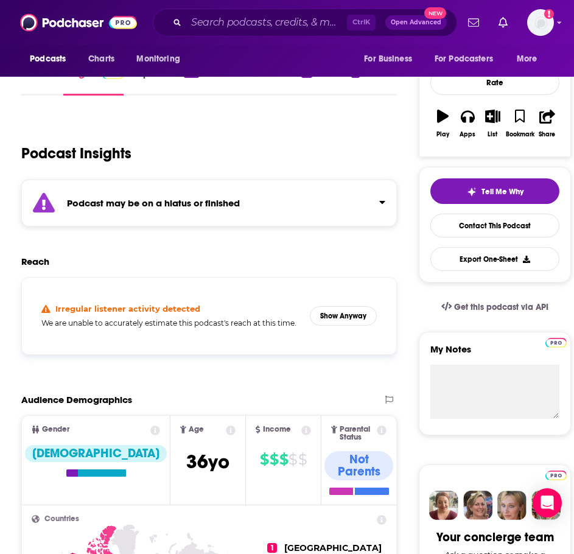
scroll to position [183, 0]
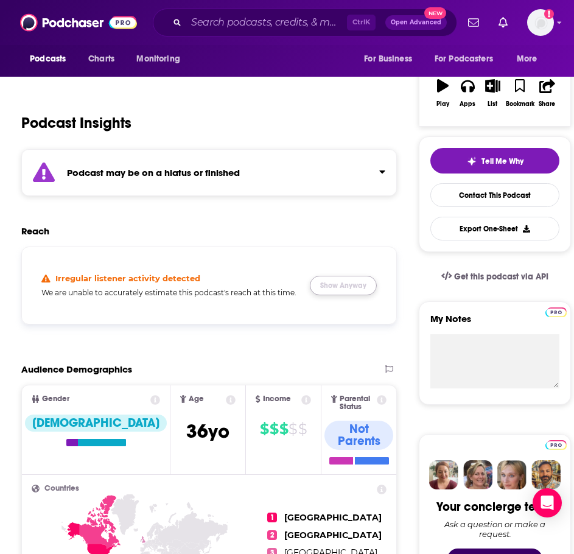
click at [366, 282] on button "Show Anyway" at bounding box center [343, 285] width 67 height 19
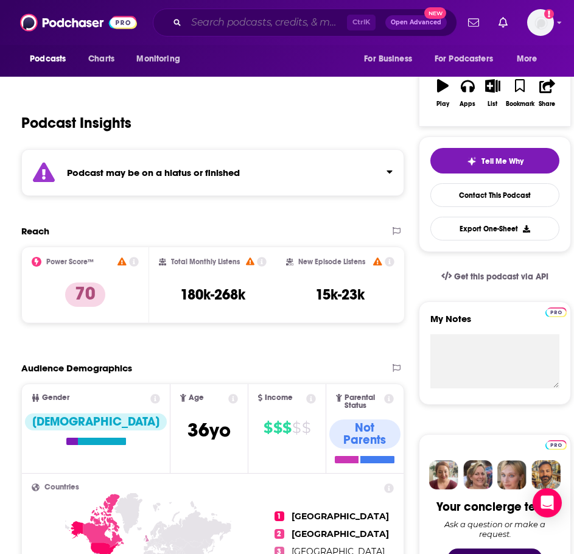
click at [226, 21] on input "Search podcasts, credits, & more..." at bounding box center [266, 22] width 161 height 19
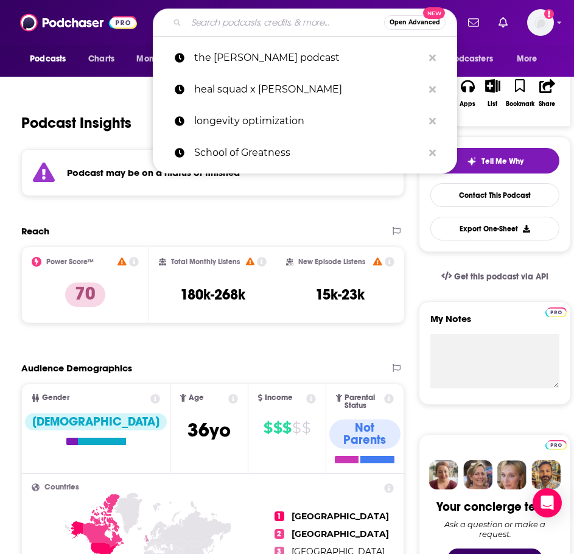
paste input "The Ultimate Human with [PERSON_NAME]"
type input "The Ultimate Human with [PERSON_NAME]"
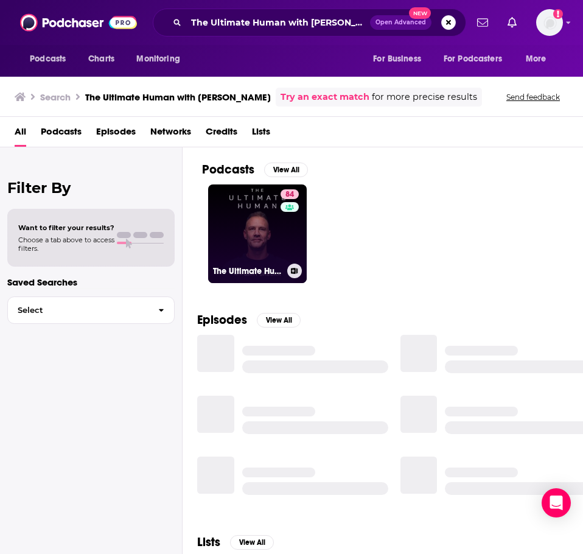
click at [248, 243] on link "84 The Ultimate Human with [PERSON_NAME]" at bounding box center [257, 233] width 99 height 99
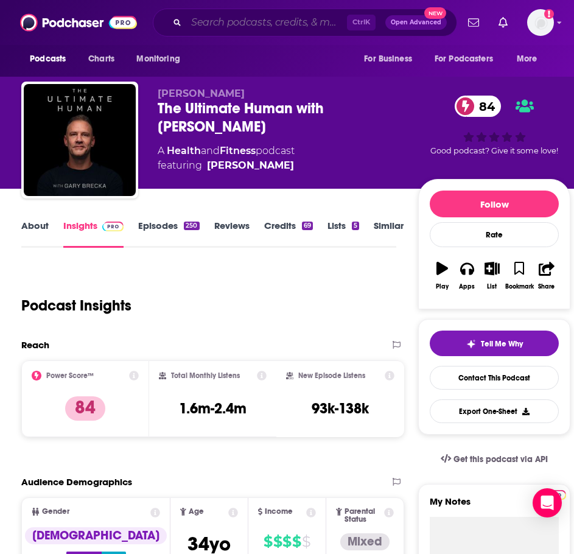
click at [251, 16] on input "Search podcasts, credits, & more..." at bounding box center [266, 22] width 161 height 19
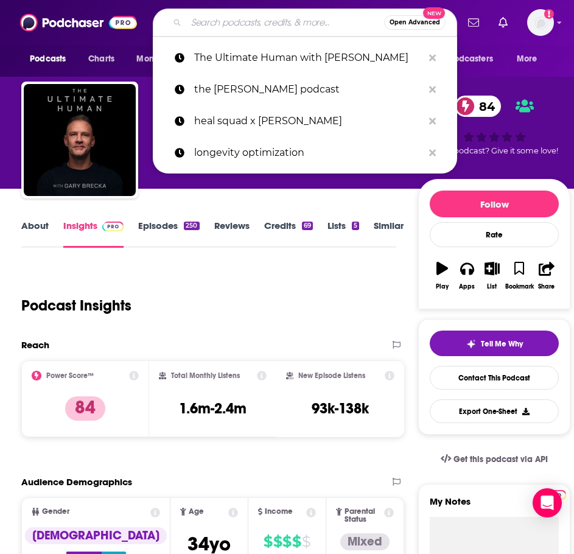
paste input "[PERSON_NAME] Pretty Intense Podcast"
type input "[PERSON_NAME] Pretty Intense Podcast"
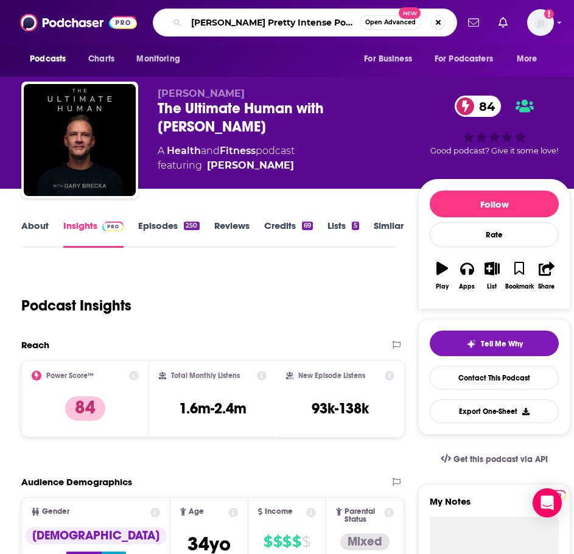
scroll to position [0, 6]
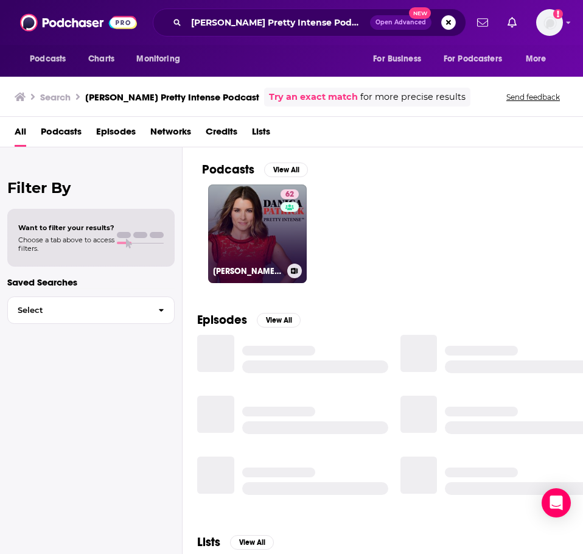
click at [249, 212] on link "62 [PERSON_NAME] Pretty Intense Podcast" at bounding box center [257, 233] width 99 height 99
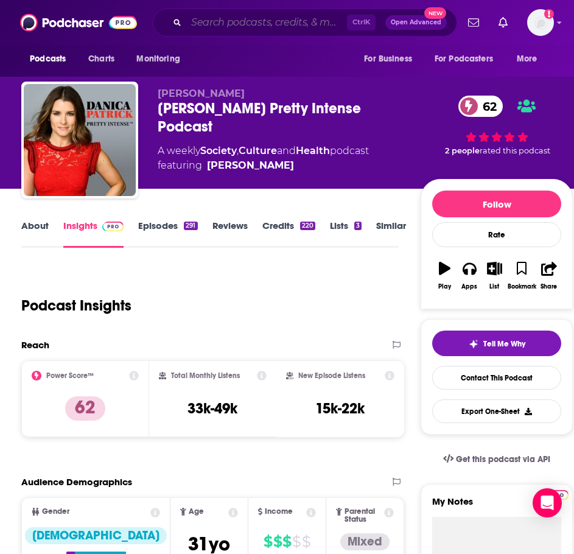
click at [229, 21] on input "Search podcasts, credits, & more..." at bounding box center [266, 22] width 161 height 19
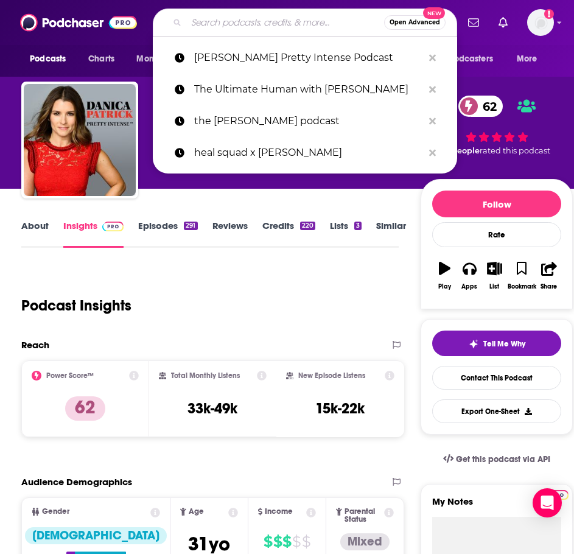
paste input "The [PERSON_NAME] Biohacking Podcast"
type input "The [PERSON_NAME] Biohacking Podcast"
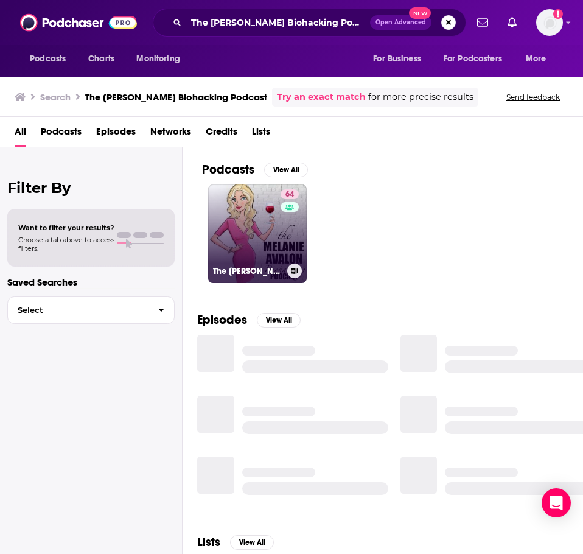
click at [251, 216] on link "64 The [PERSON_NAME] Biohacking Podcast" at bounding box center [257, 233] width 99 height 99
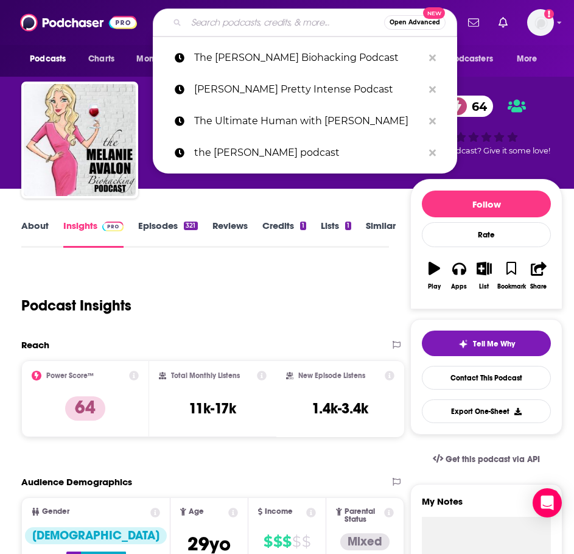
click at [288, 18] on input "Search podcasts, credits, & more..." at bounding box center [285, 22] width 198 height 19
paste input "Every. Body. Talks."
type input "Every. Body. Talks."
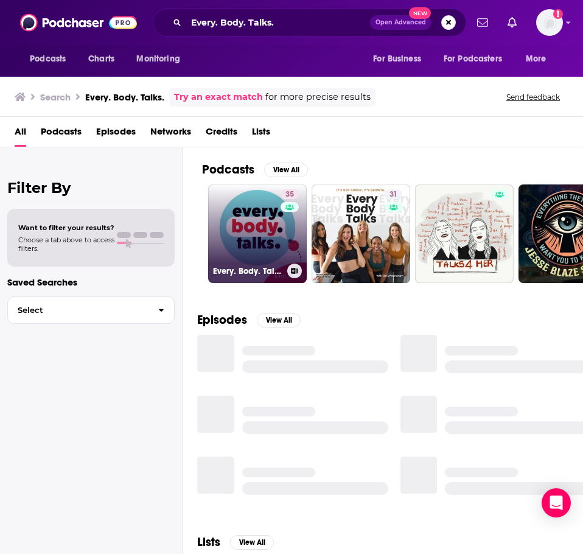
click at [231, 237] on link "35 Every. Body. Talks." at bounding box center [257, 233] width 99 height 99
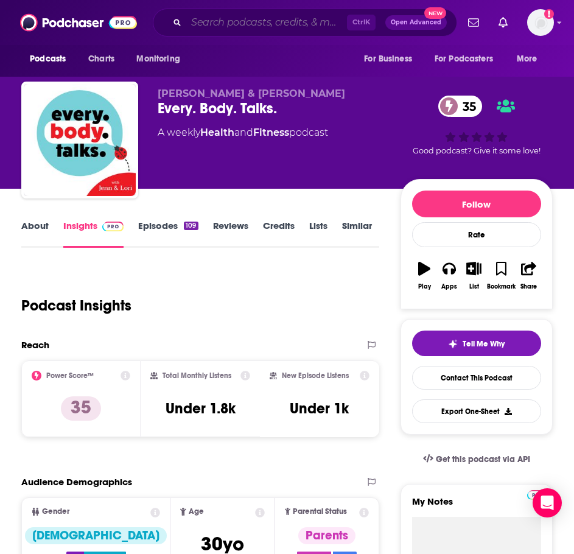
click at [260, 24] on input "Search podcasts, credits, & more..." at bounding box center [266, 22] width 161 height 19
paste input "ReversABLE"
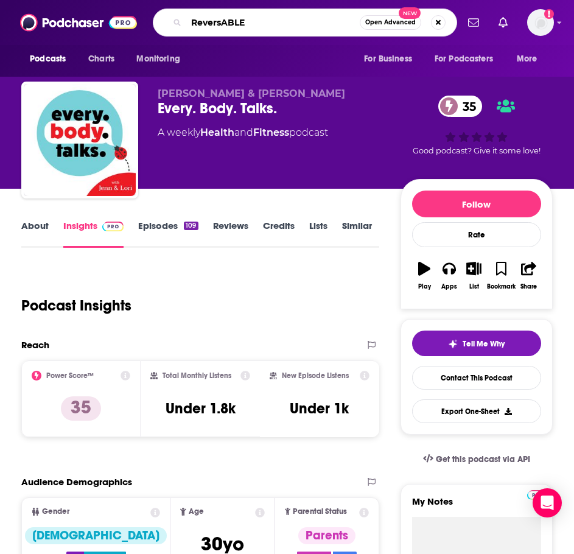
type input "ReversABLE"
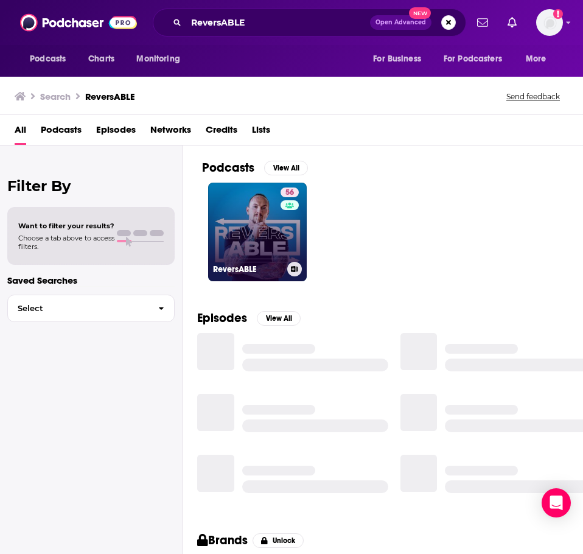
click at [240, 220] on link "56 ReversABLE" at bounding box center [257, 232] width 99 height 99
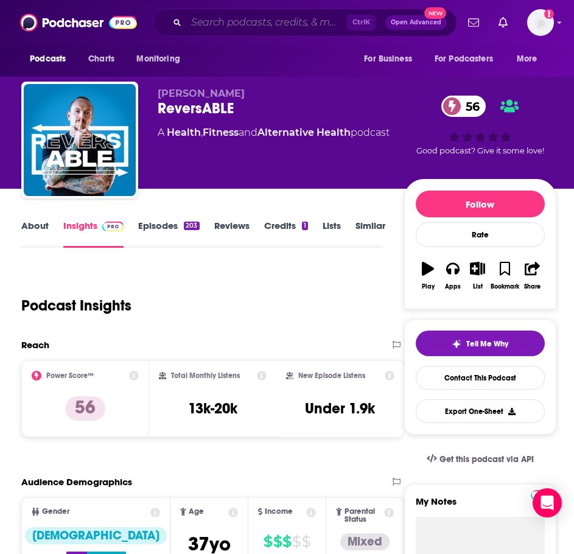
click at [196, 28] on input "Search podcasts, credits, & more..." at bounding box center [266, 22] width 161 height 19
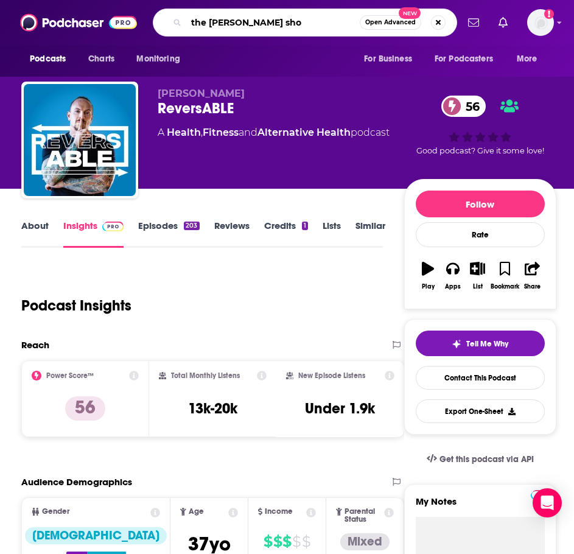
type input "the [PERSON_NAME] show"
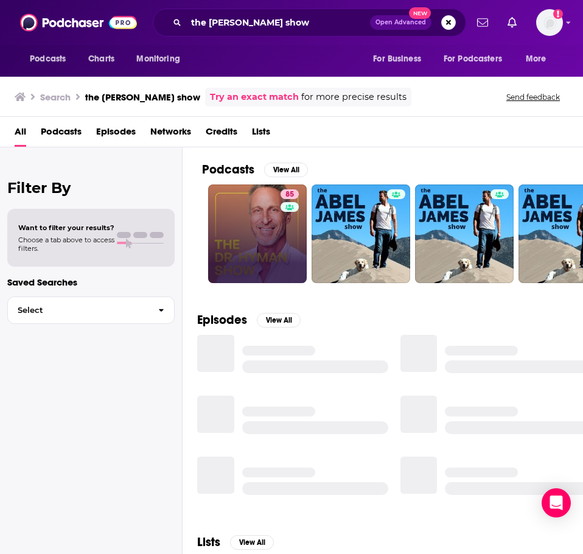
click at [232, 208] on link "85" at bounding box center [257, 233] width 99 height 99
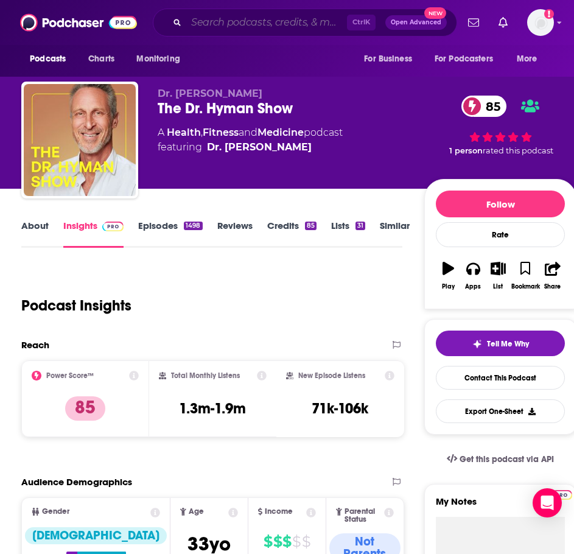
click at [208, 17] on input "Search podcasts, credits, & more..." at bounding box center [266, 22] width 161 height 19
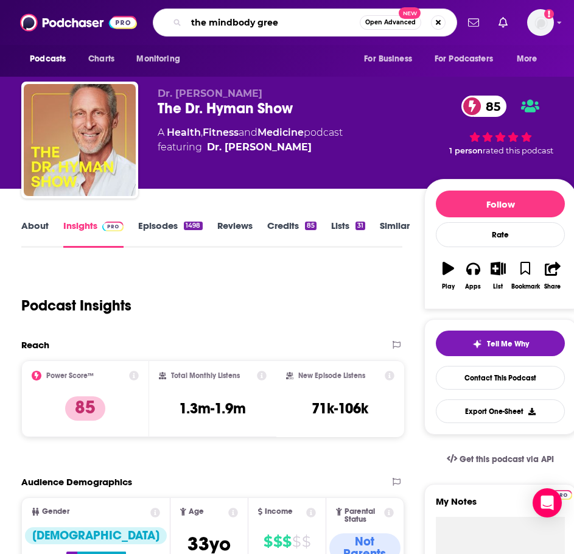
type input "the mindbody green"
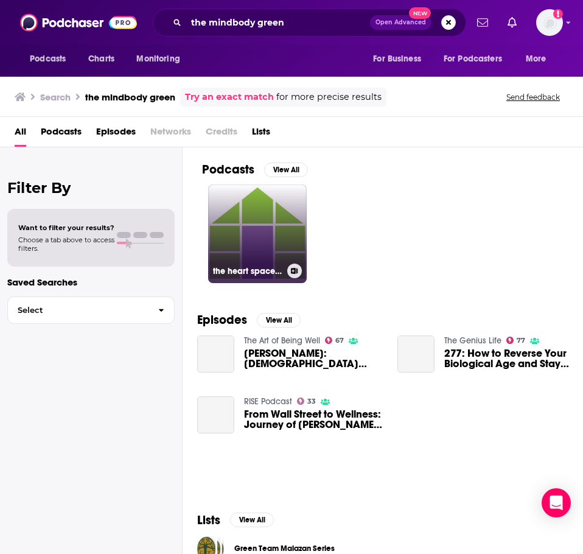
click at [275, 219] on link "the heart space @ GreenHouse17" at bounding box center [257, 233] width 99 height 99
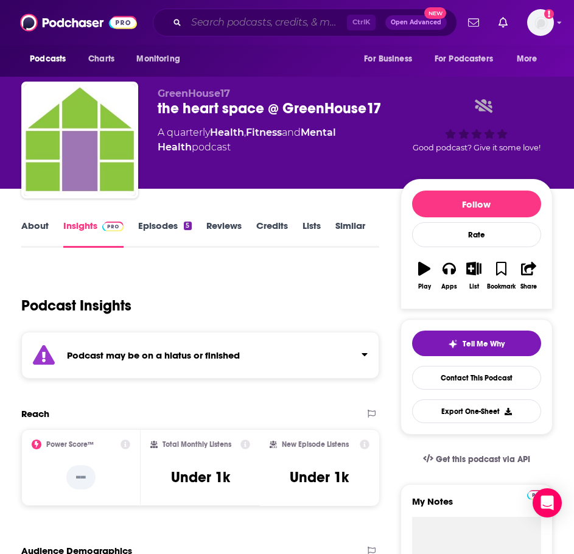
click at [276, 29] on input "Search podcasts, credits, & more..." at bounding box center [266, 22] width 161 height 19
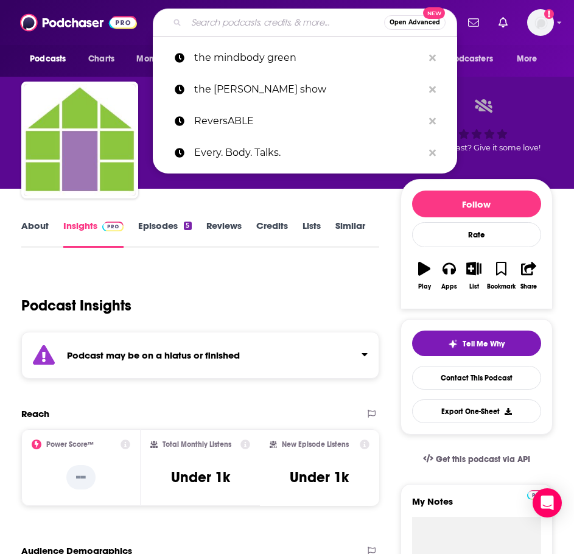
paste input "[URL][DOMAIN_NAME]"
type input "[URL][DOMAIN_NAME]"
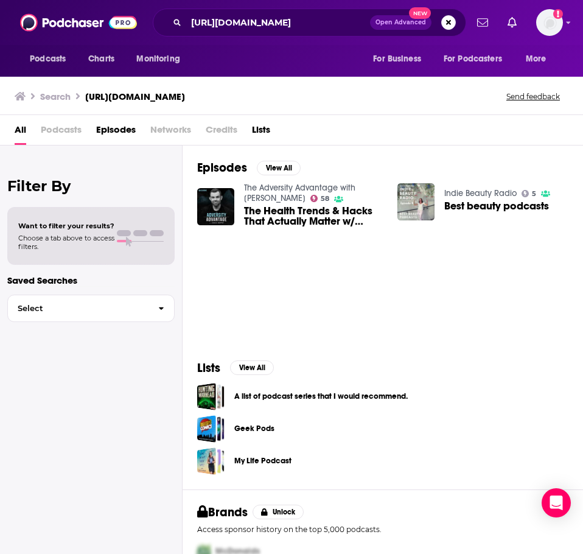
click at [318, 12] on div "[URL][DOMAIN_NAME] Open Advanced New" at bounding box center [309, 23] width 313 height 28
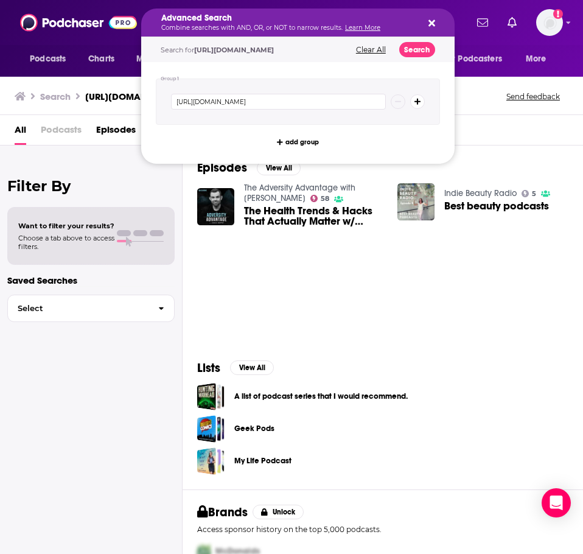
click at [317, 17] on h5 "Advanced Search" at bounding box center [288, 18] width 254 height 9
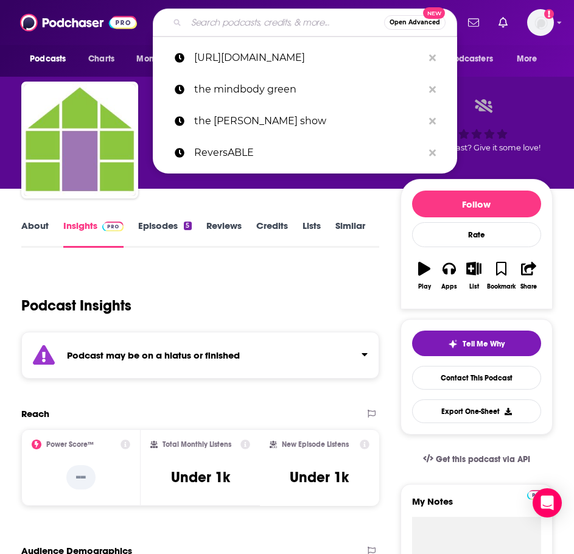
click at [198, 19] on input "Search podcasts, credits, & more..." at bounding box center [285, 22] width 198 height 19
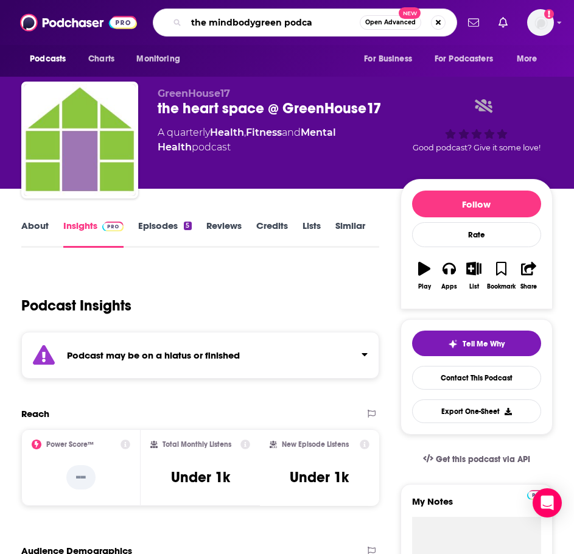
type input "the mindbodygreen podcas"
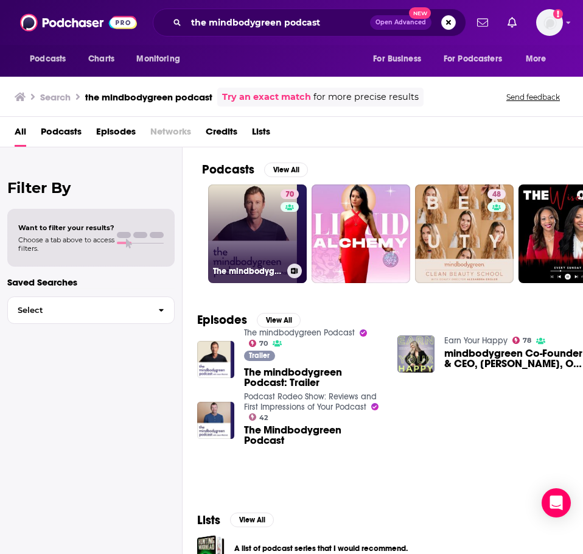
click at [242, 207] on link "70 The mindbodygreen Podcast" at bounding box center [257, 233] width 99 height 99
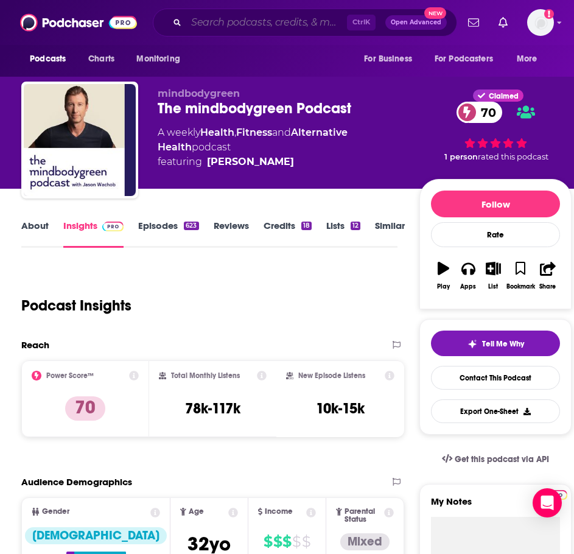
click at [212, 19] on input "Search podcasts, credits, & more..." at bounding box center [266, 22] width 161 height 19
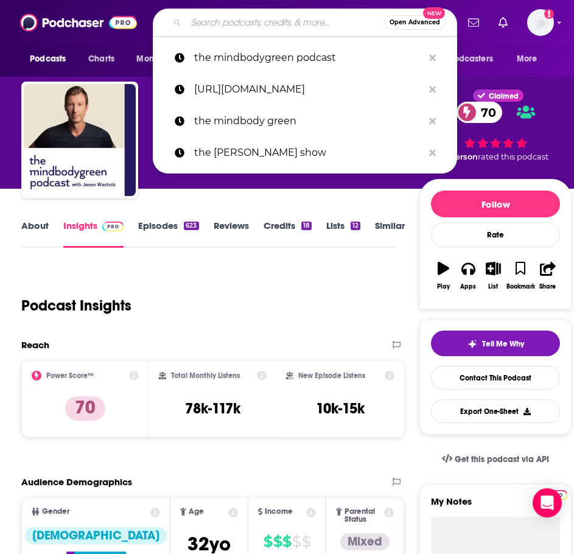
paste input "Boundless Life"
type input "Boundless Life"
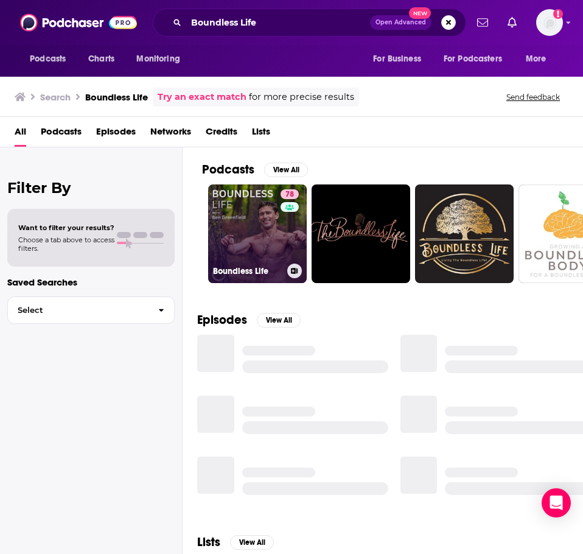
click at [237, 209] on link "78 Boundless Life" at bounding box center [257, 233] width 99 height 99
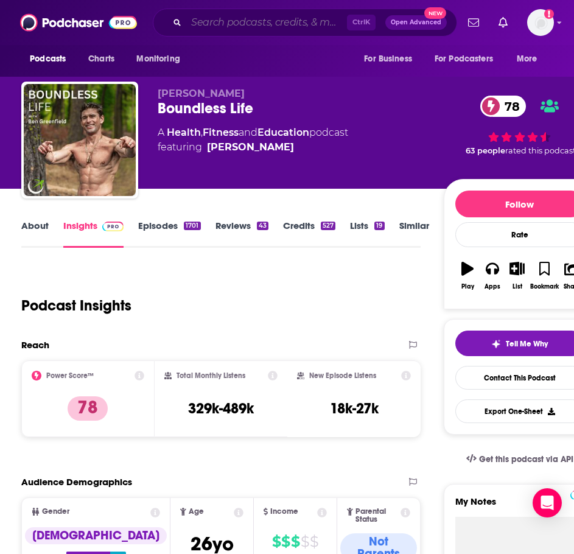
click at [290, 18] on input "Search podcasts, credits, & more..." at bounding box center [266, 22] width 161 height 19
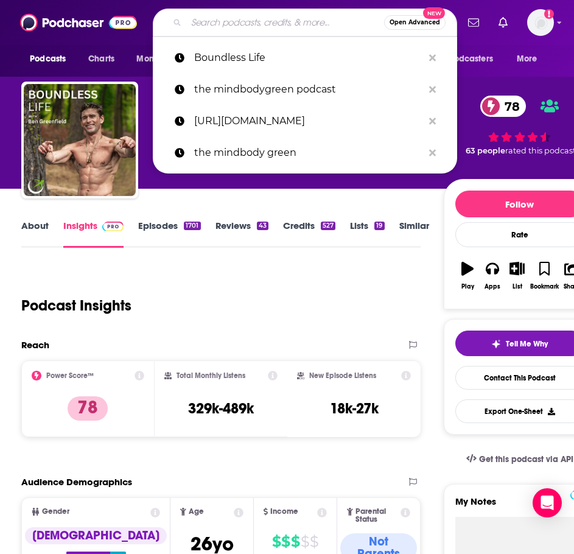
paste input "Better! with Dr. [PERSON_NAME]"
type input "Better! with Dr. [PERSON_NAME]"
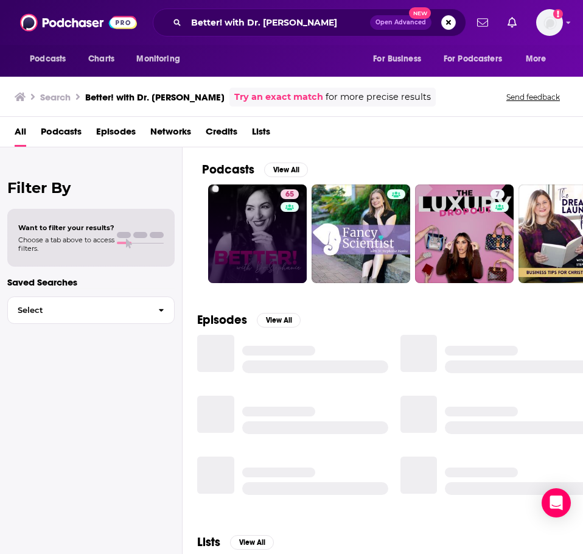
click at [244, 228] on link "65" at bounding box center [257, 233] width 99 height 99
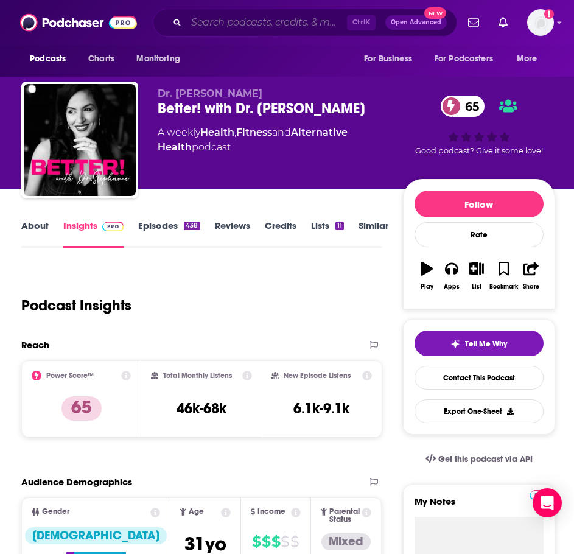
click at [284, 29] on input "Search podcasts, credits, & more..." at bounding box center [266, 22] width 161 height 19
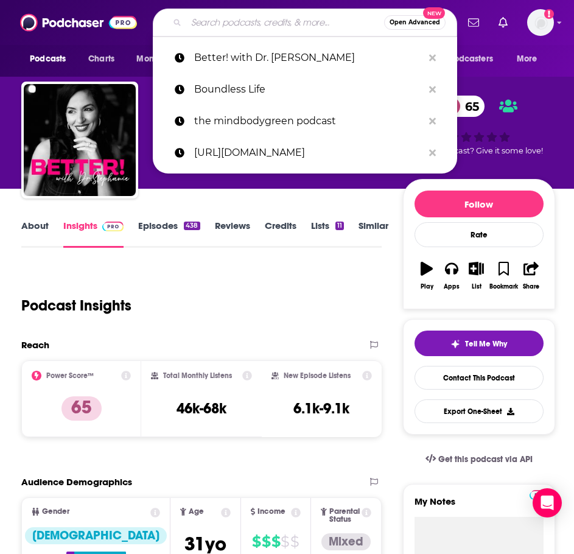
paste input "The [PERSON_NAME] Show"
type input "The [PERSON_NAME] Show"
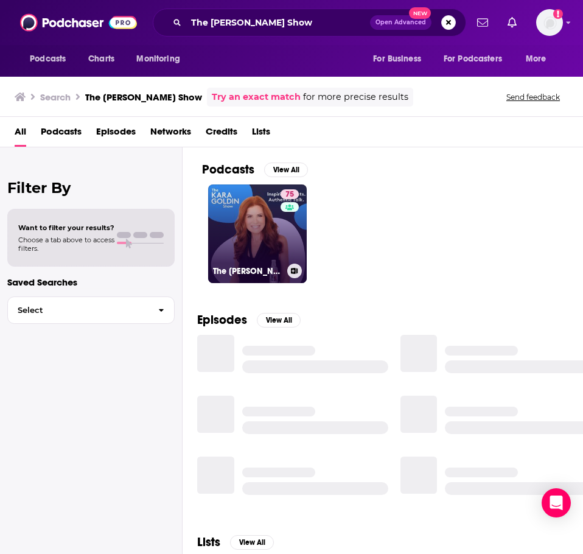
click at [234, 232] on link "75 The [PERSON_NAME] Show" at bounding box center [257, 233] width 99 height 99
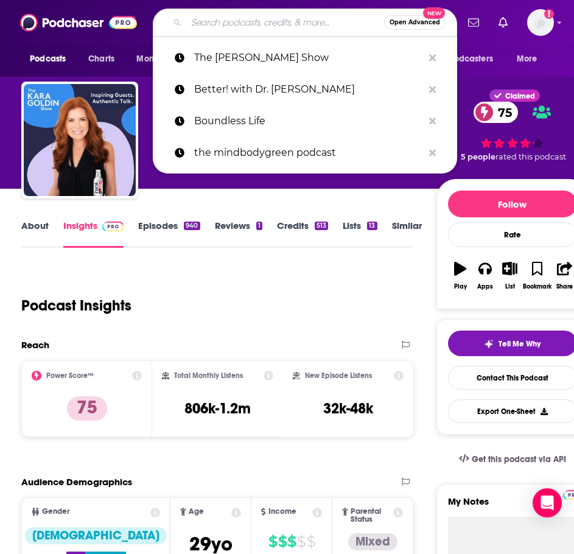
click at [232, 23] on input "Search podcasts, credits, & more..." at bounding box center [285, 22] width 198 height 19
paste input "hol+ by Dr. Taz MD"
type input "hol+ by Dr. Taz MD"
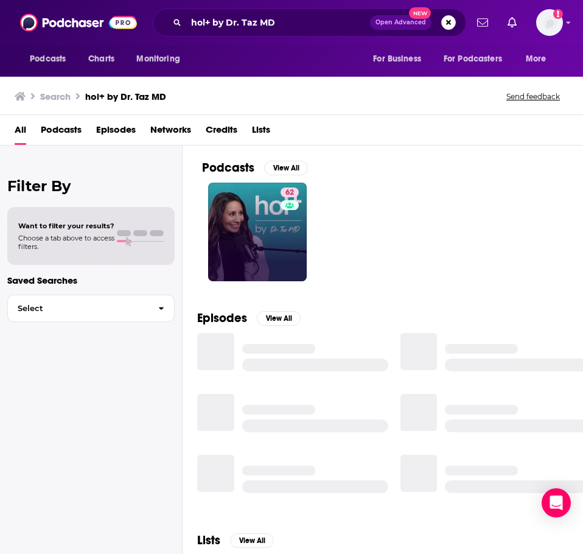
click at [282, 220] on div "62" at bounding box center [290, 231] width 21 height 89
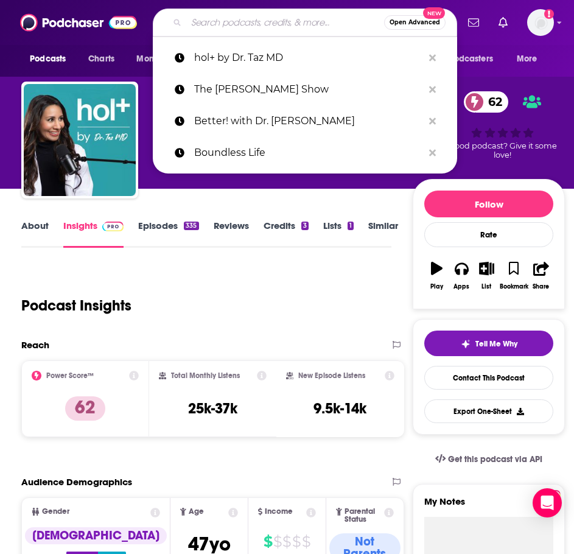
click at [221, 19] on input "Search podcasts, credits, & more..." at bounding box center [285, 22] width 198 height 19
paste input "The Well"
type input "The Well"
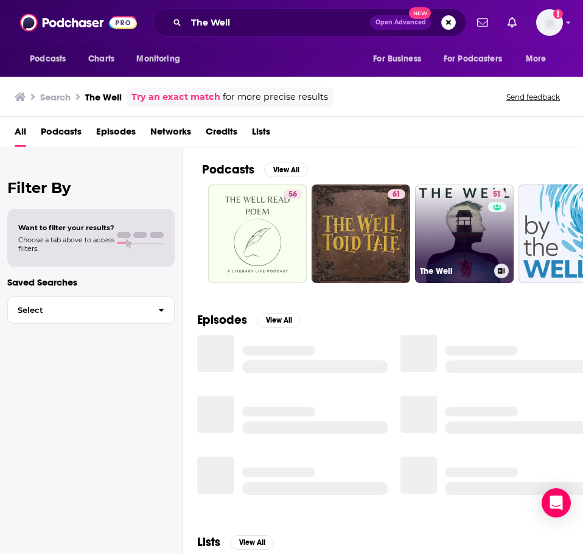
click at [461, 240] on link "51 The Well" at bounding box center [464, 233] width 99 height 99
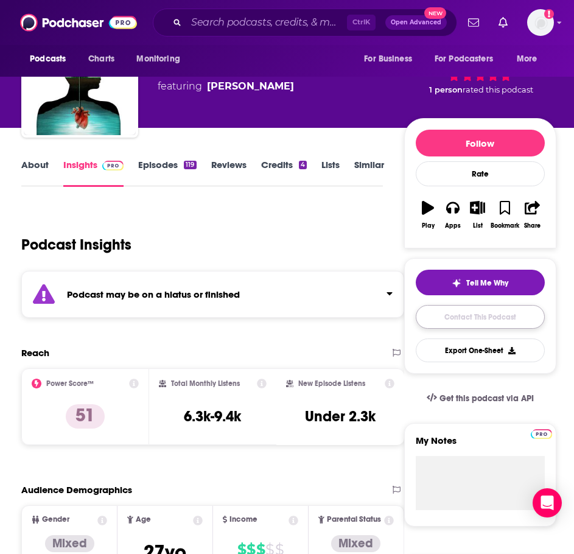
click at [442, 320] on link "Contact This Podcast" at bounding box center [480, 317] width 129 height 24
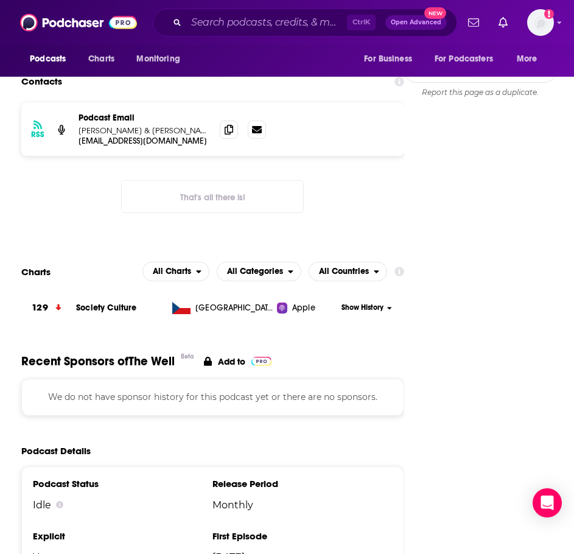
scroll to position [1092, 0]
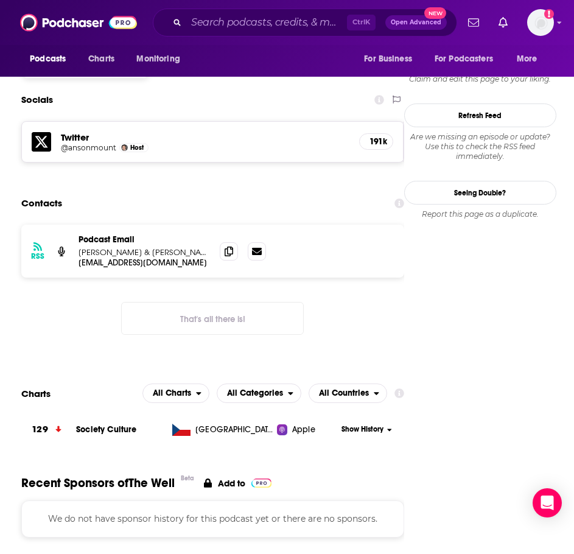
click at [141, 234] on div "Podcast Email [PERSON_NAME] & [PERSON_NAME]" at bounding box center [143, 245] width 131 height 23
click at [140, 257] on p "[EMAIL_ADDRESS][DOMAIN_NAME]" at bounding box center [143, 262] width 131 height 10
click at [243, 27] on input "Search podcasts, credits, & more..." at bounding box center [266, 22] width 161 height 19
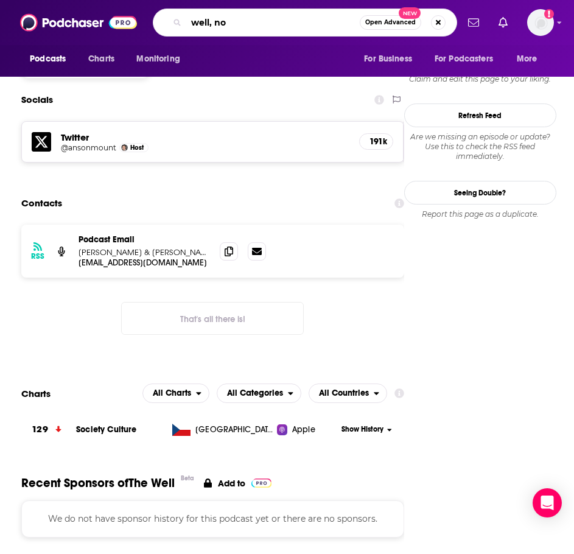
type input "well, now"
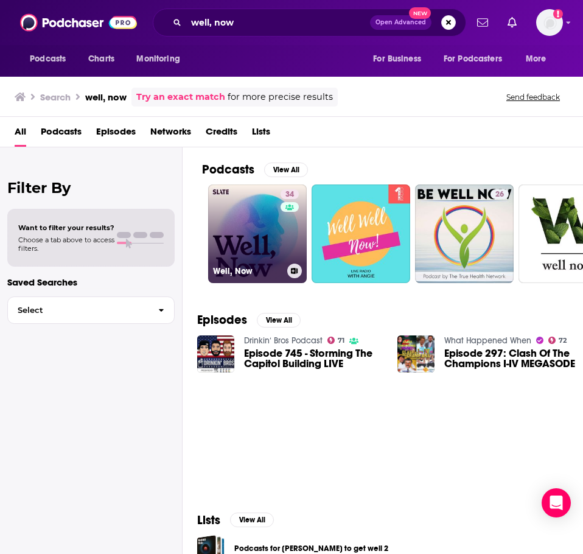
click at [248, 199] on link "34 Well, Now" at bounding box center [257, 233] width 99 height 99
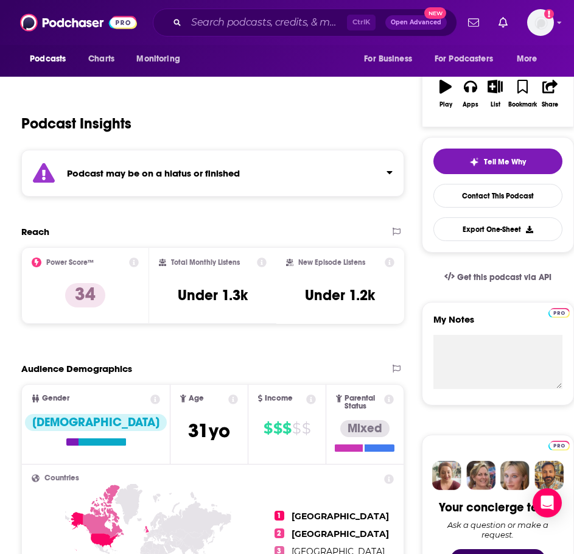
scroll to position [183, 0]
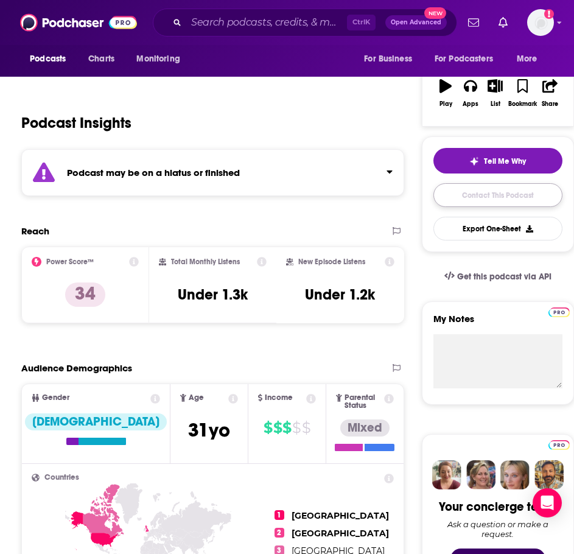
click at [458, 204] on link "Contact This Podcast" at bounding box center [497, 195] width 129 height 24
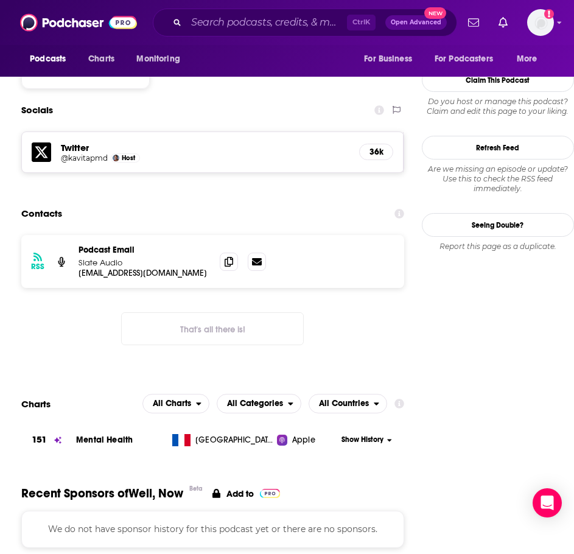
scroll to position [1045, 0]
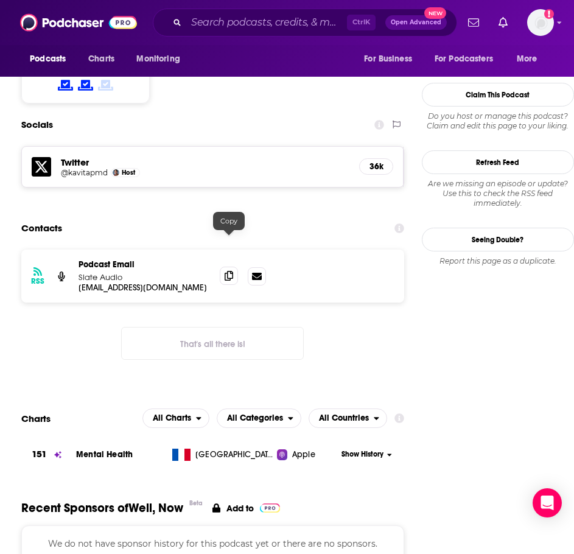
click at [224, 271] on icon at bounding box center [228, 276] width 9 height 10
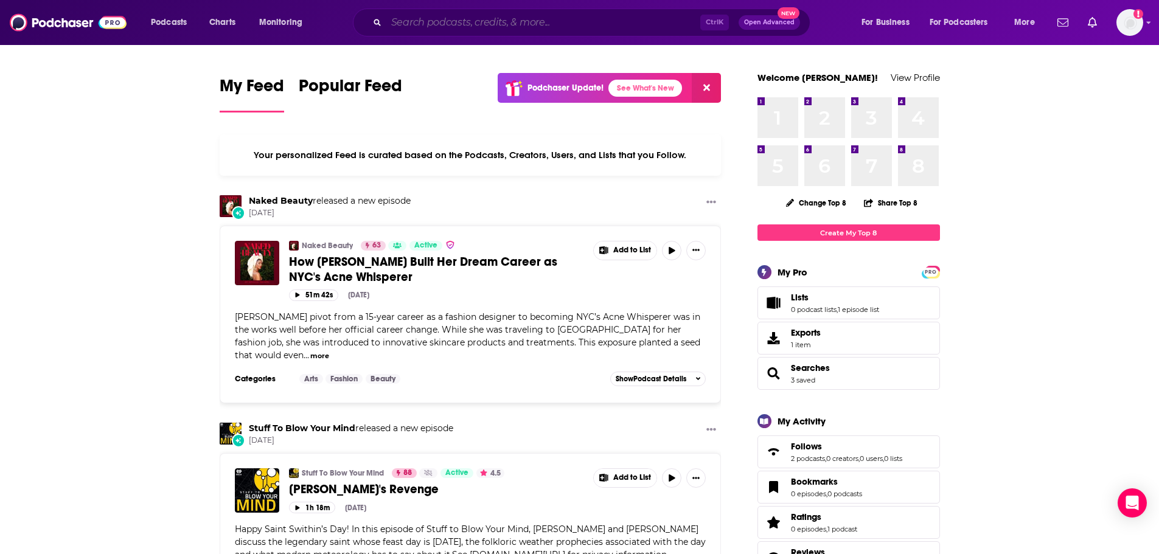
click at [457, 25] on input "Search podcasts, credits, & more..." at bounding box center [543, 22] width 314 height 19
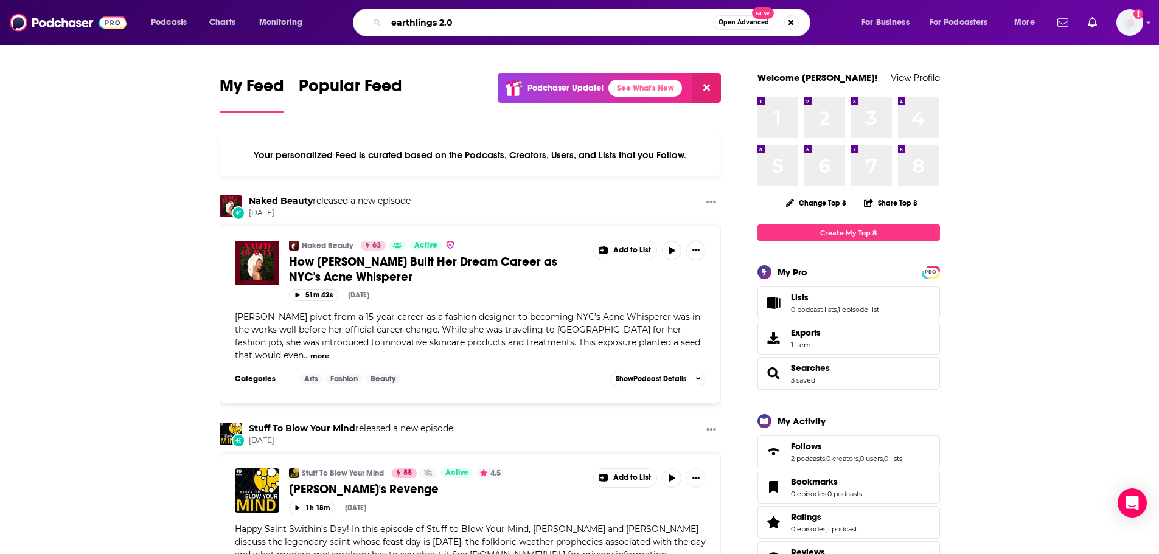
type input "earthlings 2.0"
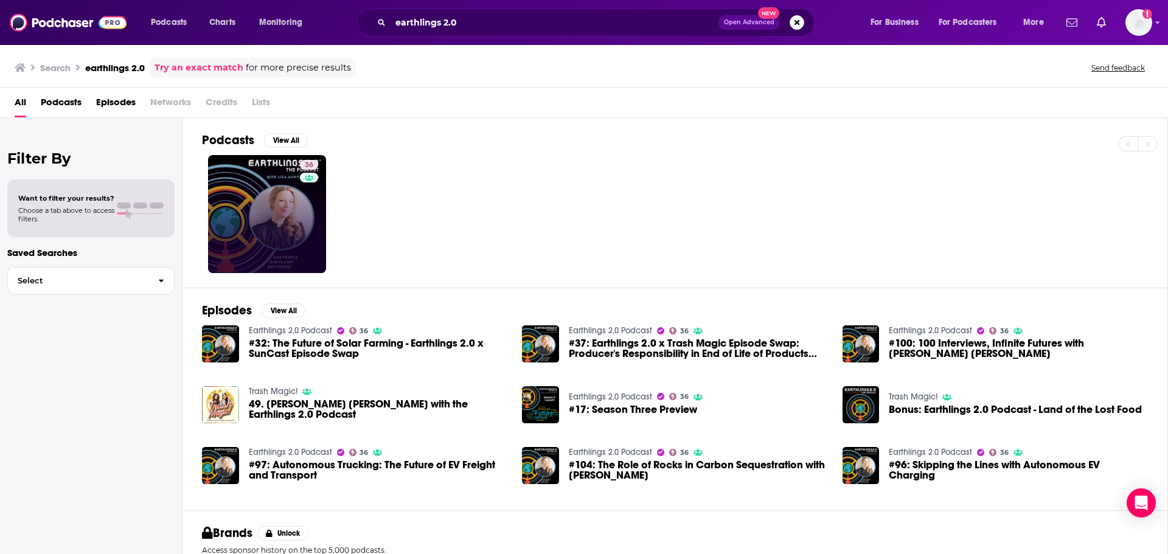
click at [262, 193] on link "36" at bounding box center [267, 214] width 118 height 118
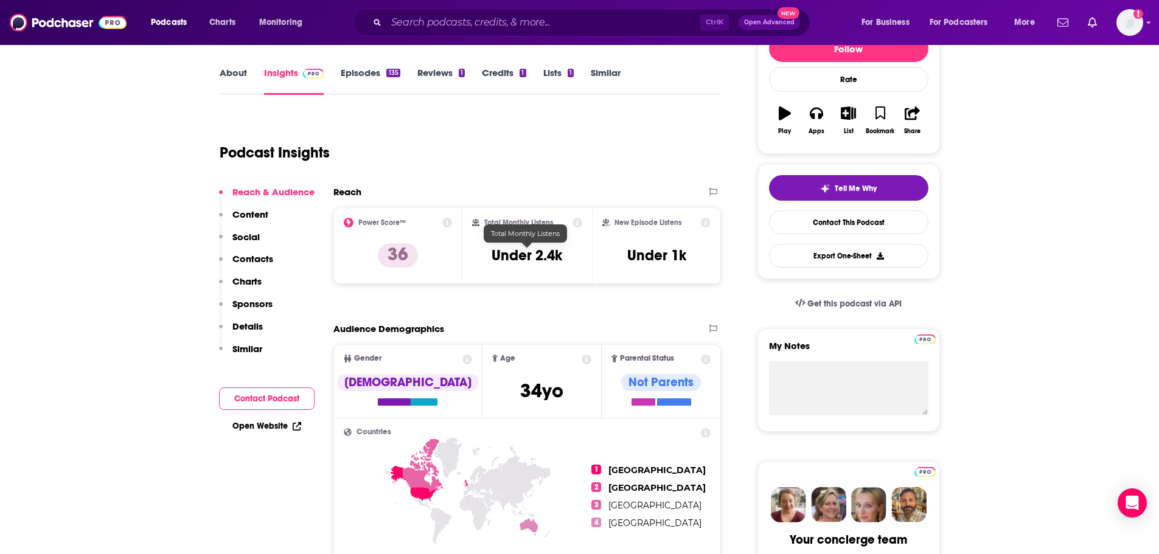
scroll to position [183, 0]
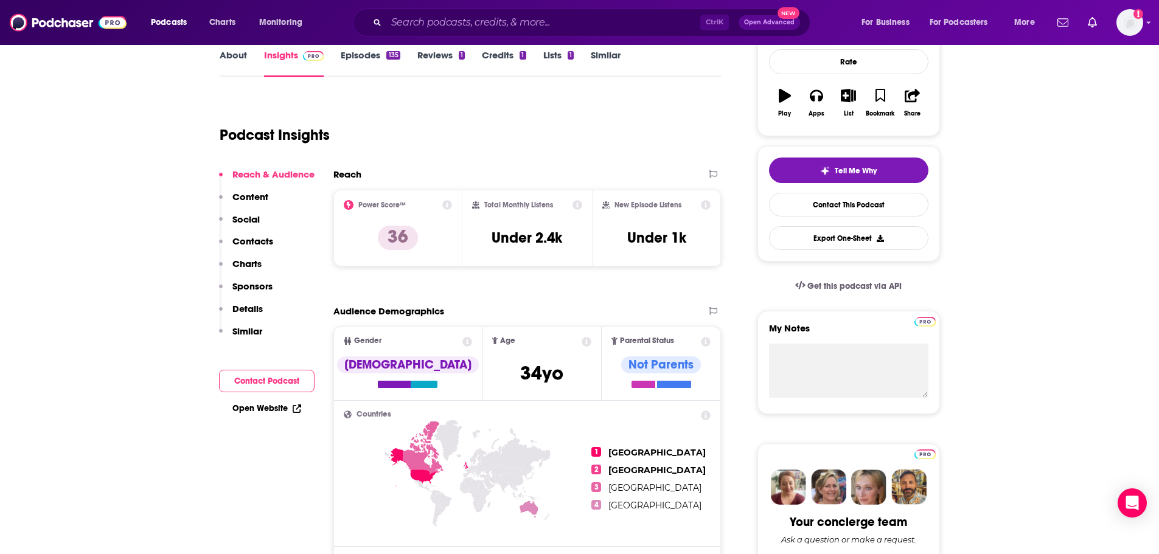
click at [425, 136] on div "Podcast Insights" at bounding box center [466, 128] width 492 height 62
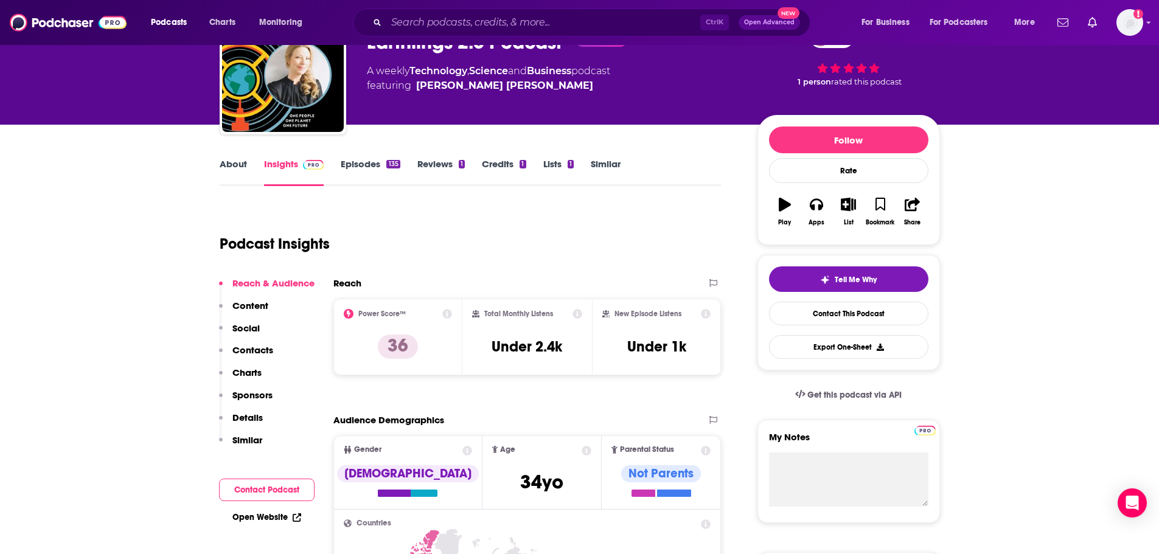
scroll to position [0, 0]
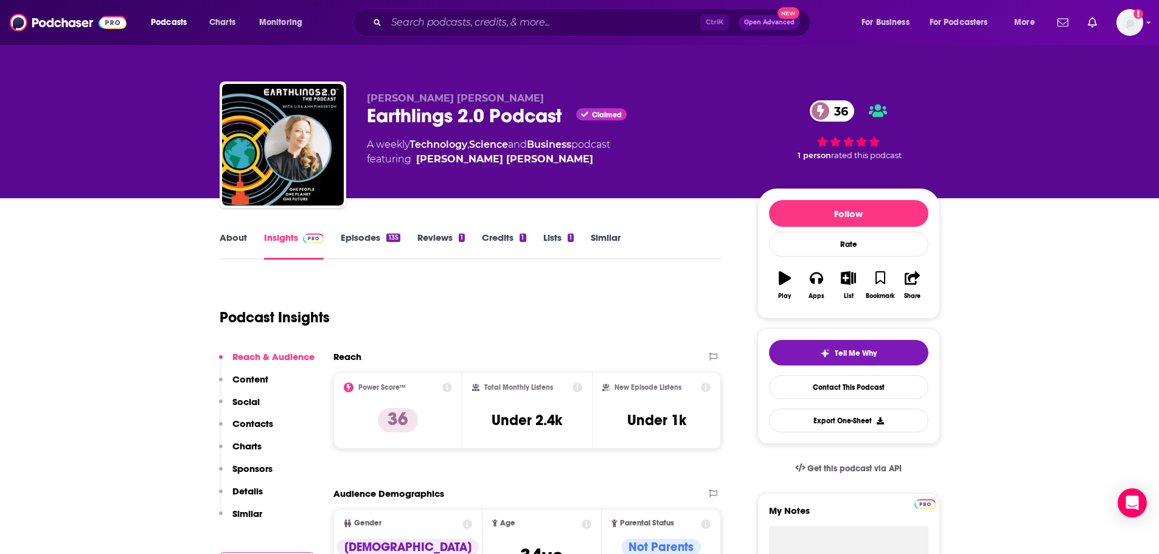
click at [513, 155] on span "featuring Lisa Ann Pinkerton" at bounding box center [488, 159] width 243 height 15
drag, startPoint x: 512, startPoint y: 155, endPoint x: 468, endPoint y: 158, distance: 43.9
click at [468, 158] on span "featuring Lisa Ann Pinkerton" at bounding box center [488, 159] width 243 height 15
click at [442, 98] on span "Lisa Ann Pinkerton" at bounding box center [455, 98] width 177 height 12
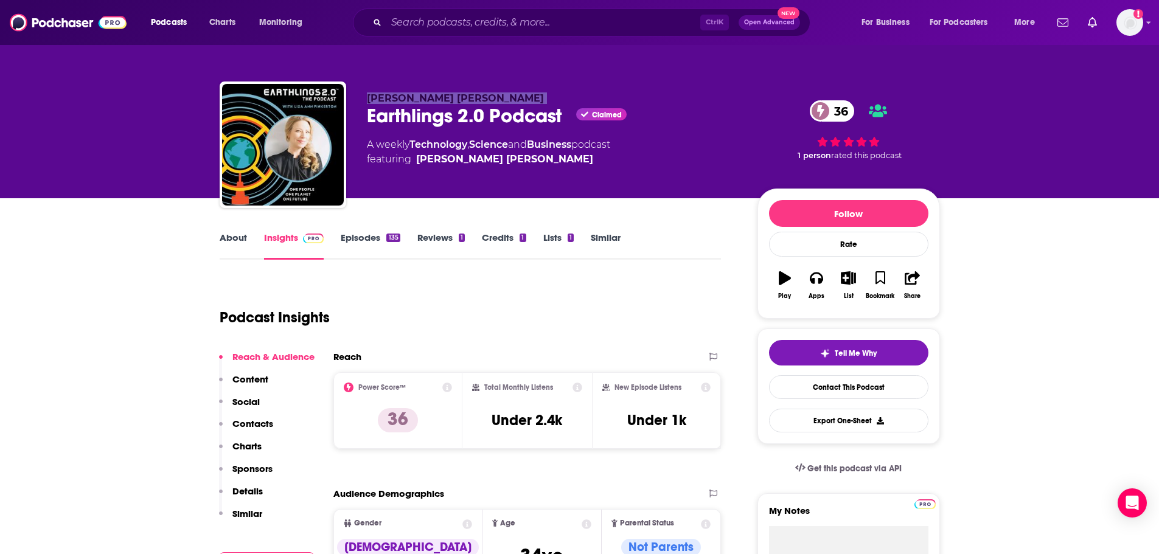
click at [442, 98] on span "Lisa Ann Pinkerton" at bounding box center [455, 98] width 177 height 12
copy p "Lisa Ann Pinkerton"
click at [464, 113] on div "Earthlings 2.0 Podcast Claimed 36" at bounding box center [552, 116] width 371 height 24
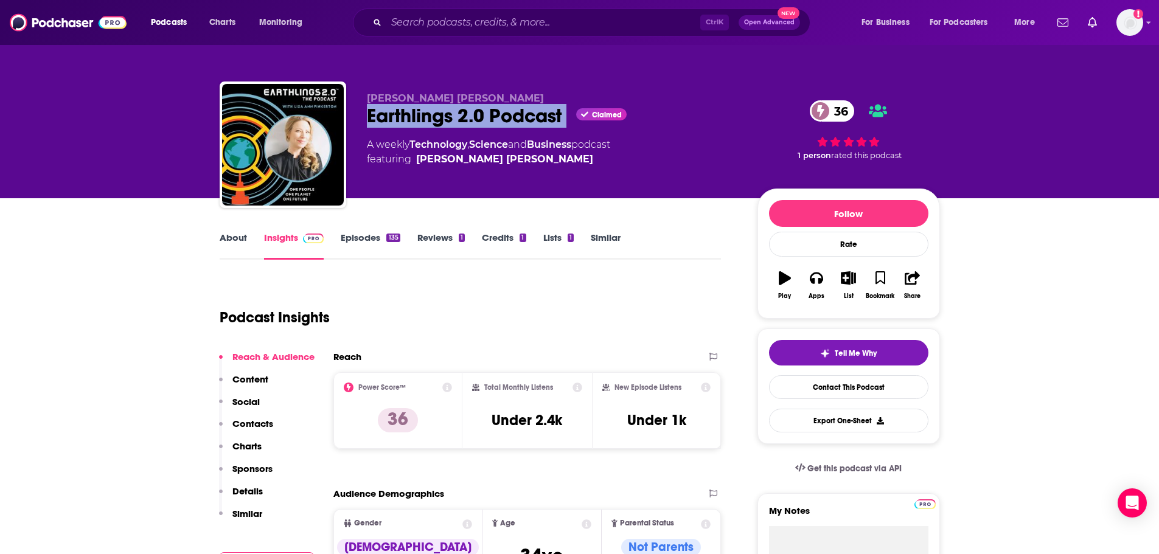
copy div "Earthlings 2.0 Podcast"
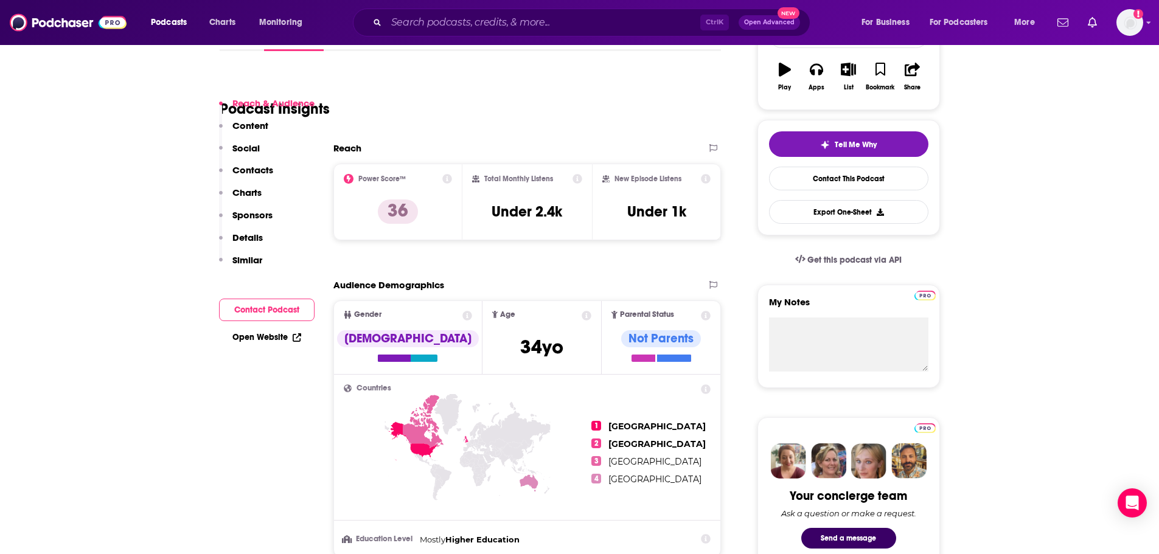
scroll to position [243, 0]
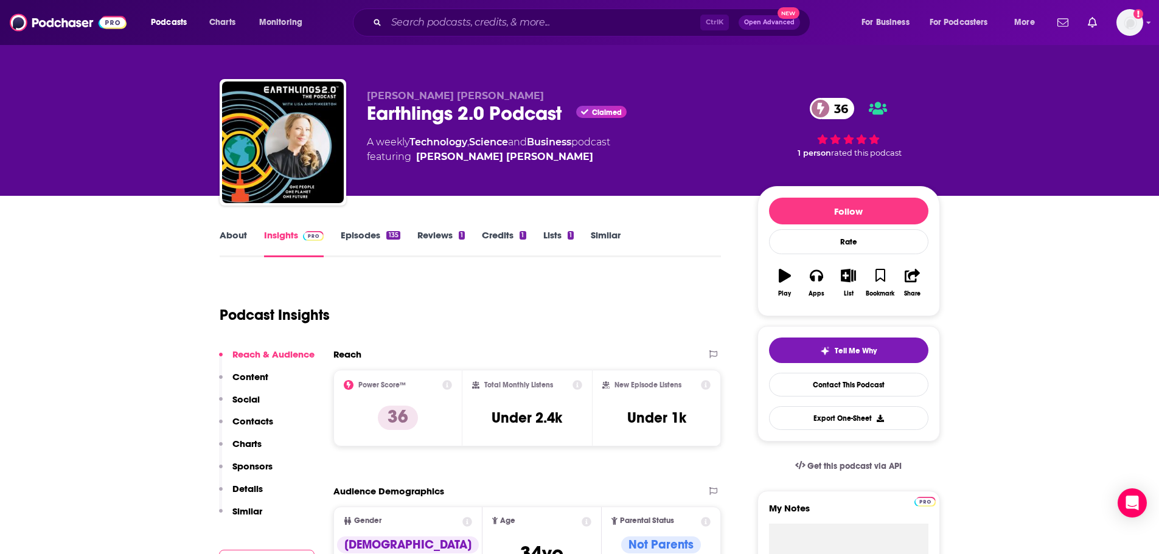
scroll to position [0, 0]
